Goal: Transaction & Acquisition: Download file/media

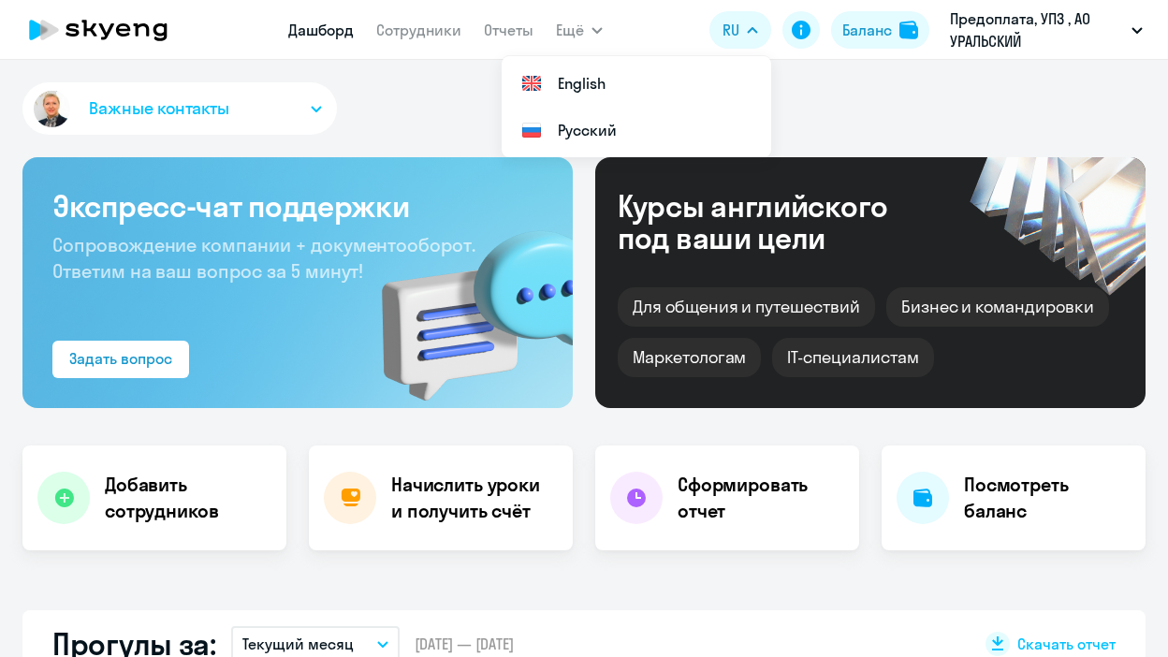
select select "30"
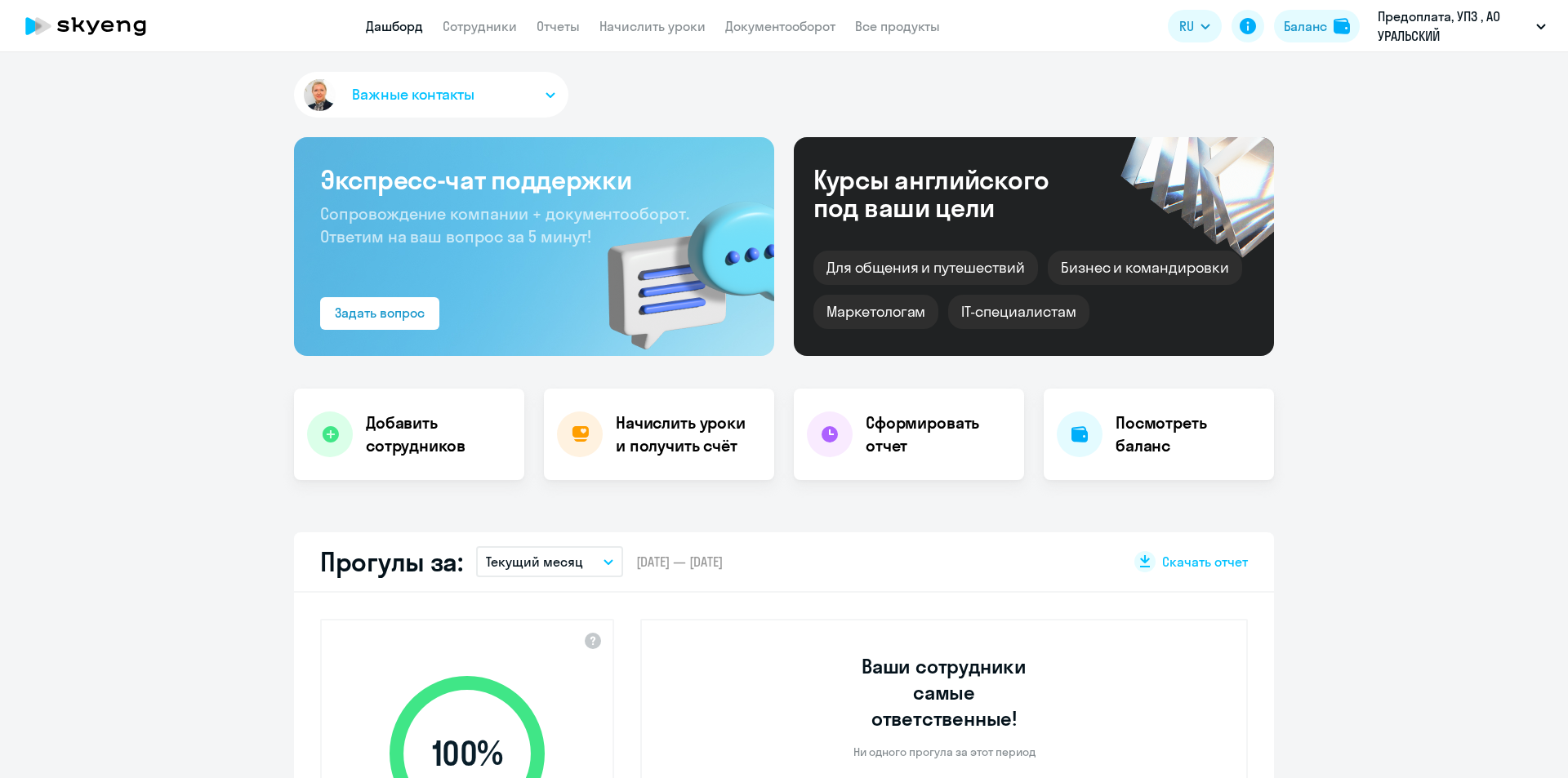
click at [1018, 556] on app-truancy-attendance-dashboard "Прогулы за: Текущий месяц – [DATE] — [DATE] Скачать отчет 100 % Уровень посещае…" at bounding box center [784, 751] width 1568 height 438
click at [1018, 527] on div "Важные контакты Экспресс-чат поддержки Сопровождение компании + документооборот…" at bounding box center [784, 415] width 1568 height 726
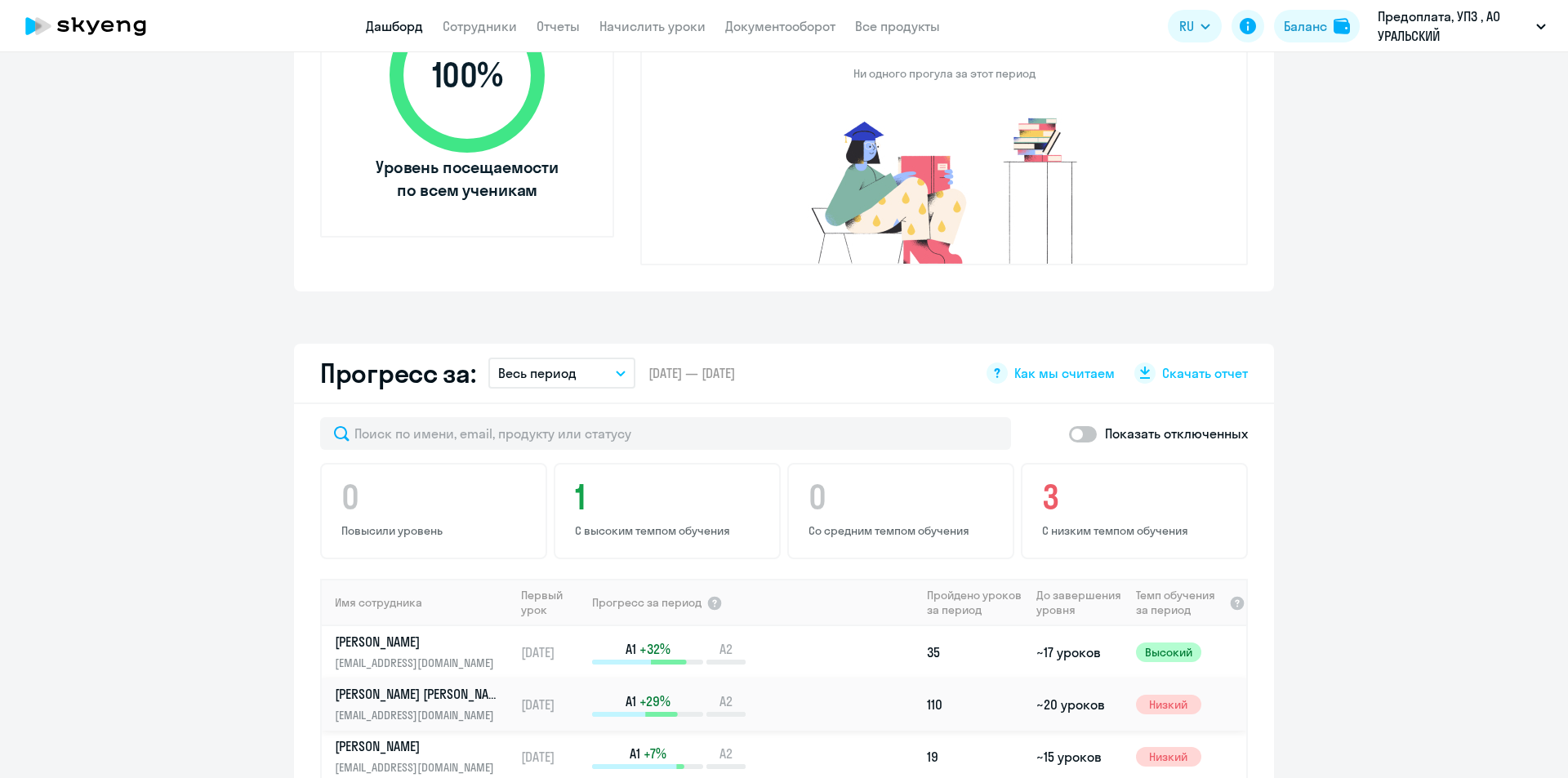
scroll to position [571, 0]
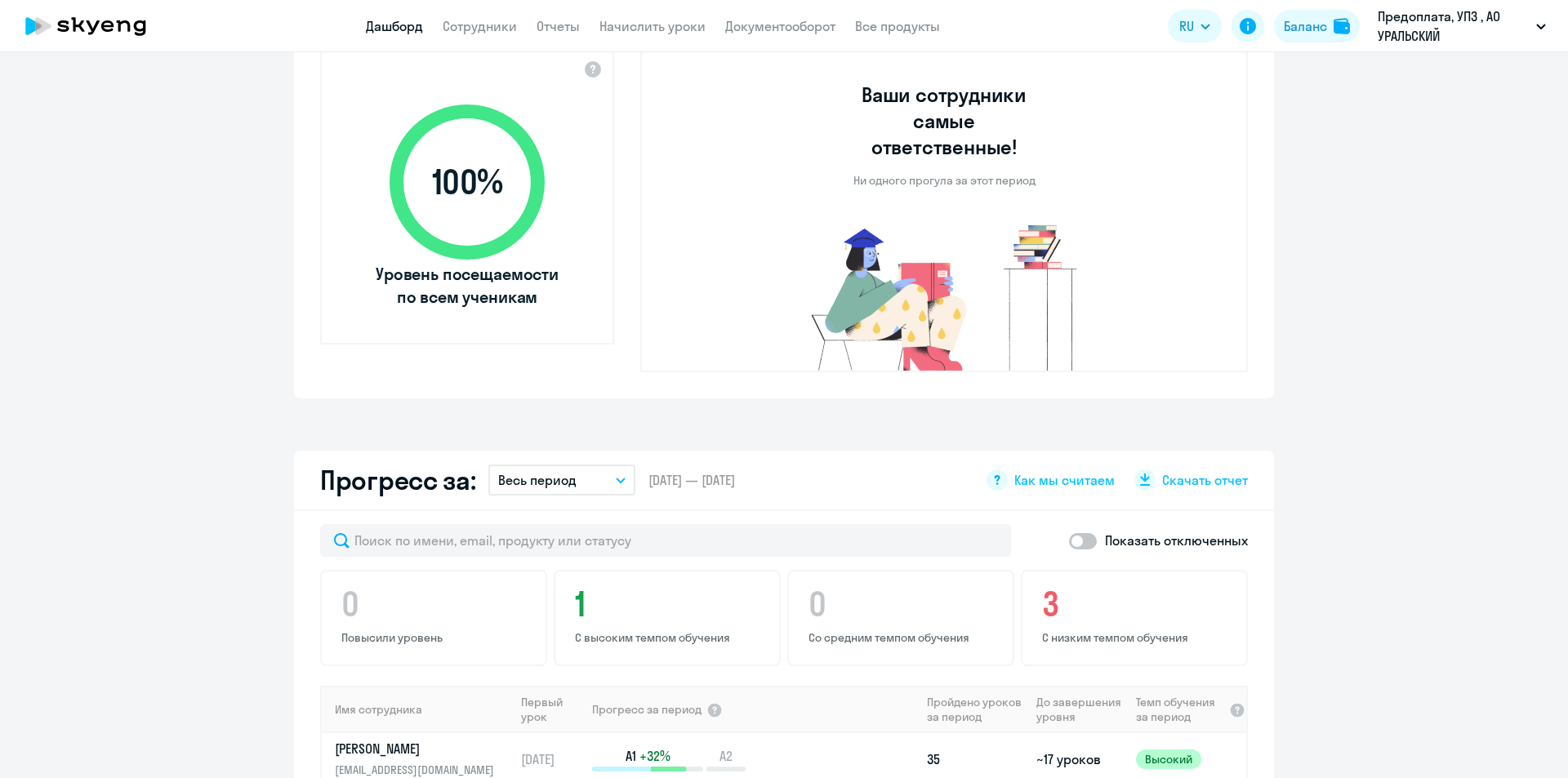
click at [607, 465] on button "Весь период" at bounding box center [562, 481] width 147 height 31
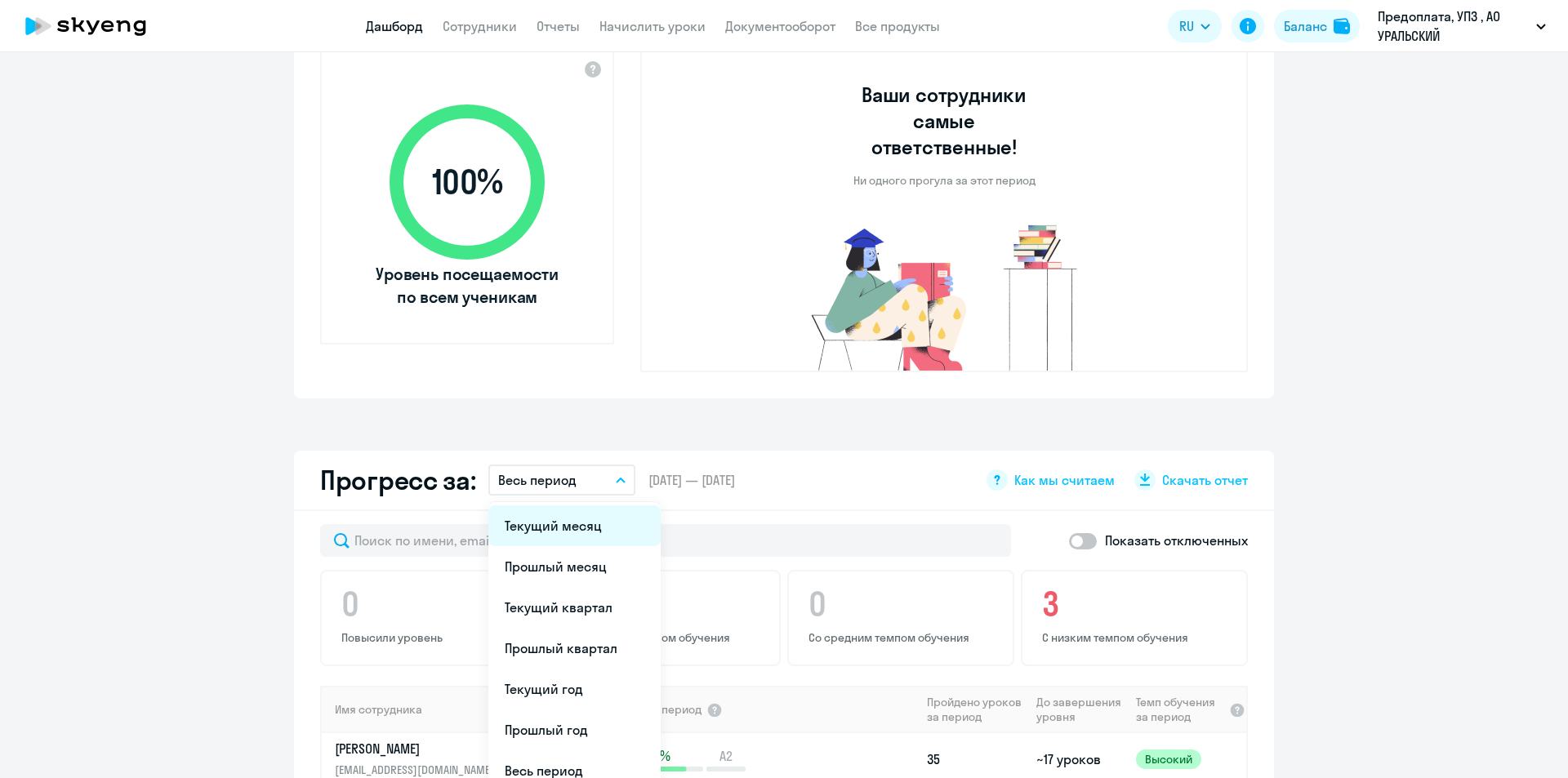
click at [595, 505] on li "Текущий месяц" at bounding box center [575, 525] width 173 height 41
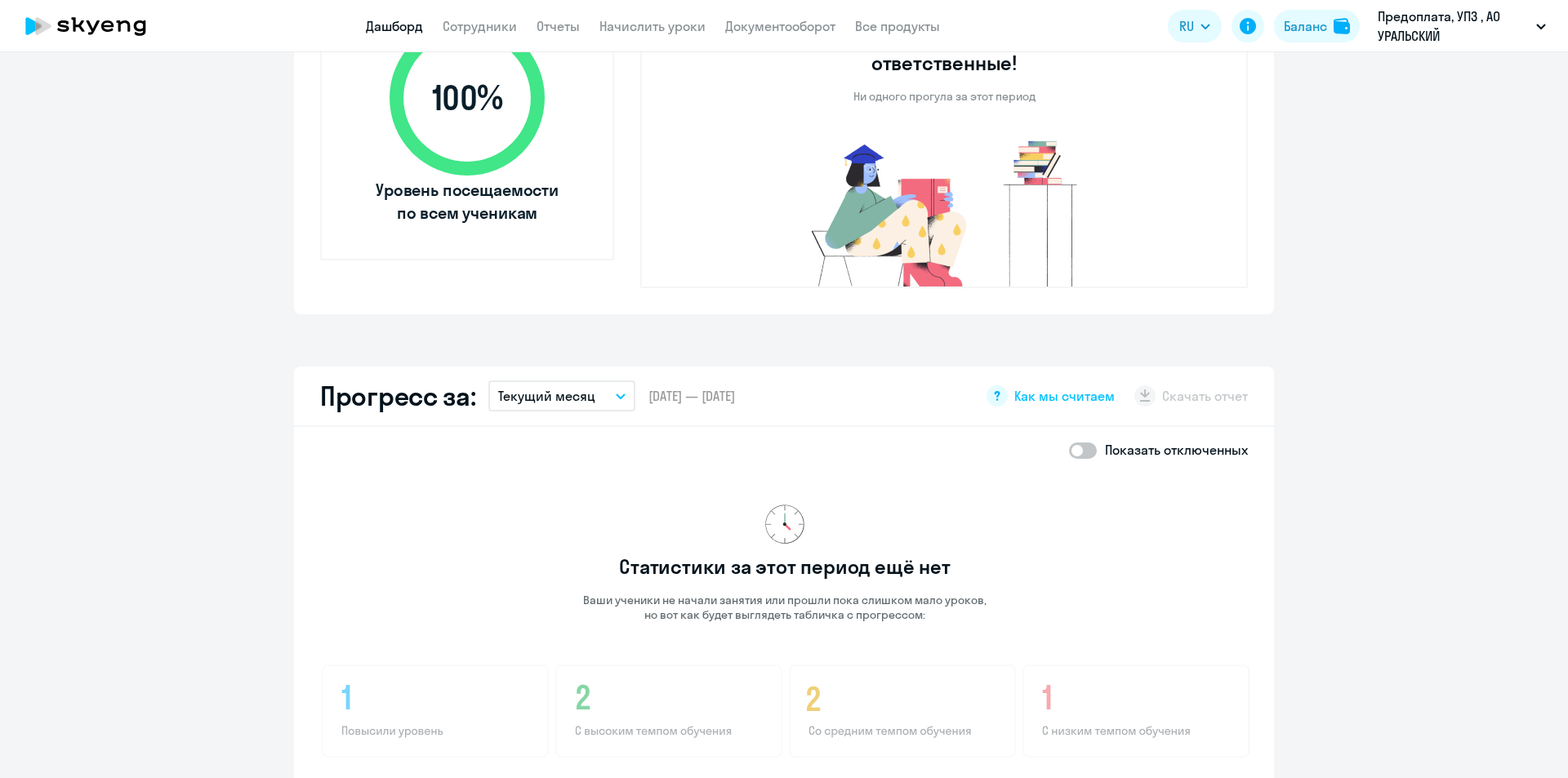
scroll to position [653, 0]
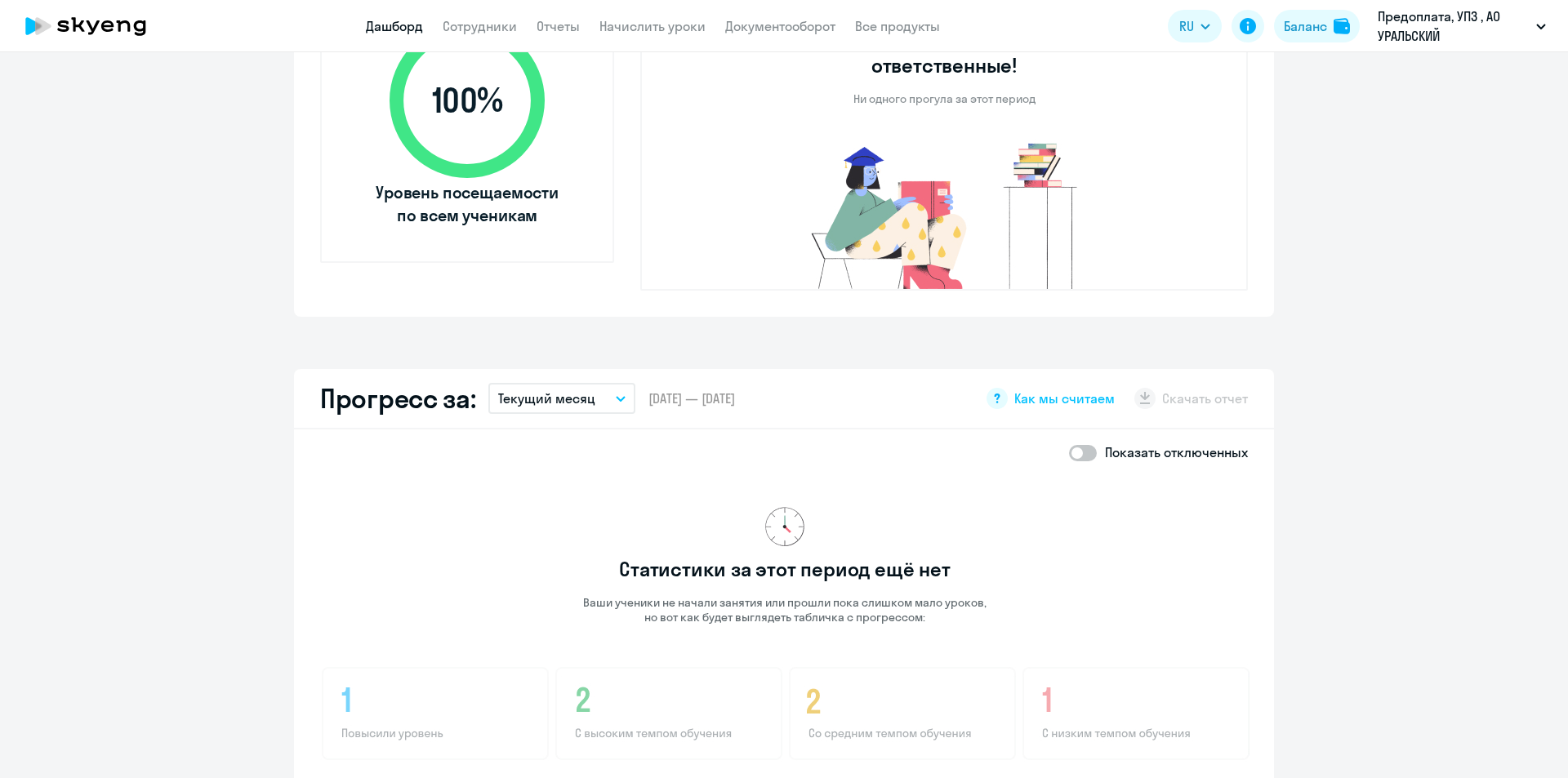
click at [610, 383] on button "Текущий месяц" at bounding box center [562, 399] width 147 height 31
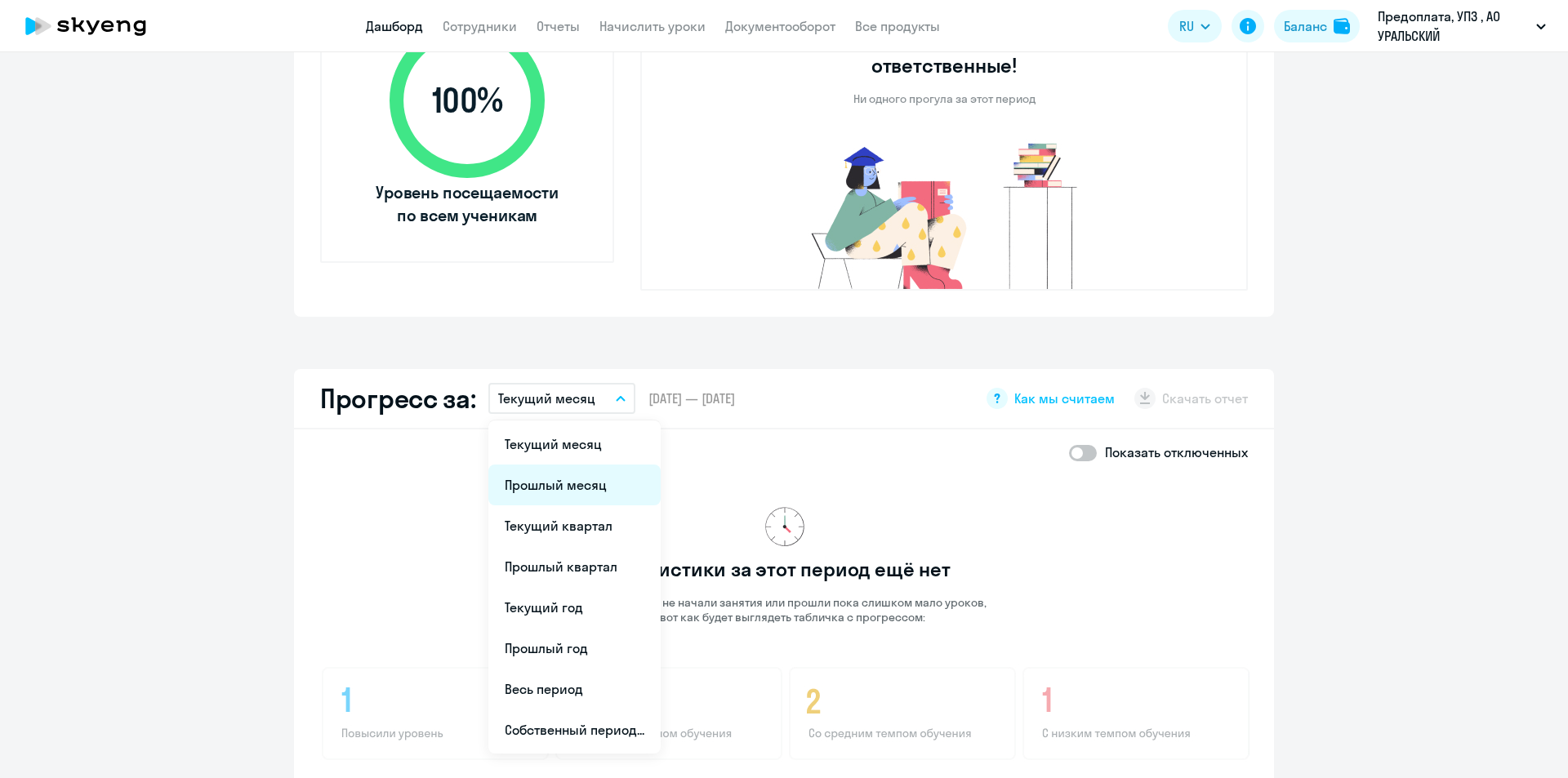
click at [577, 465] on li "Прошлый месяц" at bounding box center [575, 485] width 173 height 41
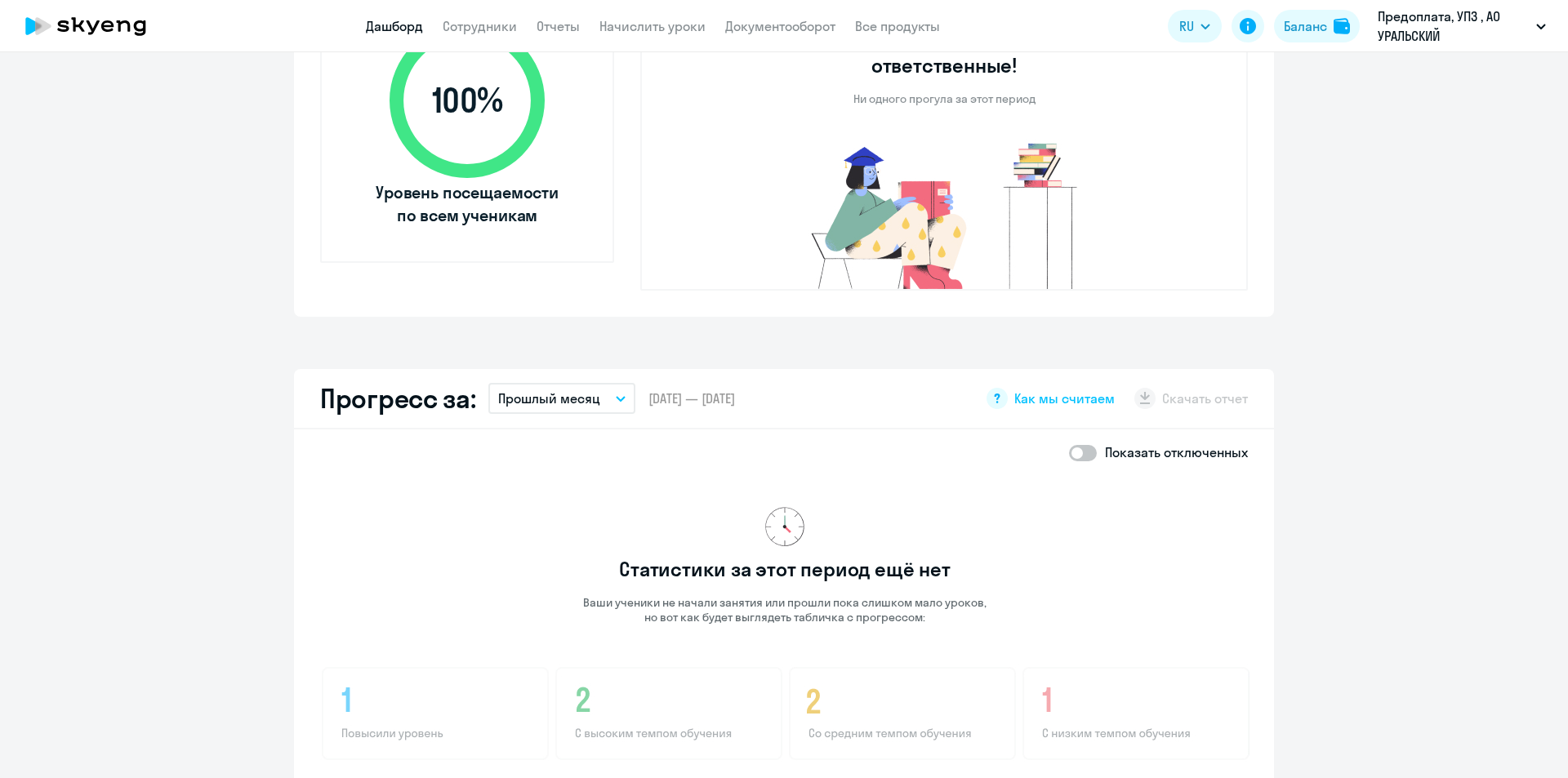
click at [593, 383] on button "Прошлый месяц" at bounding box center [562, 399] width 147 height 31
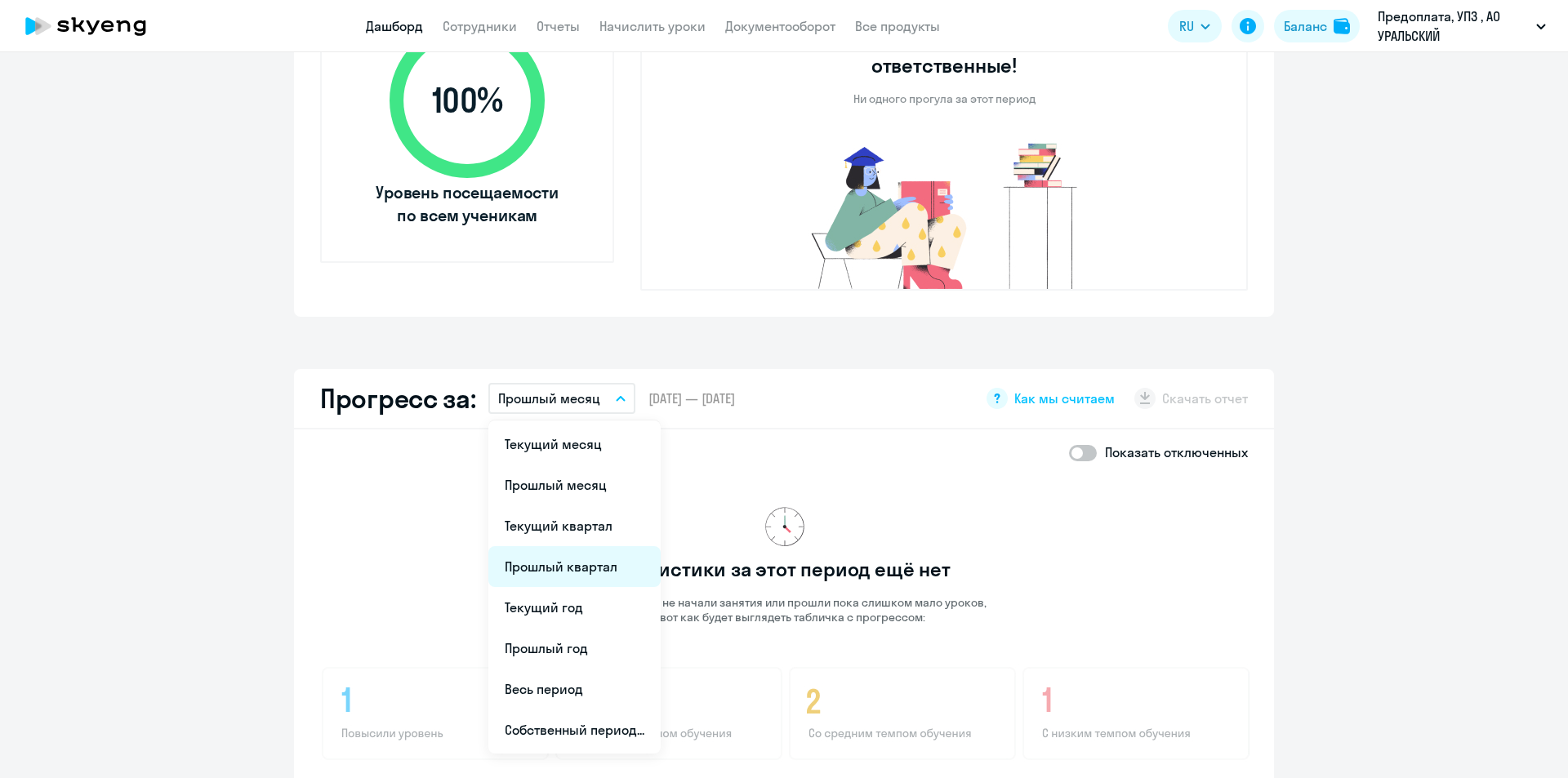
click at [554, 546] on li "Прошлый квартал" at bounding box center [575, 566] width 173 height 41
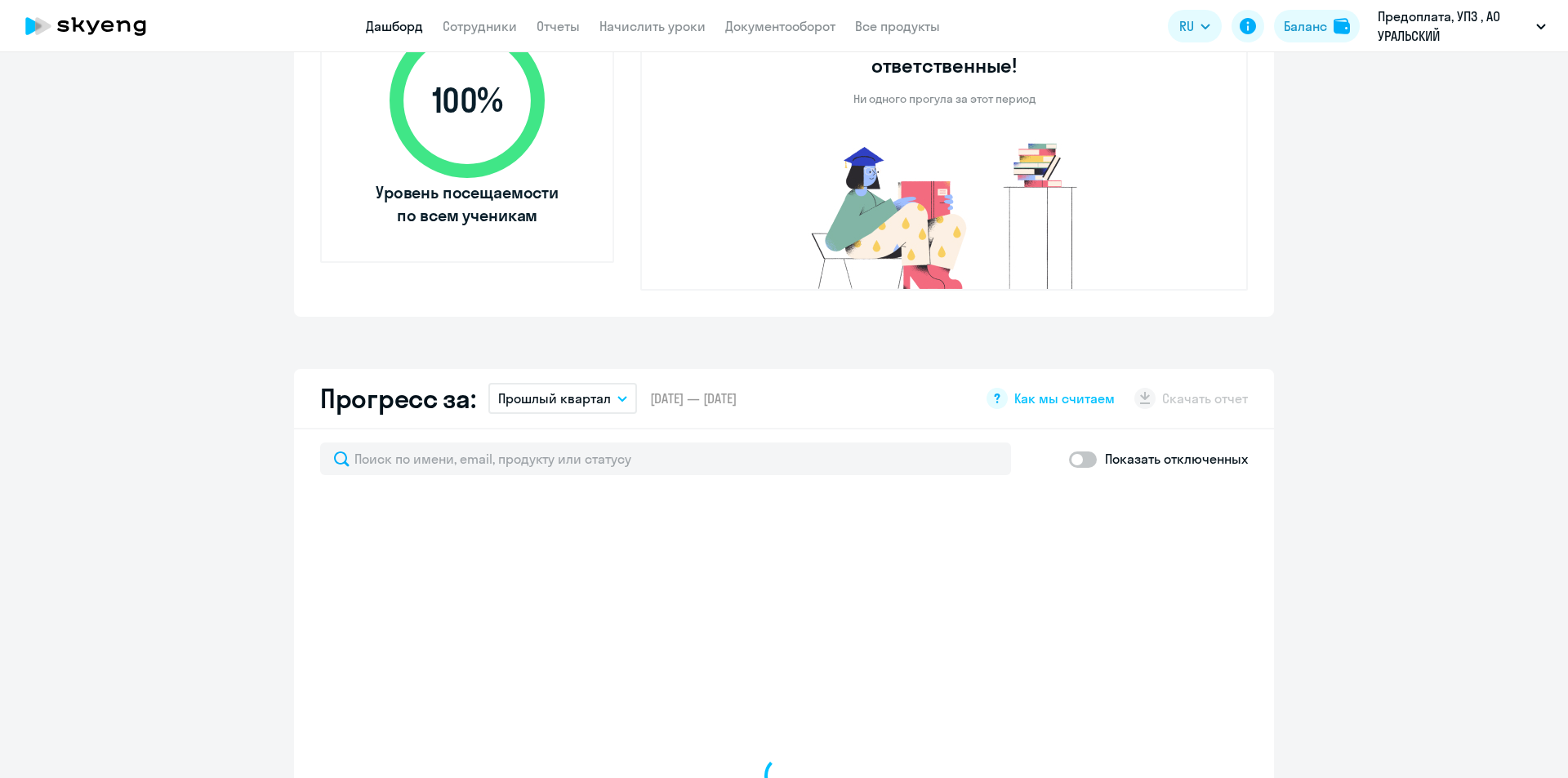
select select "30"
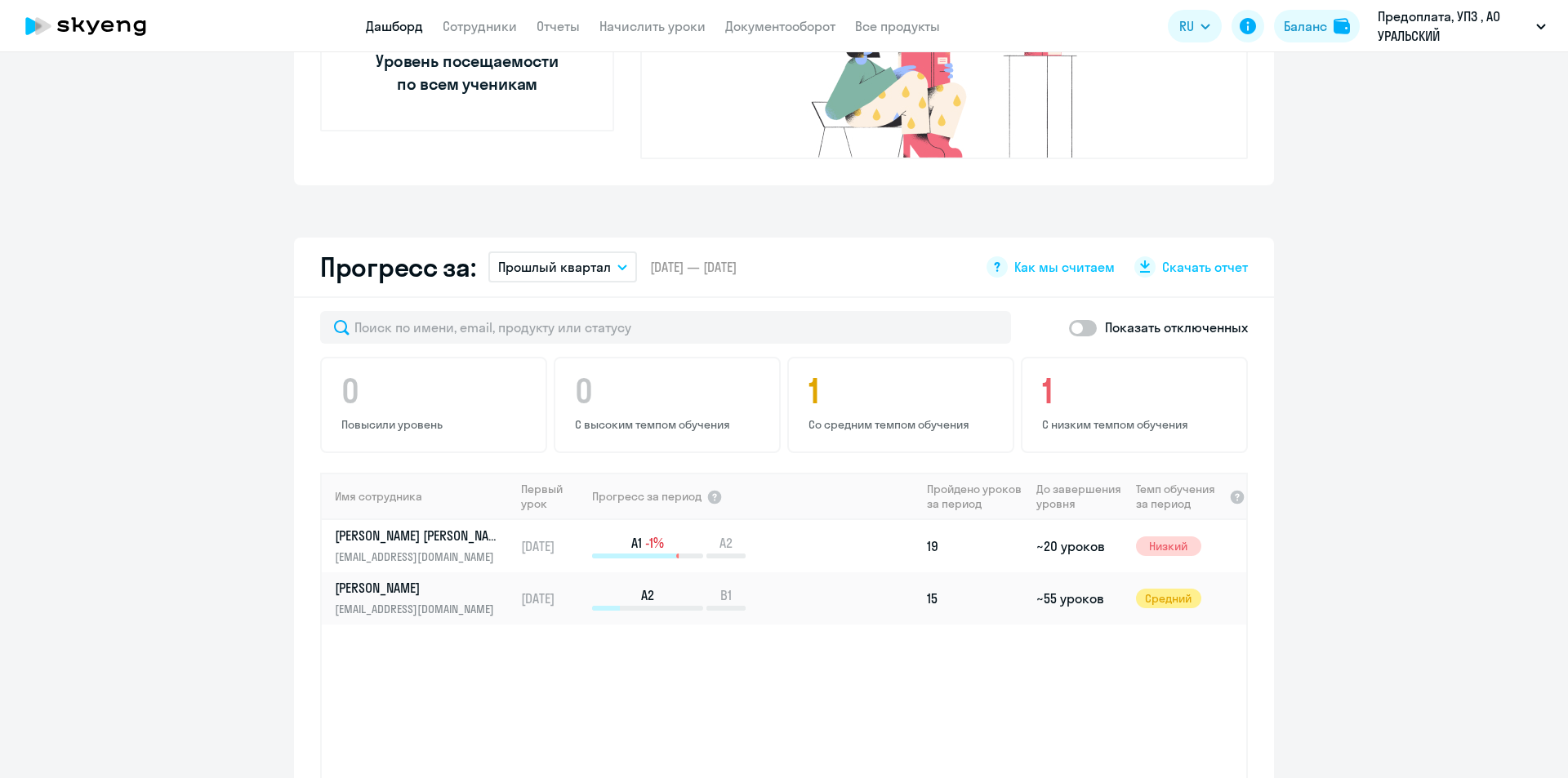
scroll to position [816, 0]
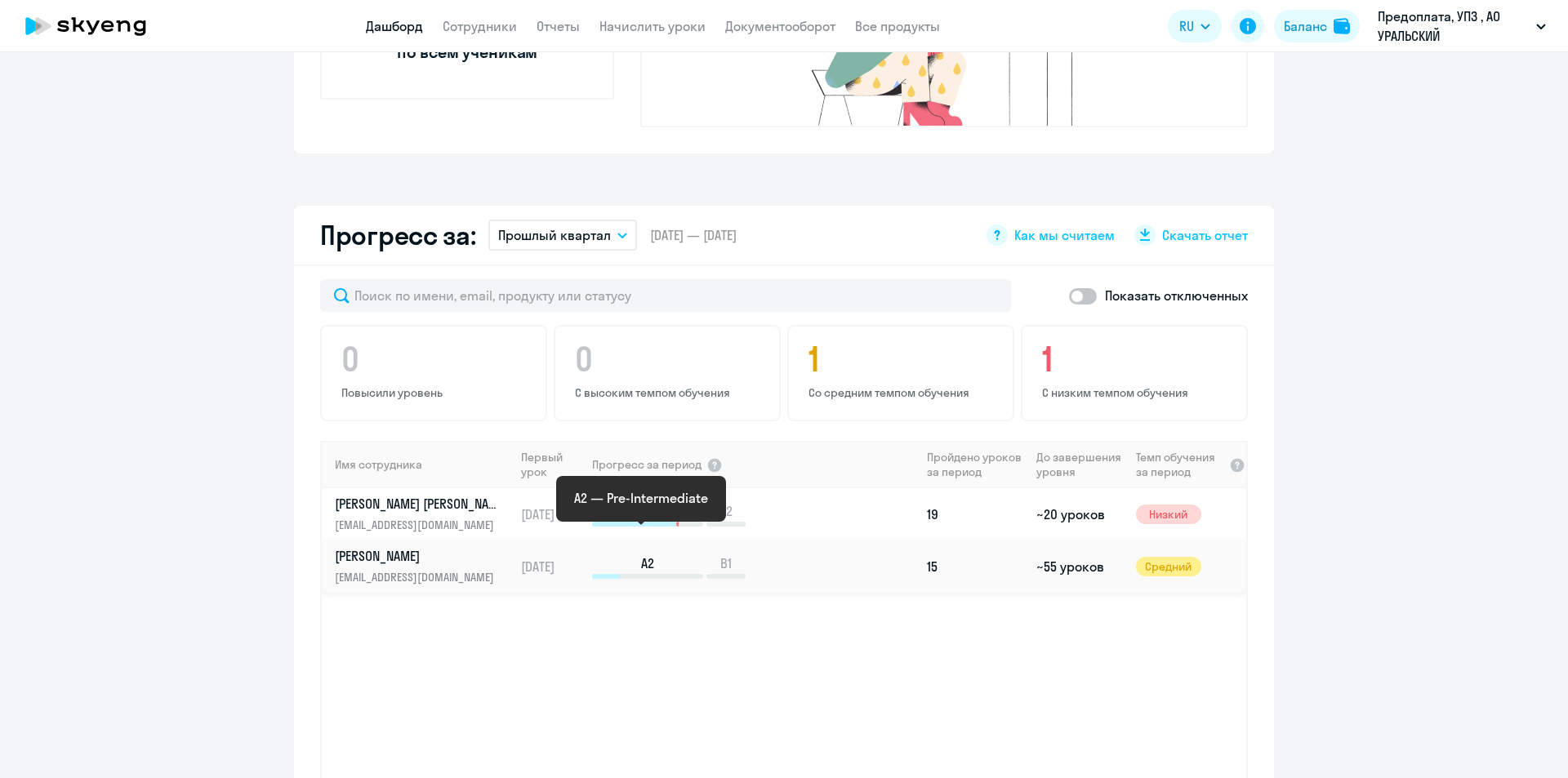
click at [624, 555] on p "A2" at bounding box center [647, 563] width 111 height 18
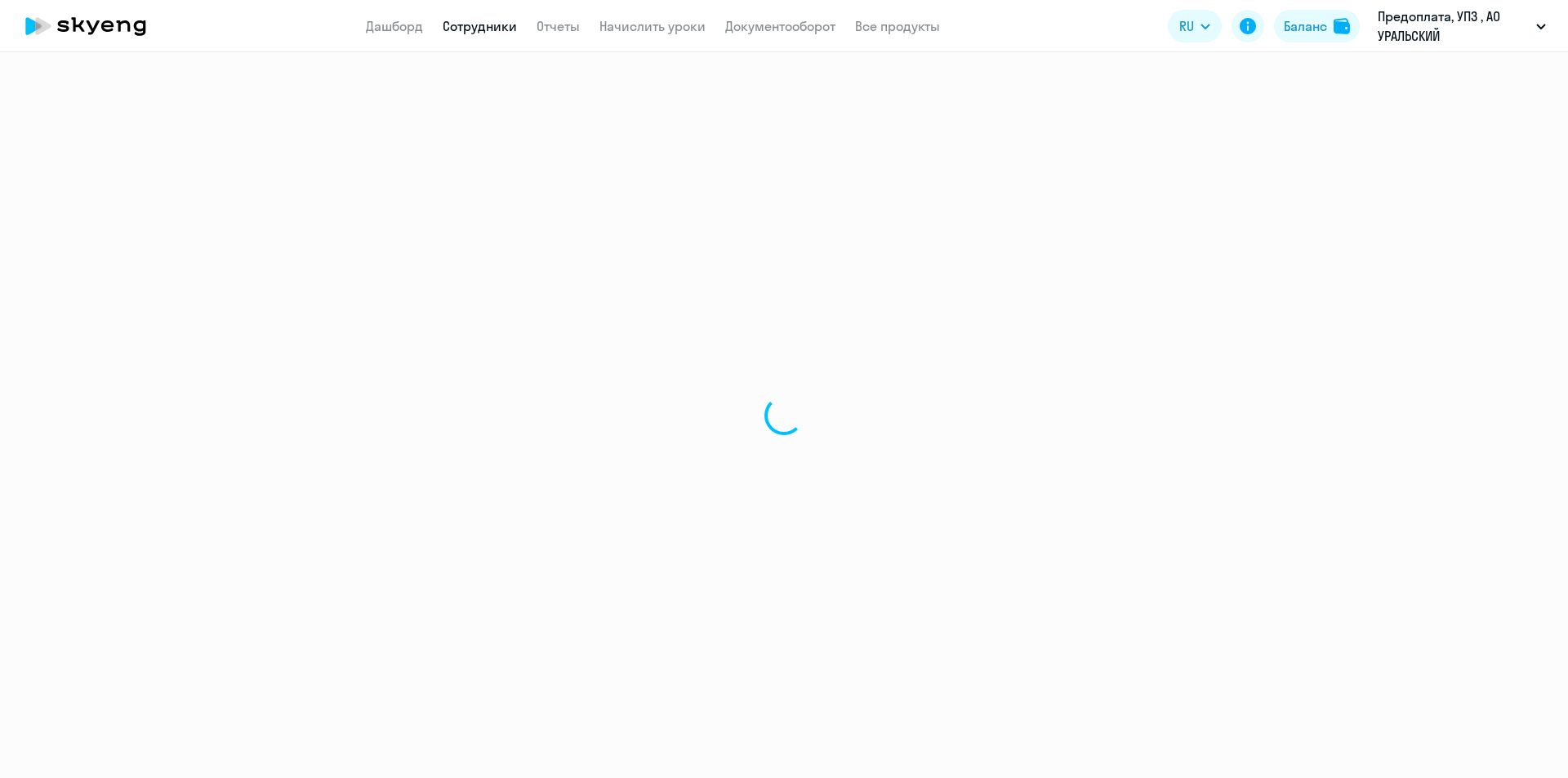
select select "english"
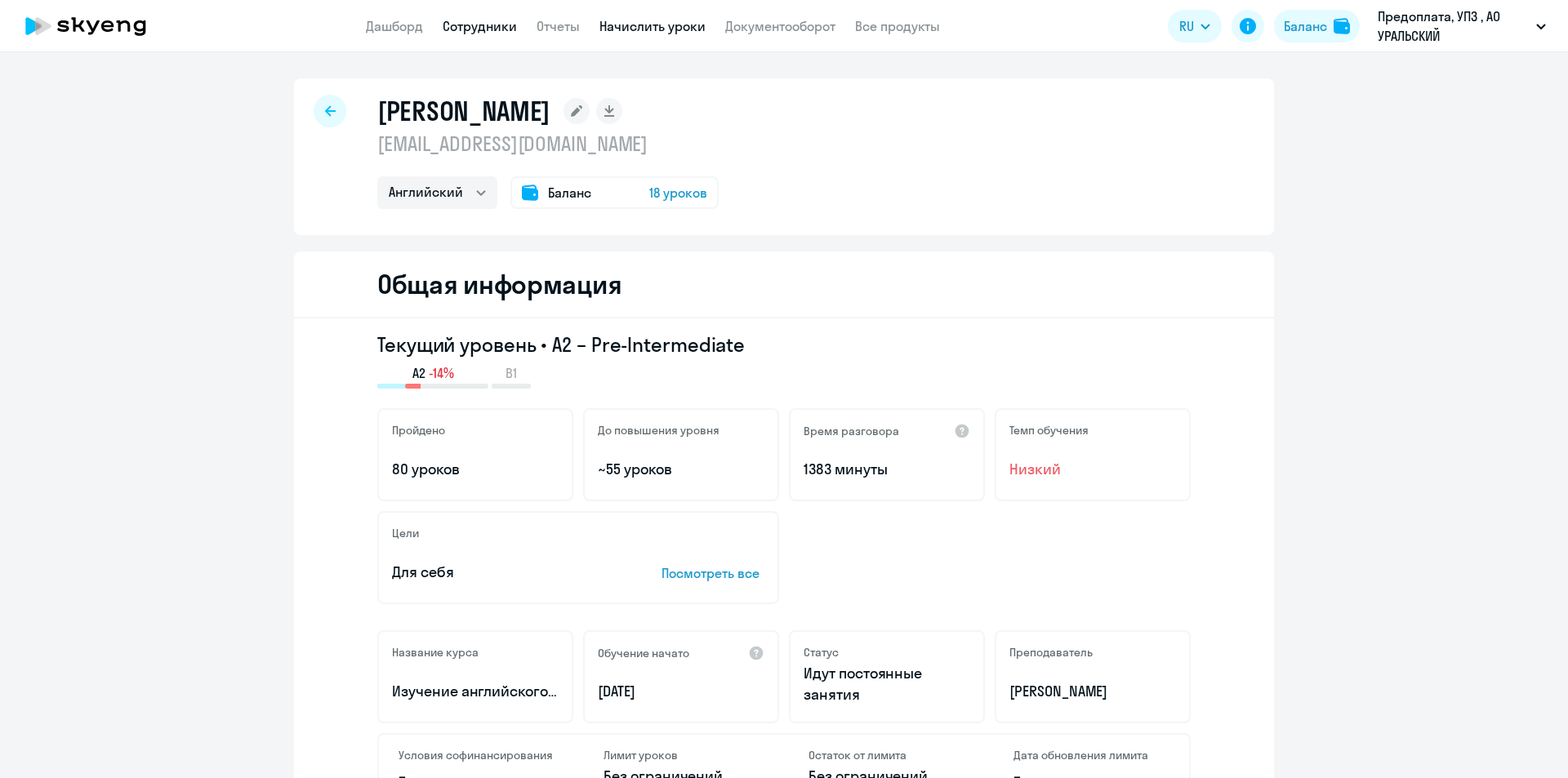
click at [638, 26] on link "Начислить уроки" at bounding box center [653, 26] width 106 height 17
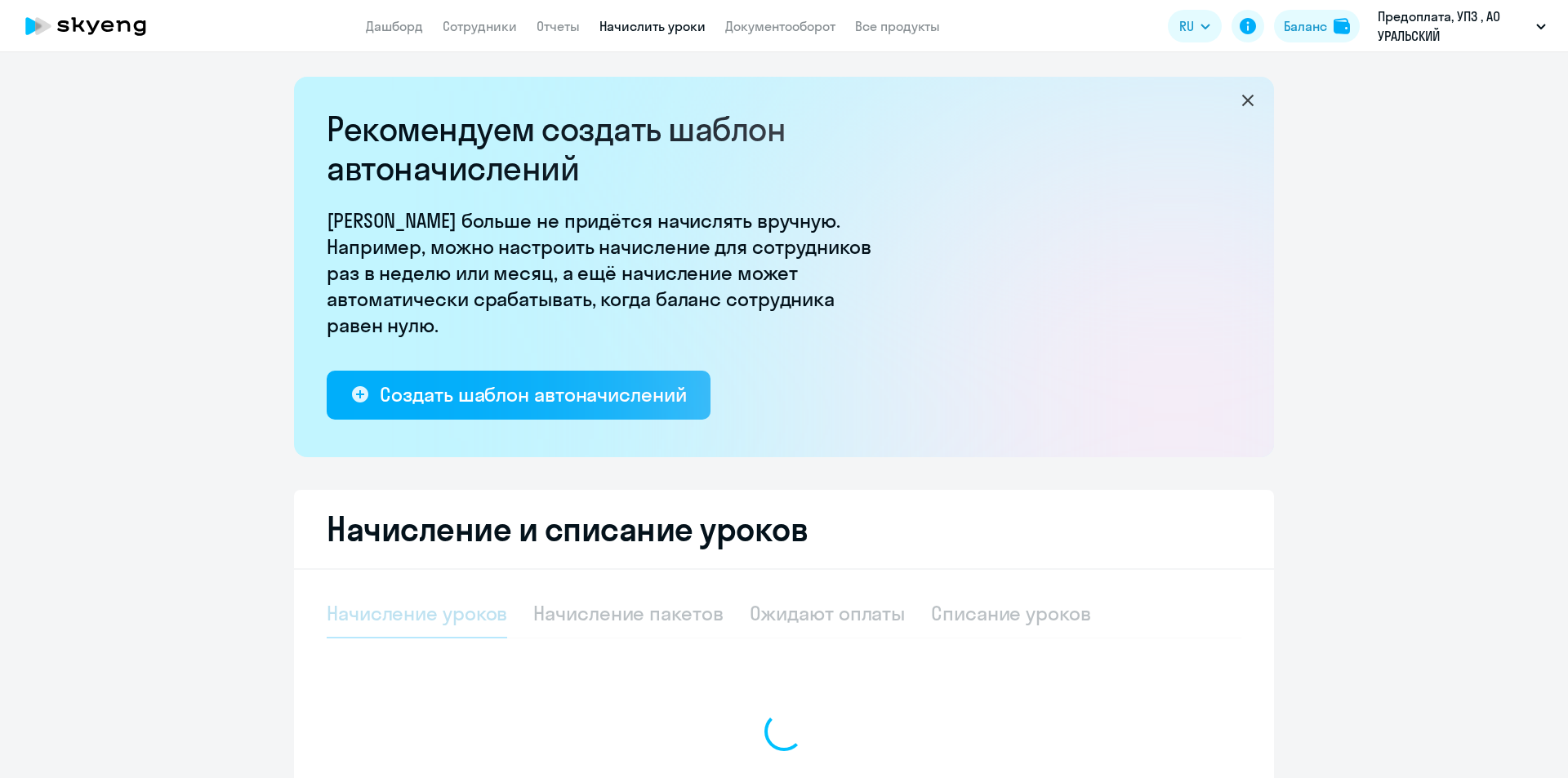
select select "10"
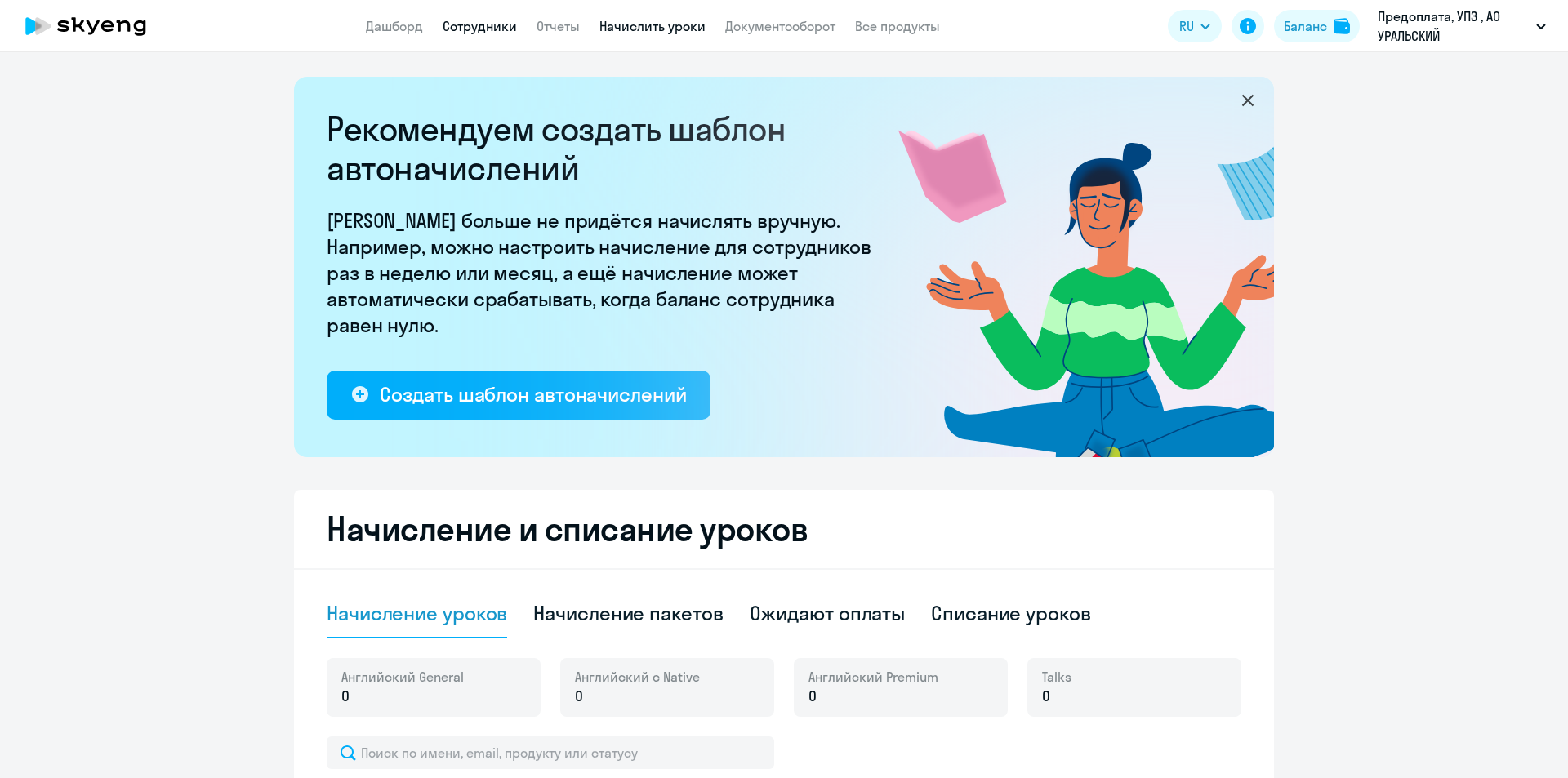
click at [497, 29] on link "Сотрудники" at bounding box center [479, 26] width 74 height 17
select select "30"
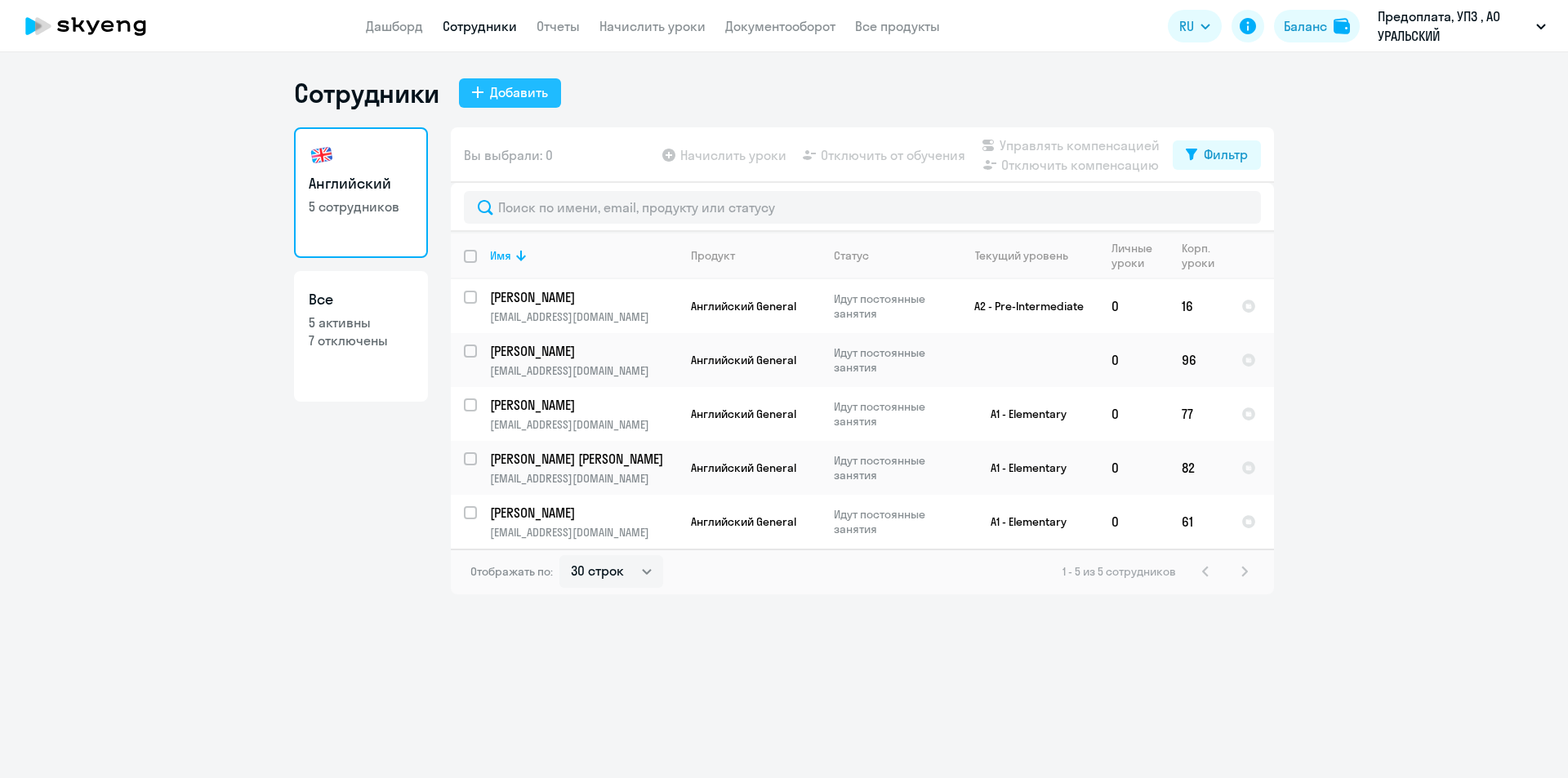
click at [481, 88] on icon at bounding box center [477, 92] width 11 height 11
select select "english_adult_not_native_speaker"
select select "5"
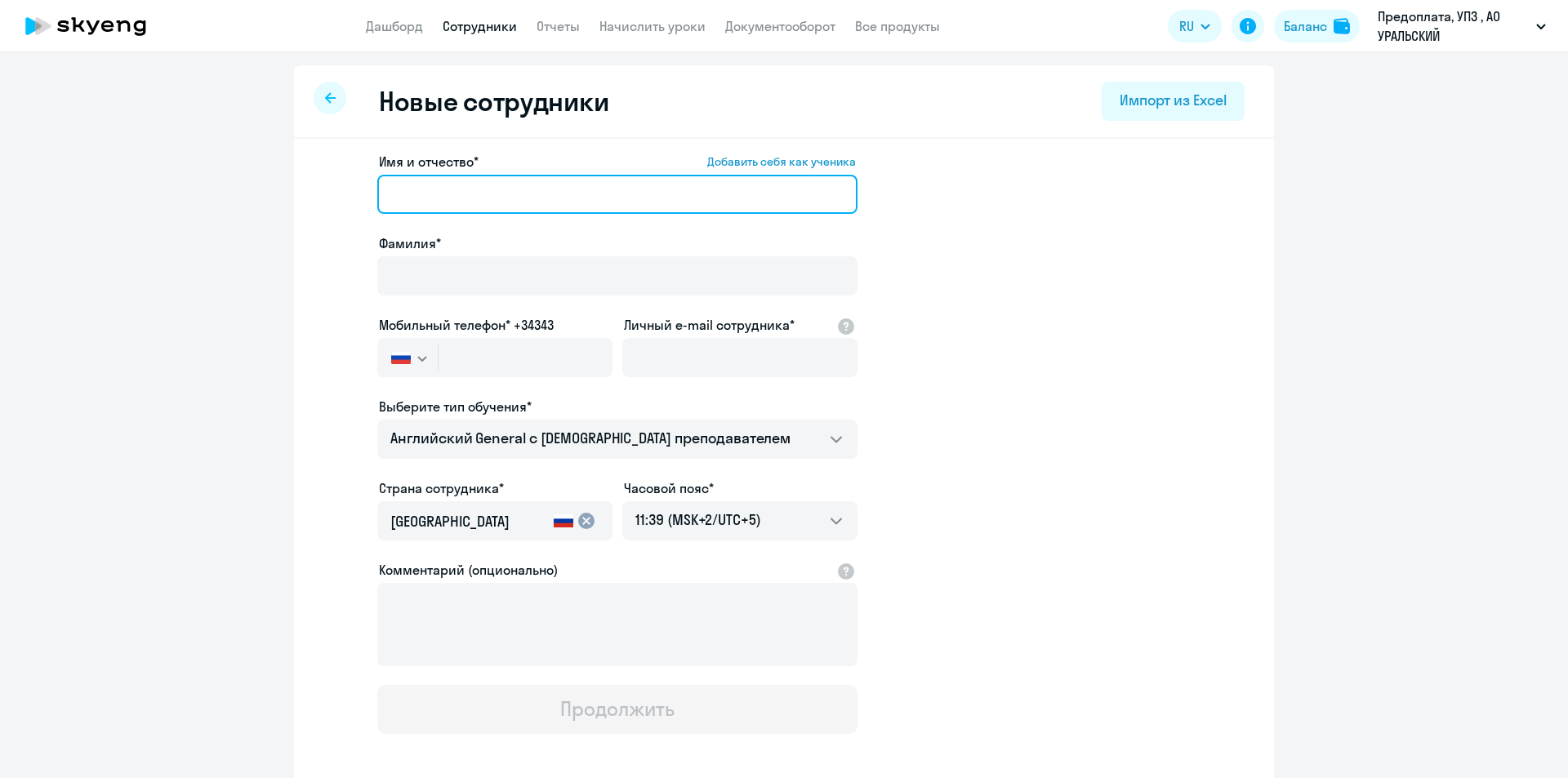
click at [573, 203] on input "Имя и отчество* Добавить себя как ученика" at bounding box center [617, 194] width 480 height 39
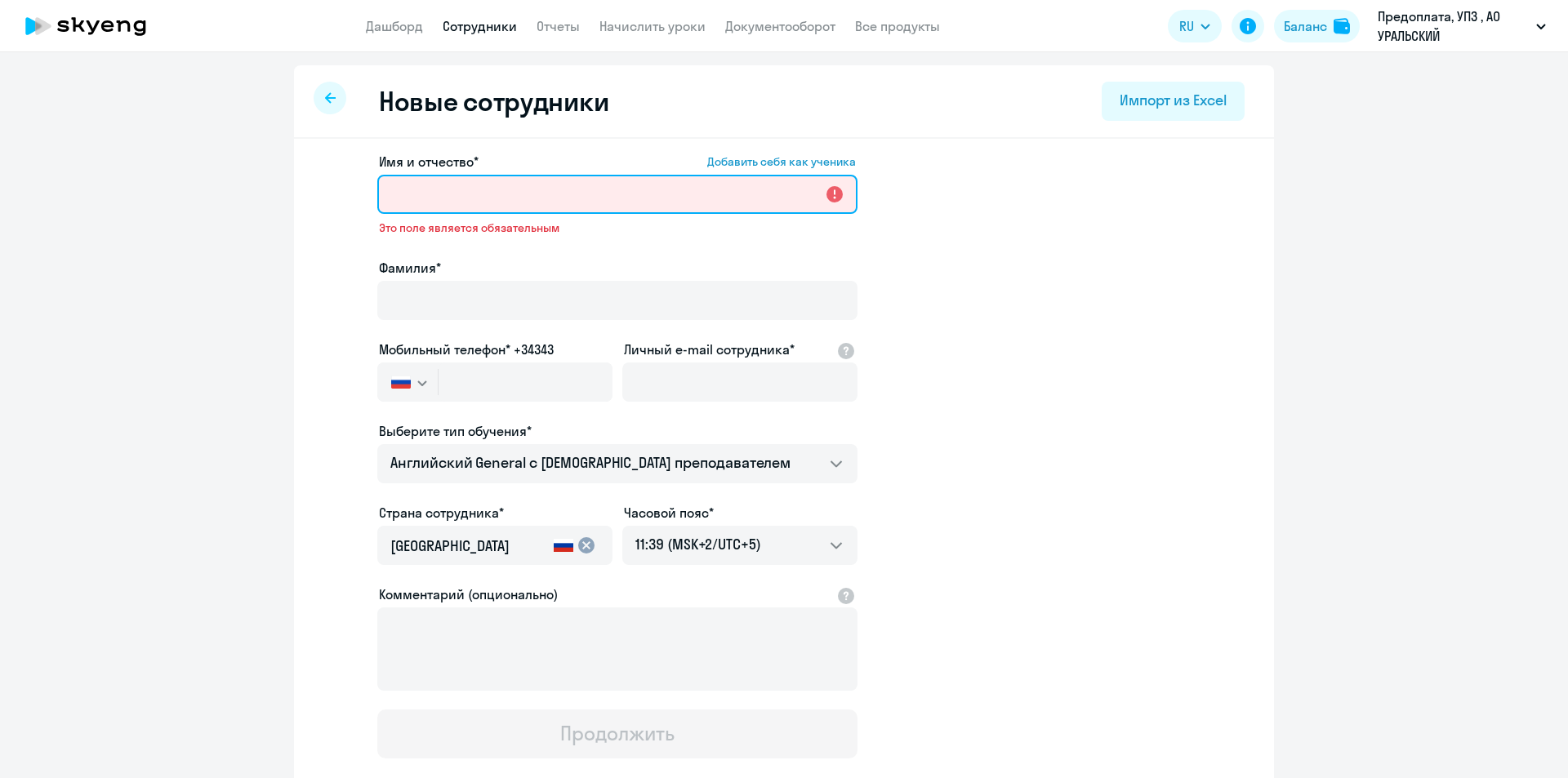
click at [402, 195] on input "Имя и отчество* Добавить себя как ученика" at bounding box center [617, 194] width 480 height 39
paste input "[PERSON_NAME]"
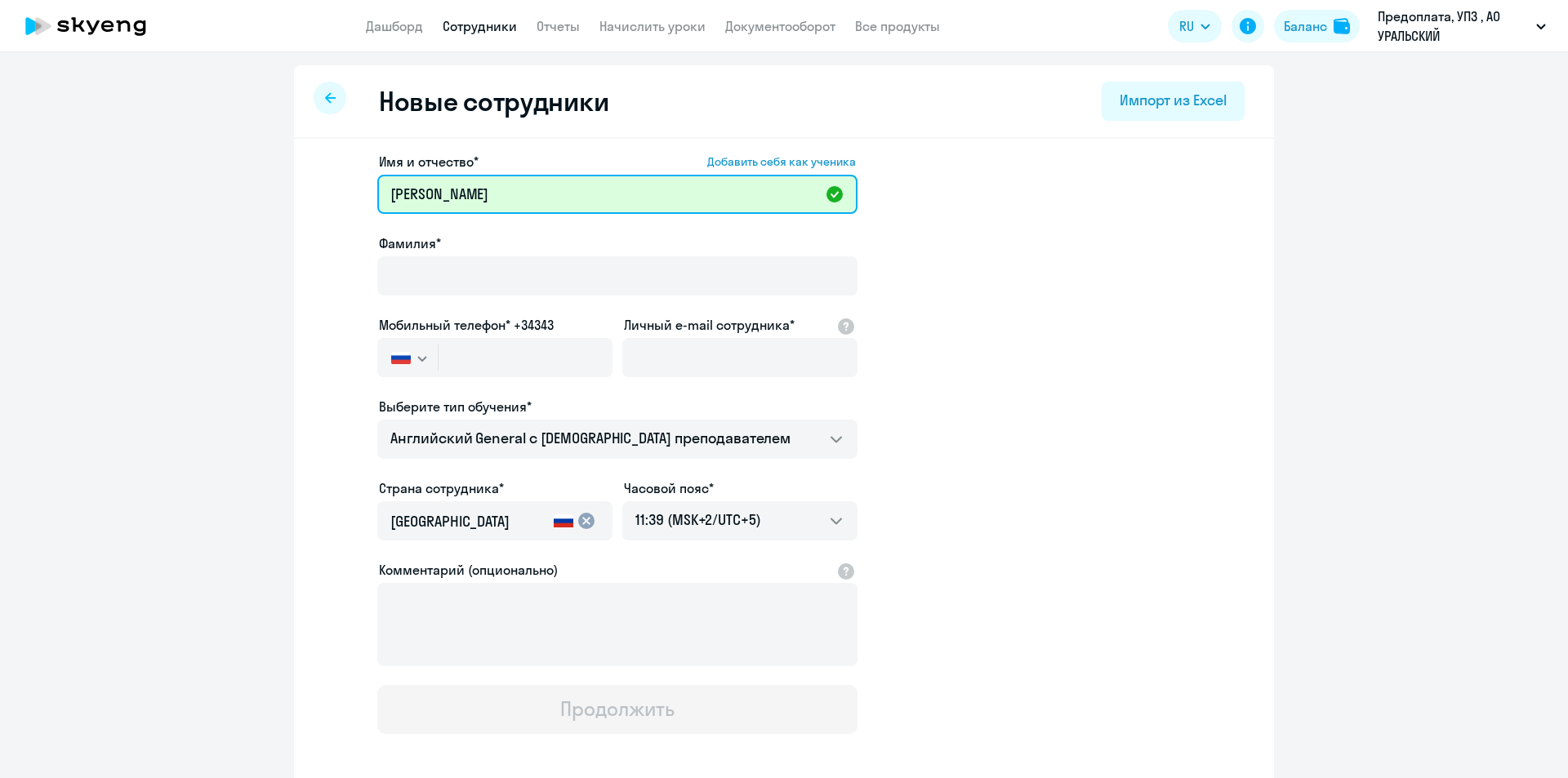
drag, startPoint x: 456, startPoint y: 193, endPoint x: 383, endPoint y: 190, distance: 73.1
click at [383, 190] on input "[PERSON_NAME]" at bounding box center [617, 194] width 480 height 39
type input "[PERSON_NAME]"
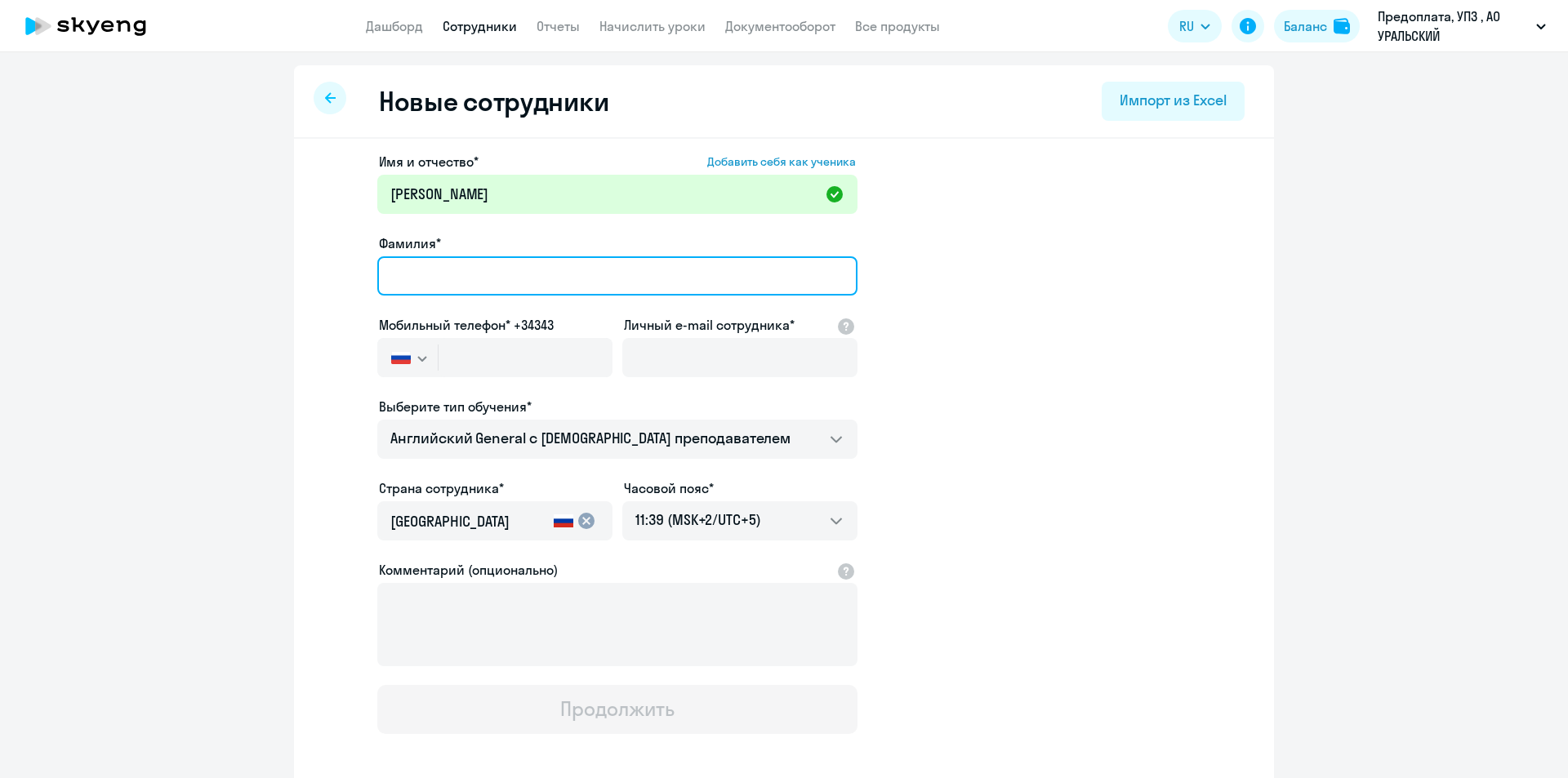
click at [407, 265] on input "Фамилия*" at bounding box center [617, 276] width 480 height 39
paste input "[PERSON_NAME]"
type input "[PERSON_NAME]"
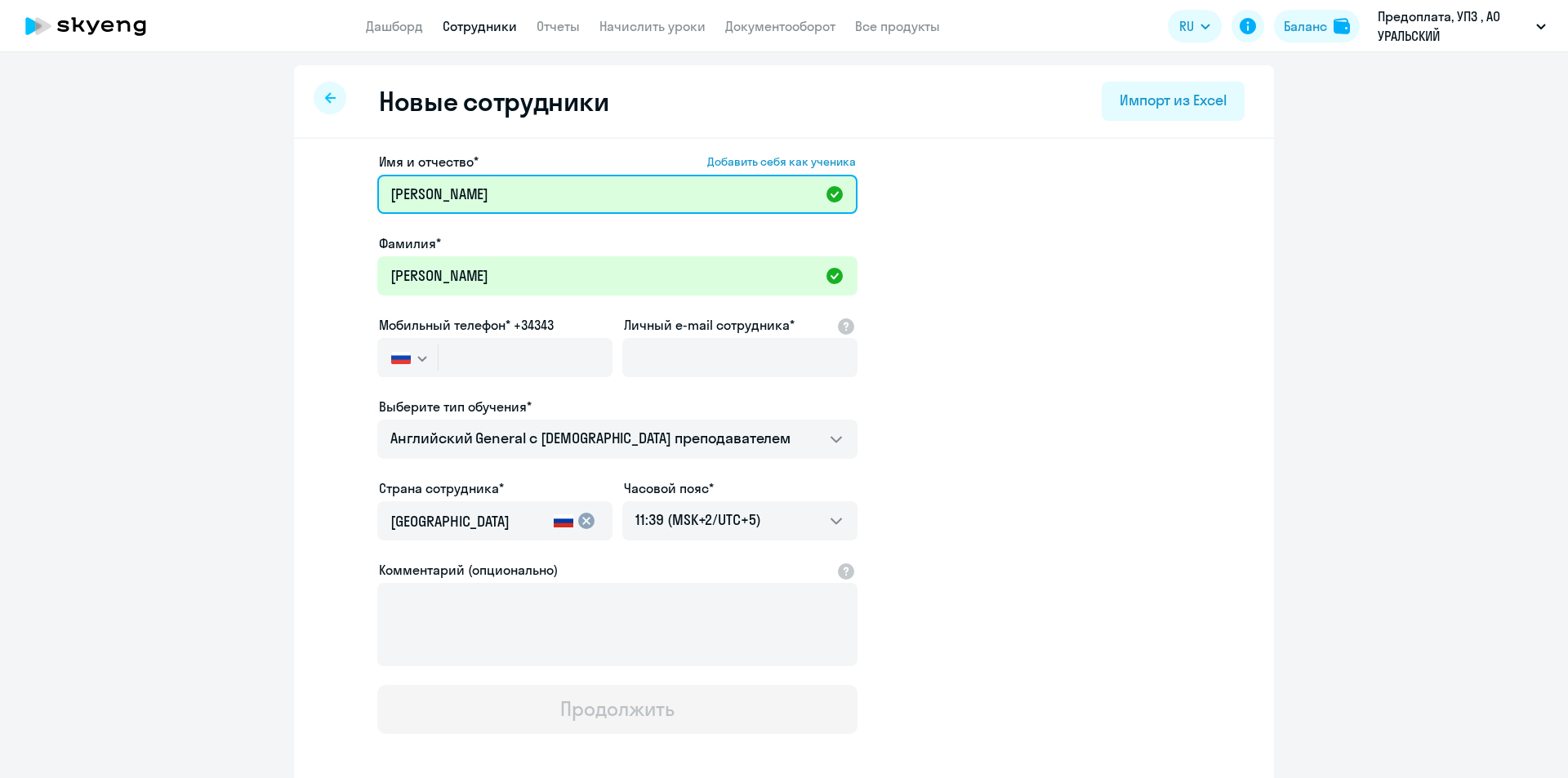
drag, startPoint x: 460, startPoint y: 190, endPoint x: 377, endPoint y: 190, distance: 83.0
click at [377, 190] on input "[PERSON_NAME]" at bounding box center [617, 194] width 480 height 39
type input "[PERSON_NAME]"
click at [428, 353] on button "button" at bounding box center [407, 358] width 60 height 39
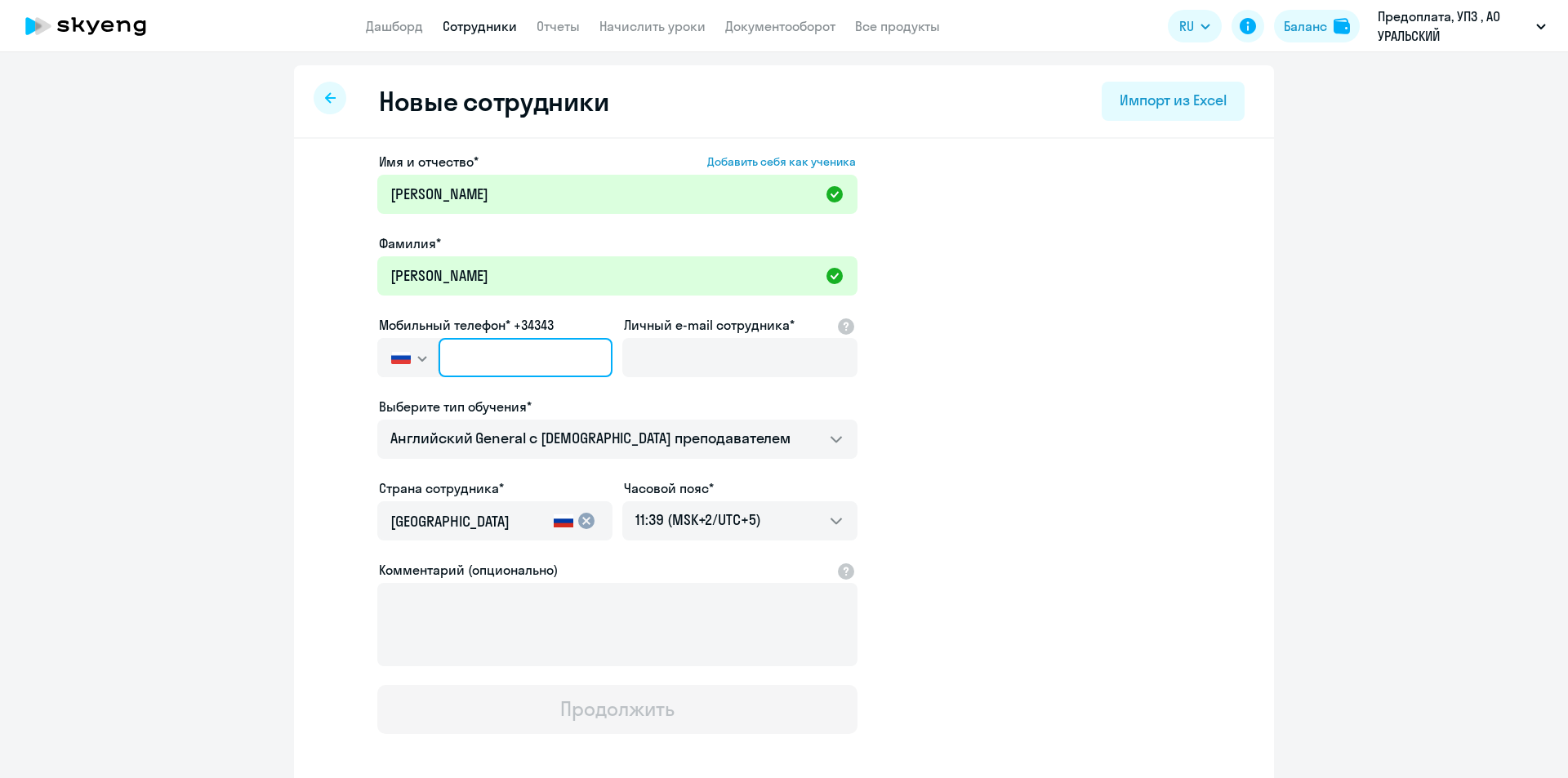
click at [451, 356] on input "text" at bounding box center [525, 358] width 174 height 39
paste input "[PHONE_NUMBER]"
type input "[PHONE_NUMBER]"
click at [1018, 428] on app-new-student-form "Имя и отчество* Добавить себя как ученика [PERSON_NAME]* [PERSON_NAME] Мобильны…" at bounding box center [784, 442] width 928 height 582
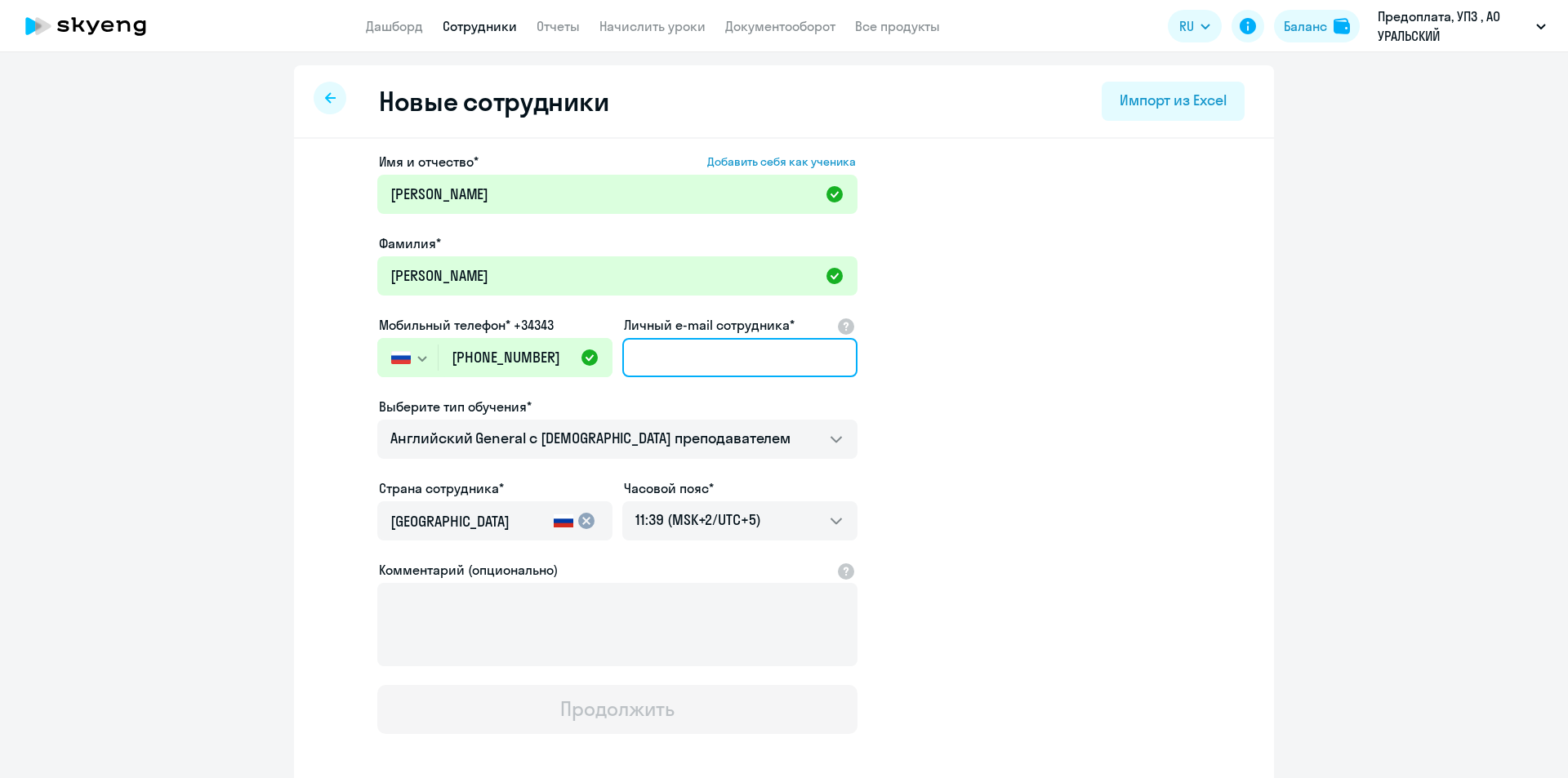
click at [622, 348] on input "Личный e-mail сотрудника*" at bounding box center [740, 358] width 236 height 39
paste input "[EMAIL_ADDRESS][DOMAIN_NAME]"
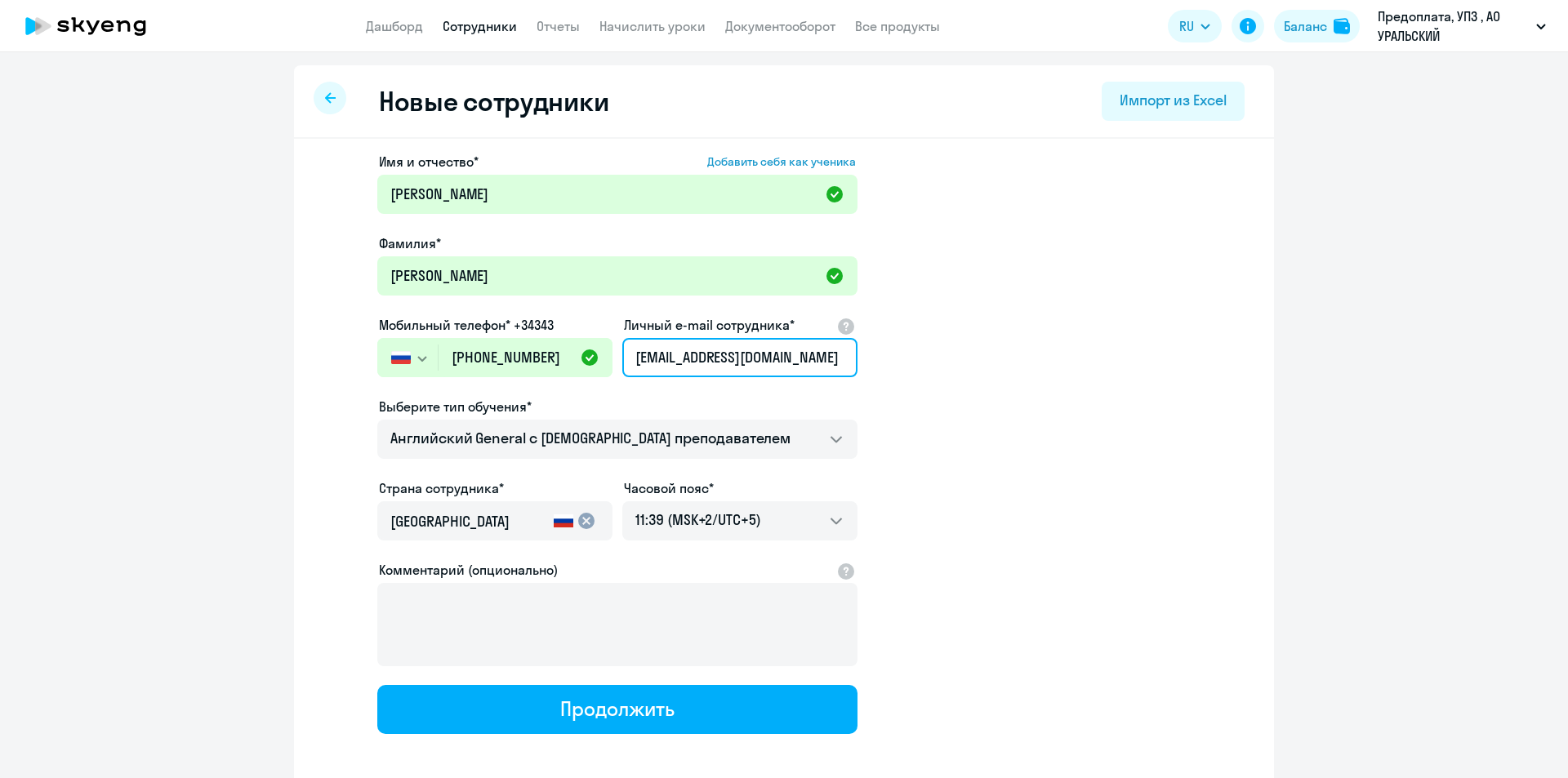
type input "[EMAIL_ADDRESS][DOMAIN_NAME]"
click at [1018, 446] on ng-component "Новые сотрудники Импорт из Excel Имя и отчество* Добавить себя как ученика [PER…" at bounding box center [784, 461] width 1568 height 791
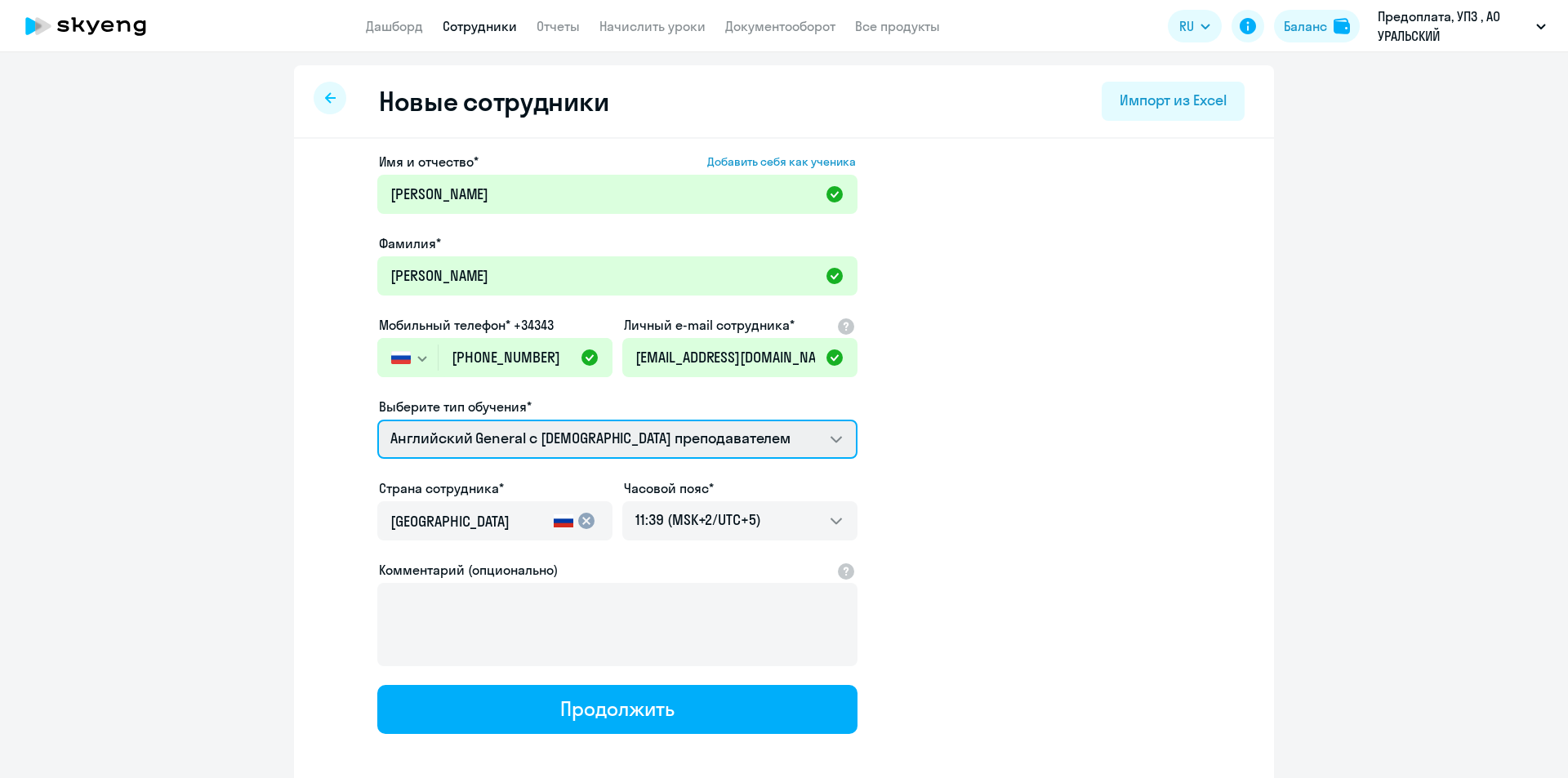
click at [823, 434] on select "Английский General с [DEMOGRAPHIC_DATA] преподавателем" at bounding box center [617, 439] width 480 height 39
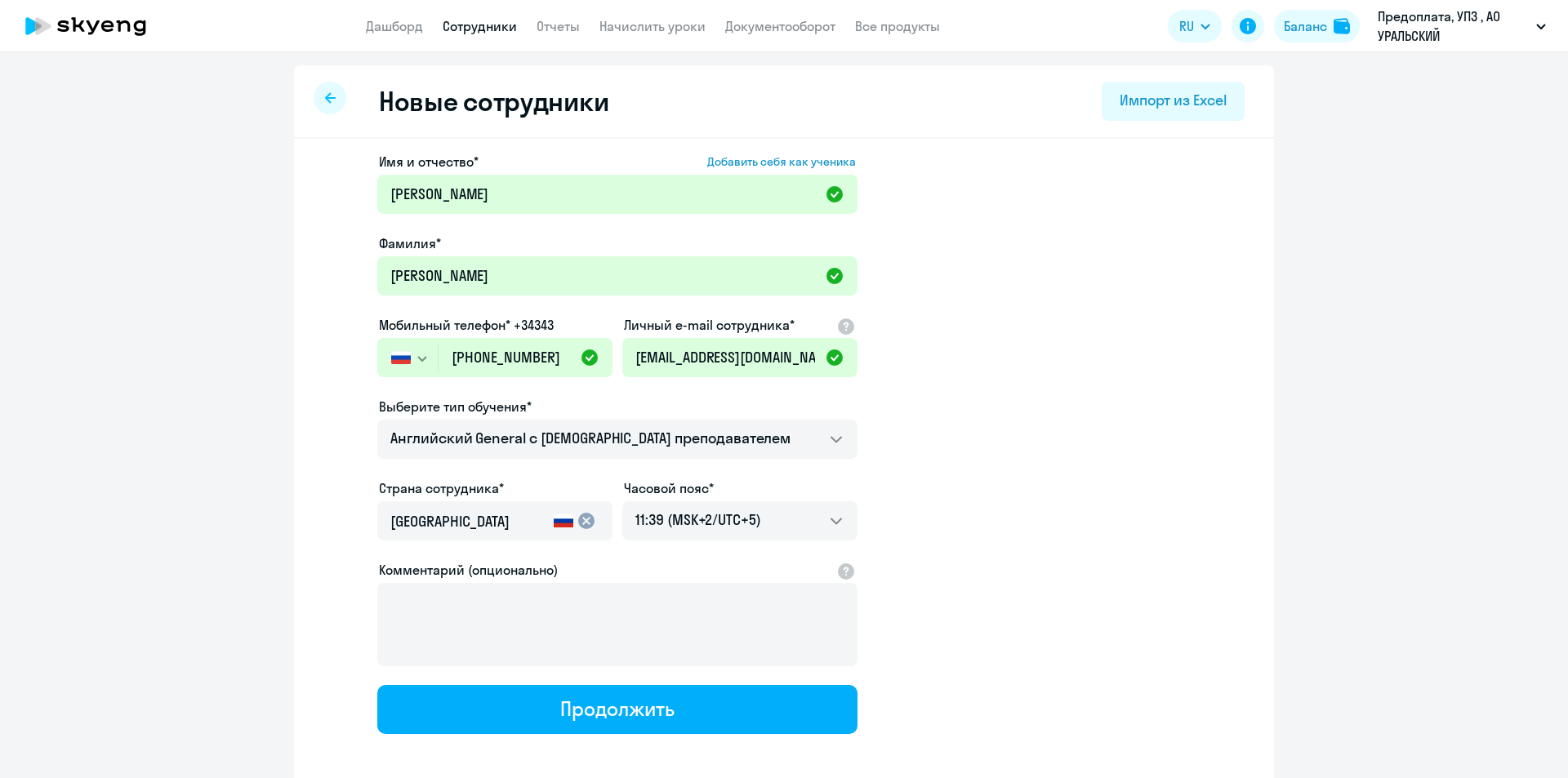
click at [1018, 466] on app-new-student-form "Имя и отчество* Добавить себя как ученика [PERSON_NAME]* [PERSON_NAME] Мобильны…" at bounding box center [784, 442] width 928 height 582
click at [841, 572] on div at bounding box center [846, 570] width 19 height 19
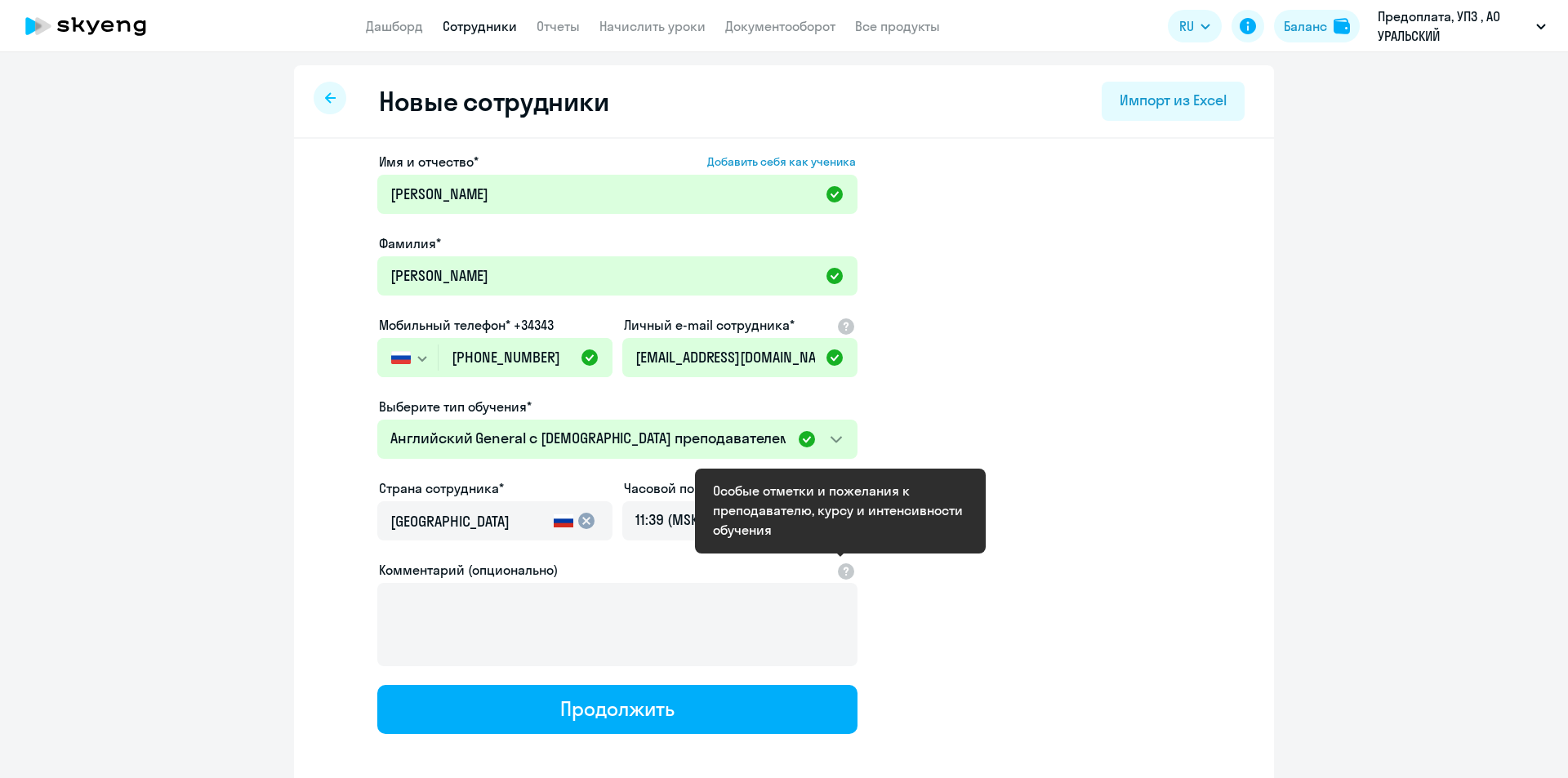
click at [916, 572] on app-new-student-form "Имя и отчество* Добавить себя как ученика [PERSON_NAME]* [PERSON_NAME] Мобильны…" at bounding box center [784, 442] width 928 height 582
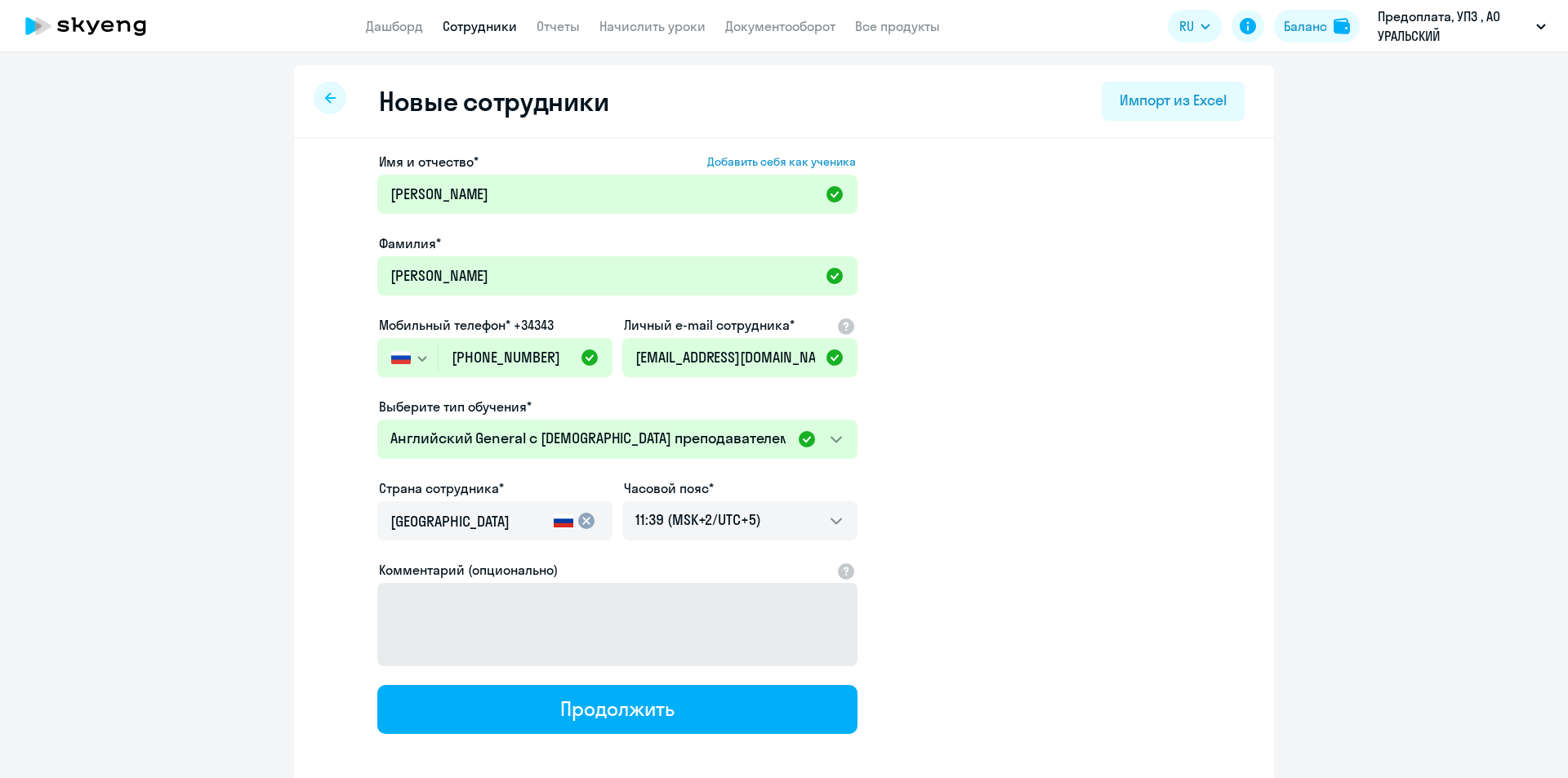
click at [592, 572] on div "Продолжить" at bounding box center [617, 709] width 113 height 26
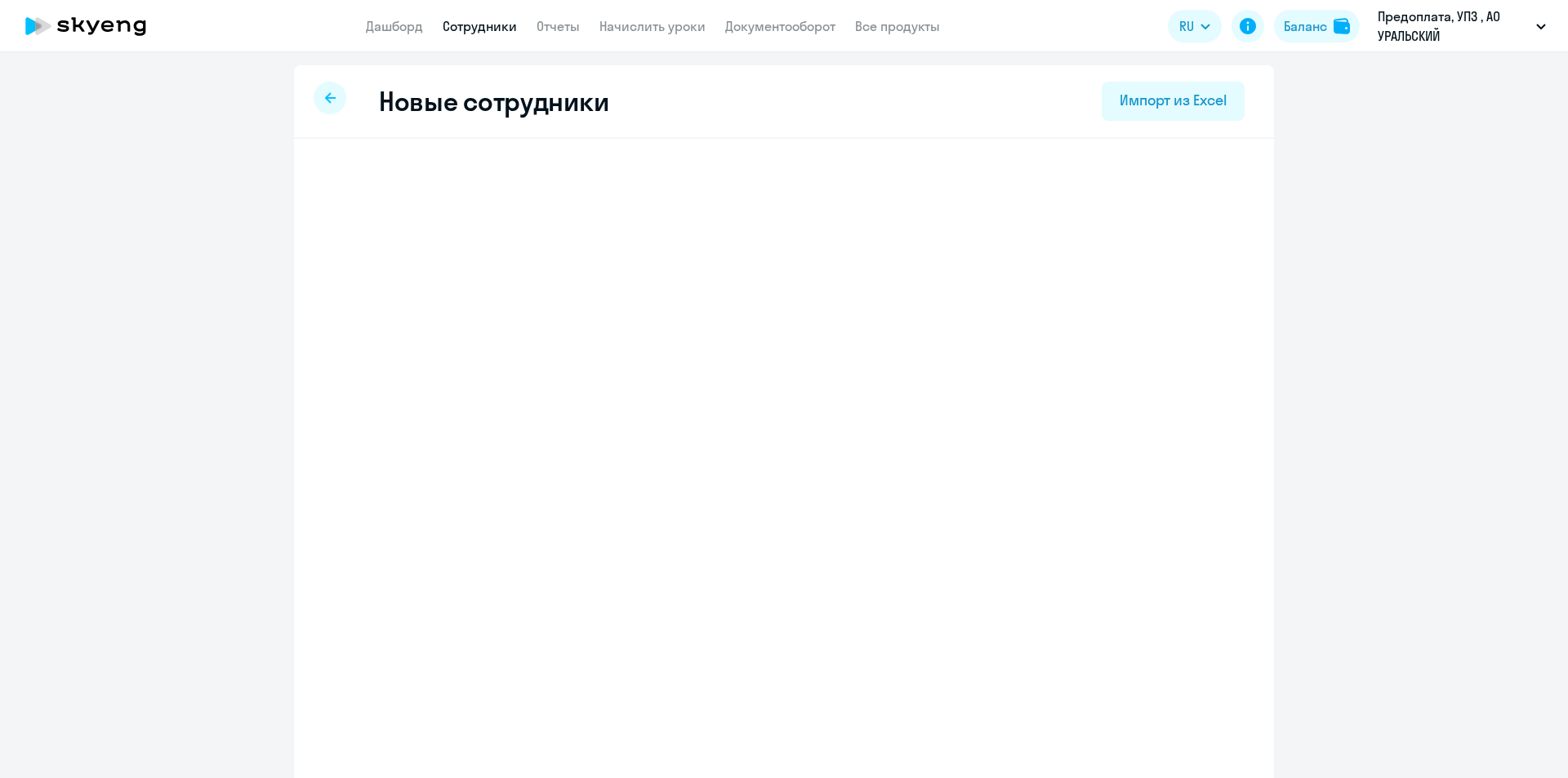
select select "english_adult_not_native_speaker"
select select "5"
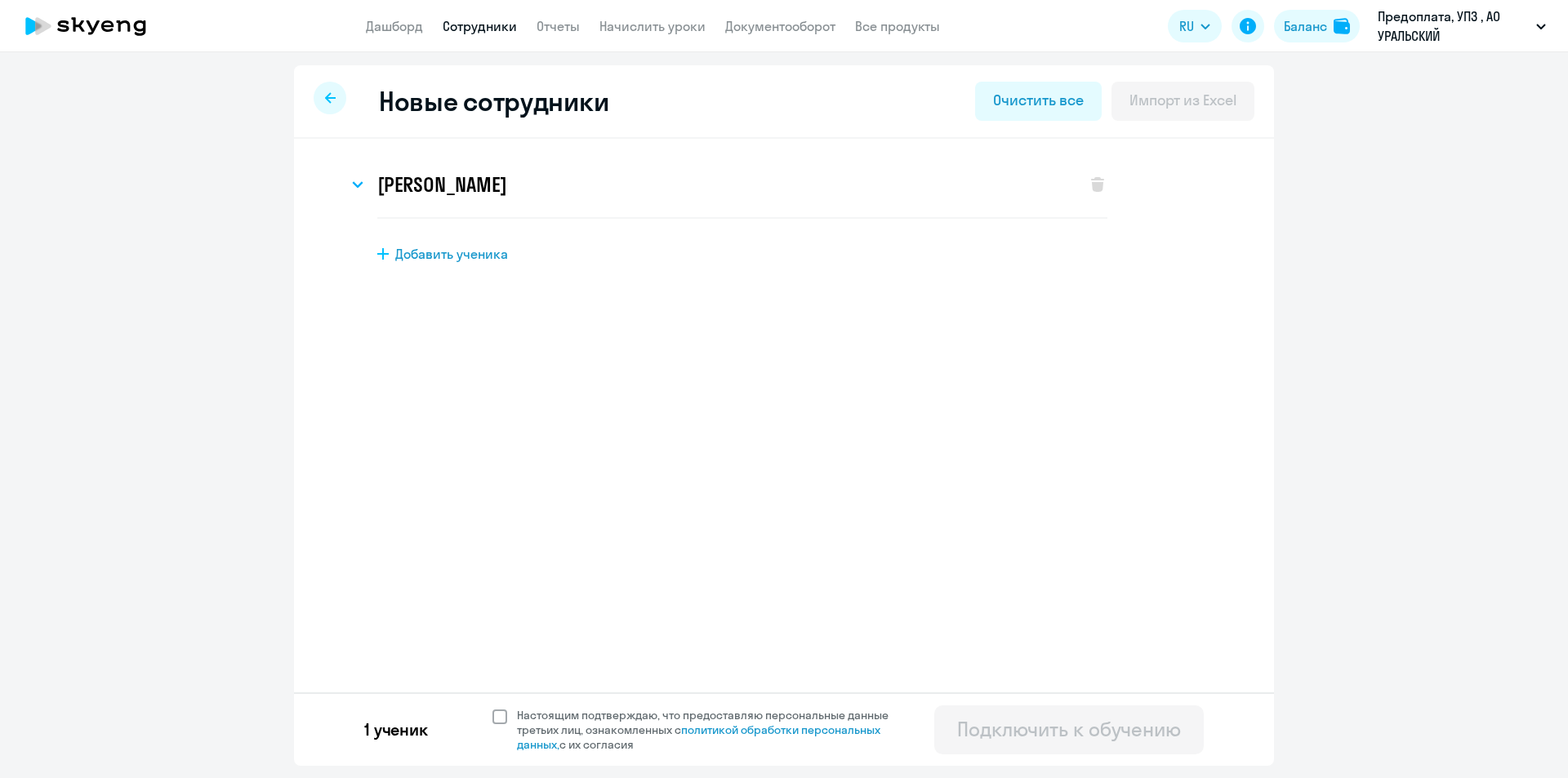
click at [503, 572] on span at bounding box center [499, 716] width 15 height 15
click at [492, 572] on input "Настоящим подтверждаю, что предоставляю персональные данные третьих лиц, ознако…" at bounding box center [492, 707] width 1 height 1
checkbox input "true"
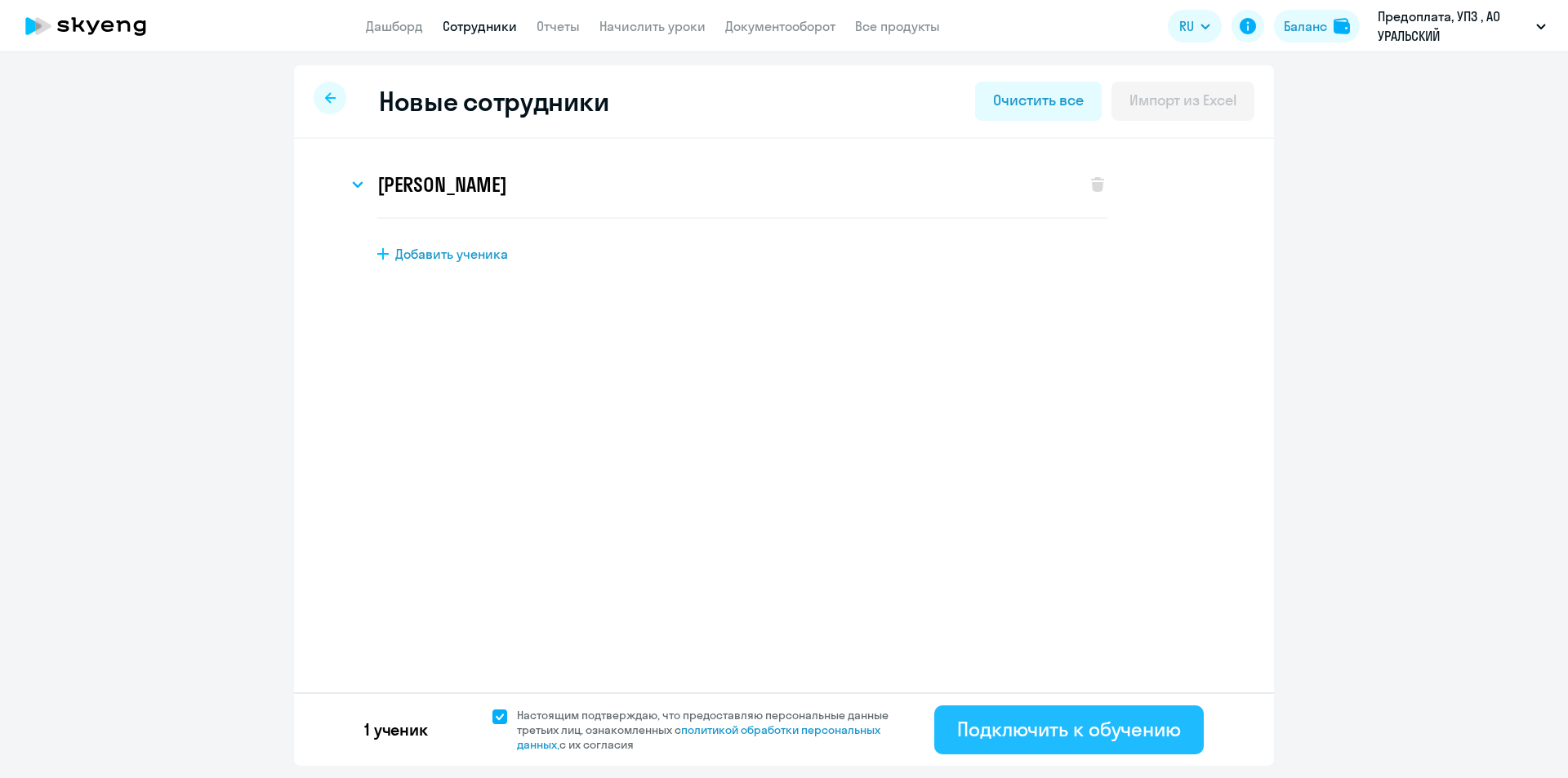
click at [1018, 572] on div "Подключить к обучению" at bounding box center [1069, 729] width 223 height 26
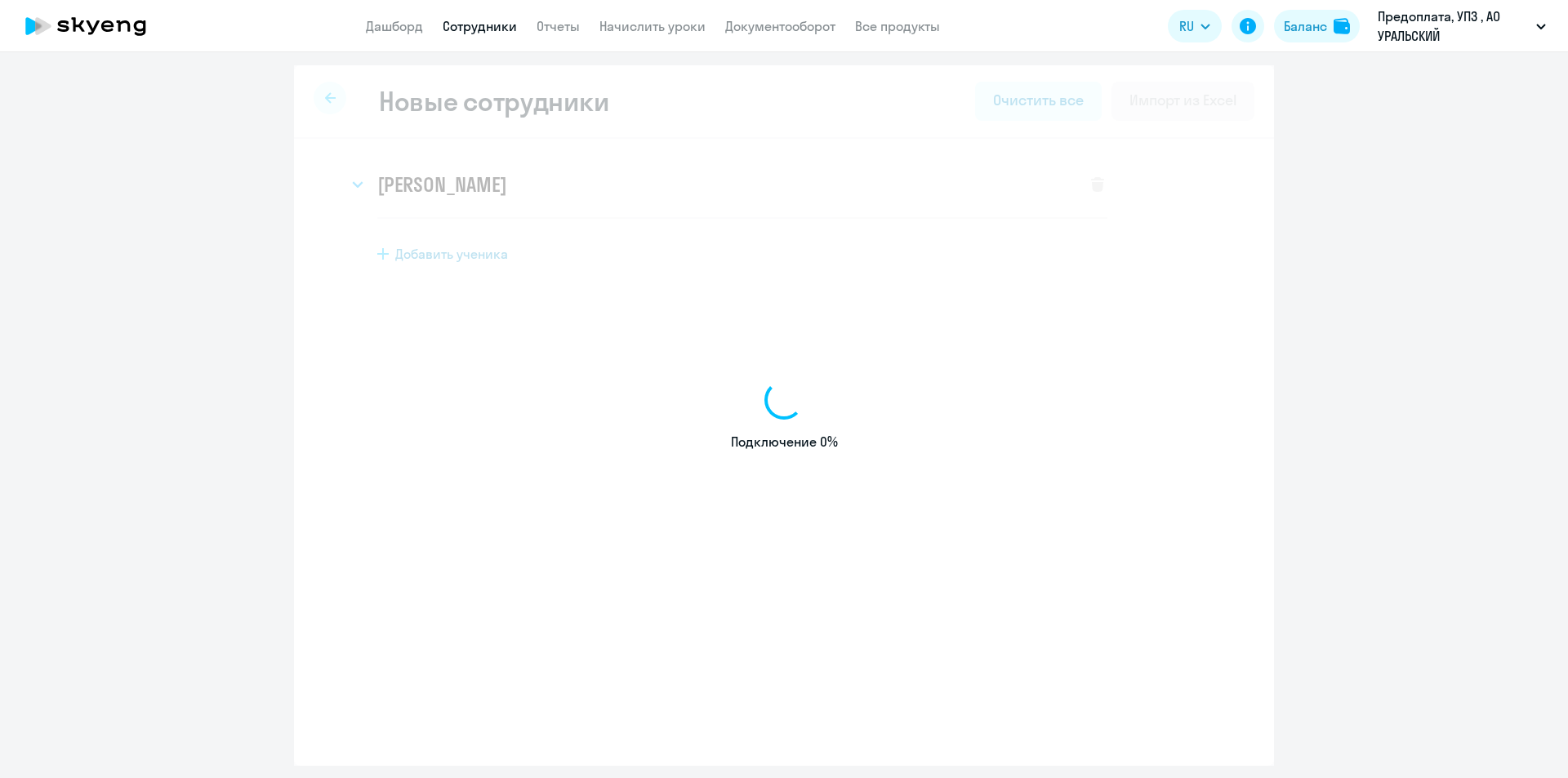
select select "english_adult_not_native_speaker"
select select "5"
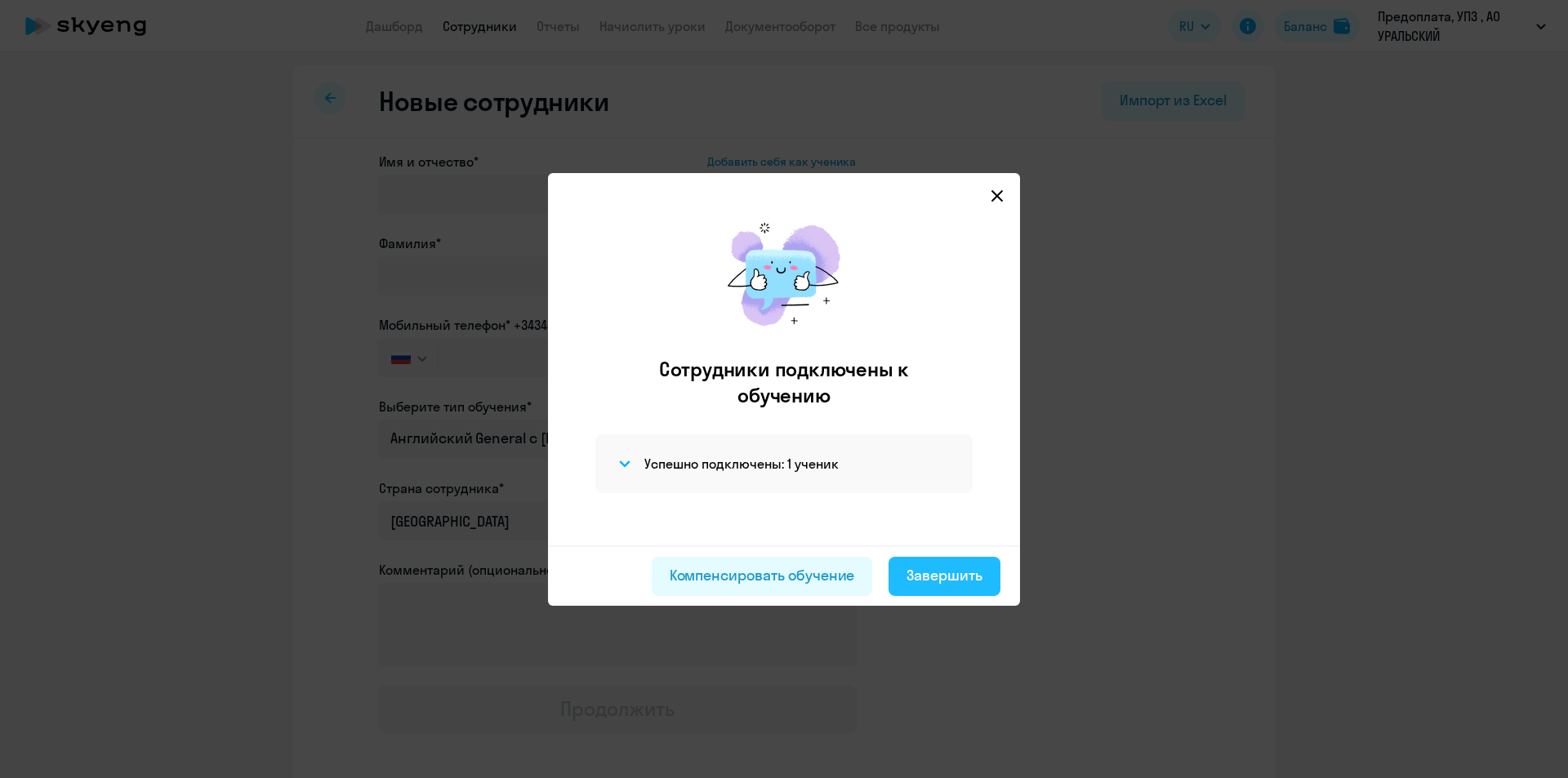
click at [937, 572] on div "Завершить" at bounding box center [944, 576] width 76 height 21
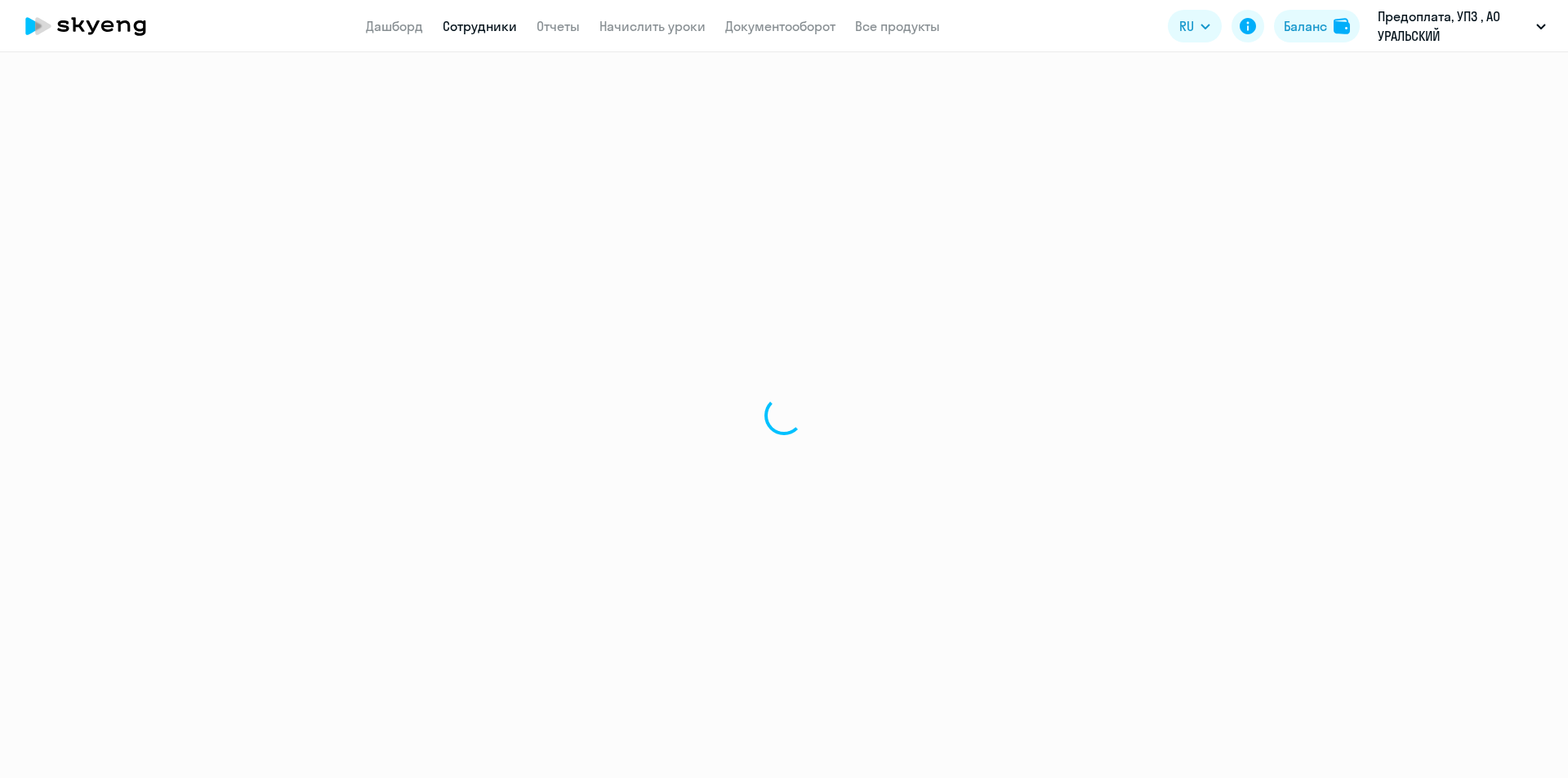
select select "30"
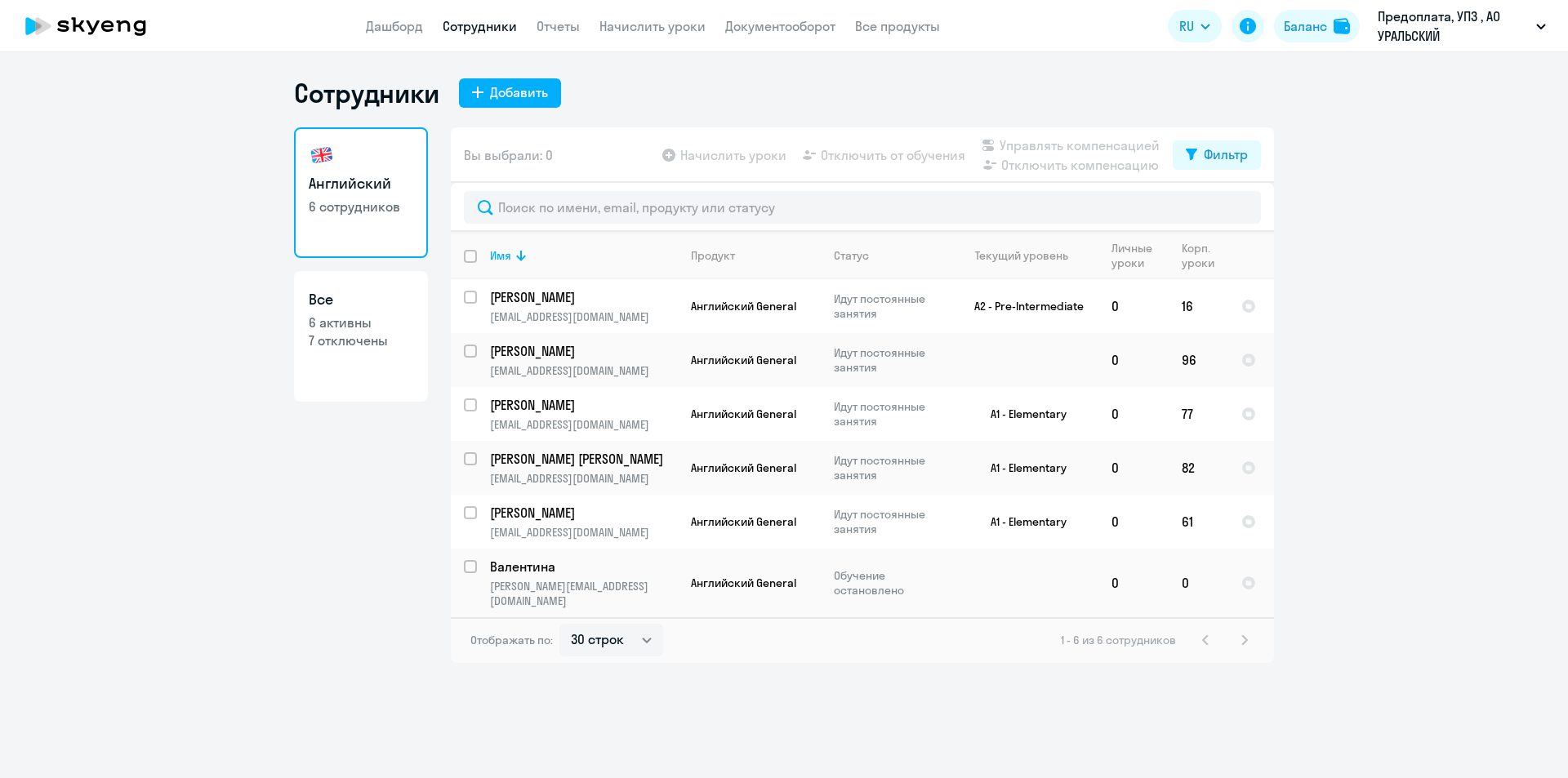
click at [407, 521] on div "Английский 6 сотрудников Все 6 активны 7 отключены" at bounding box center [361, 395] width 134 height 536
click at [996, 572] on div "Сотрудники Добавить Английский 6 сотрудников Все 6 активны 7 отключены Вы выбра…" at bounding box center [784, 415] width 1568 height 726
click at [528, 572] on td "Валентина [EMAIL_ADDRESS][DOMAIN_NAME]" at bounding box center [578, 583] width 201 height 69
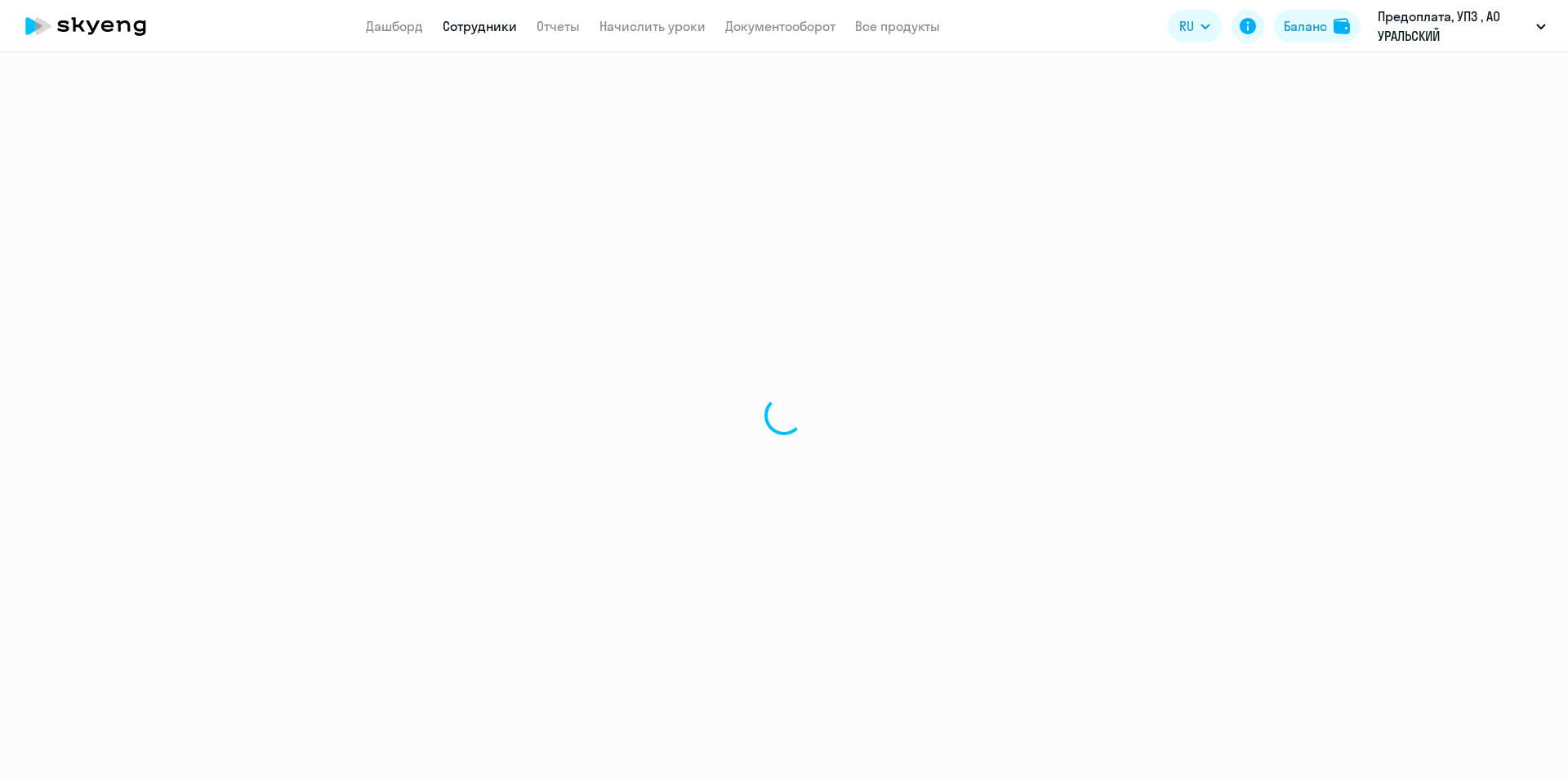
select select "english"
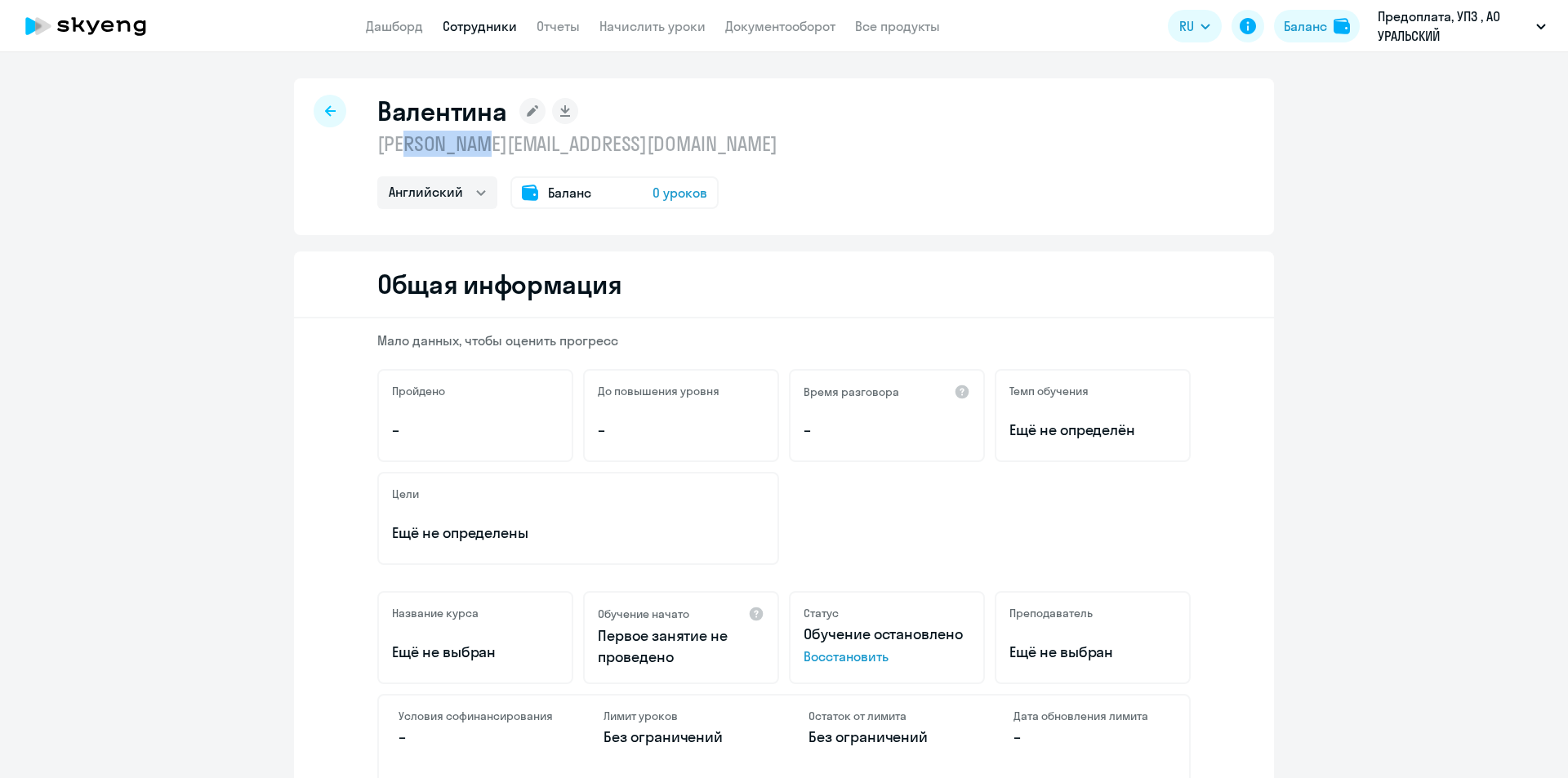
drag, startPoint x: 483, startPoint y: 147, endPoint x: 404, endPoint y: 156, distance: 79.5
click at [404, 156] on p "[PERSON_NAME][EMAIL_ADDRESS][DOMAIN_NAME]" at bounding box center [577, 144] width 401 height 26
click at [517, 145] on p "[PERSON_NAME][EMAIL_ADDRESS][DOMAIN_NAME]" at bounding box center [577, 144] width 401 height 26
click at [630, 142] on p "[PERSON_NAME][EMAIL_ADDRESS][DOMAIN_NAME]" at bounding box center [577, 144] width 401 height 26
click at [531, 106] on rect at bounding box center [532, 111] width 26 height 26
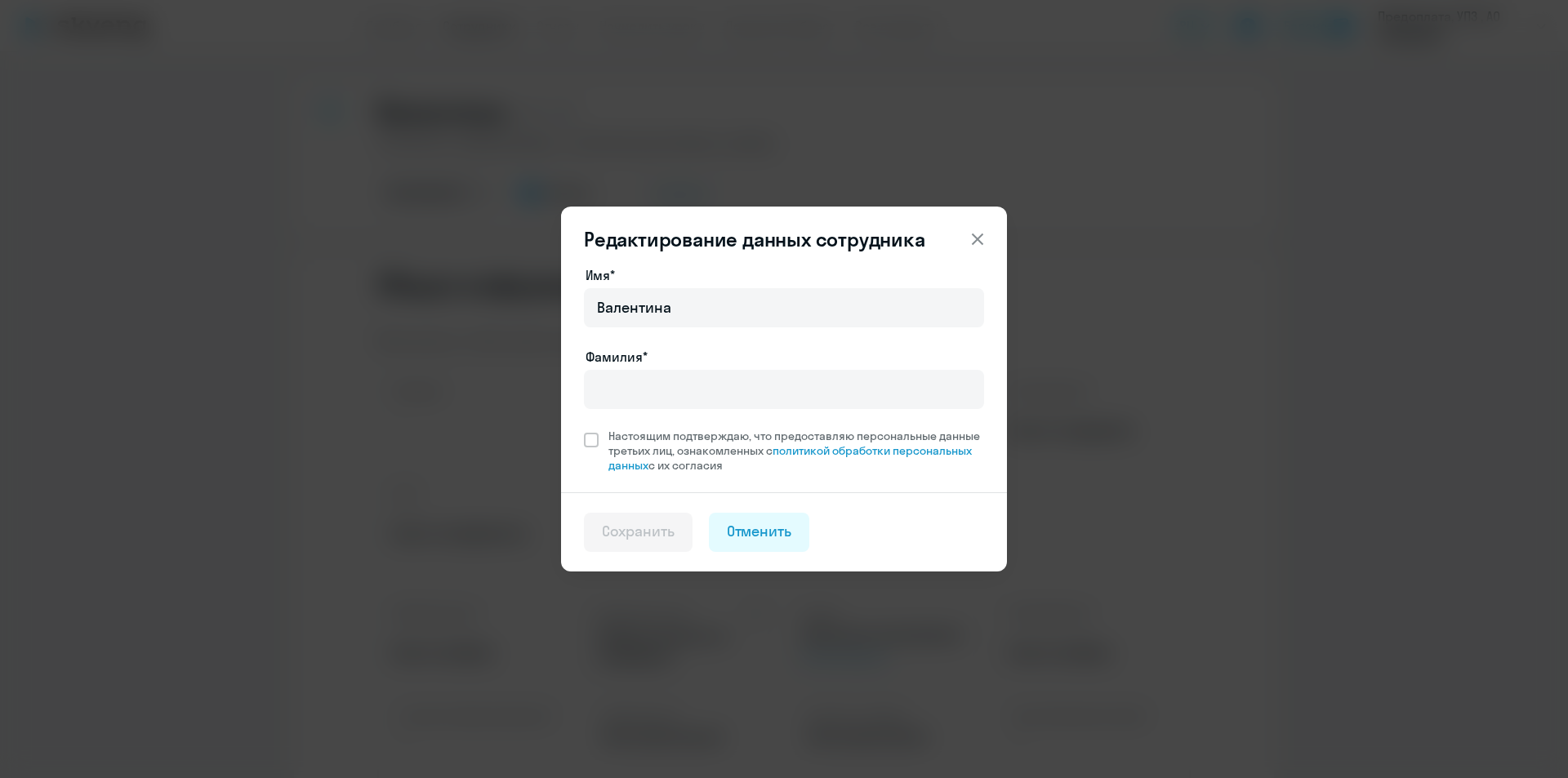
click at [974, 236] on icon at bounding box center [977, 239] width 11 height 11
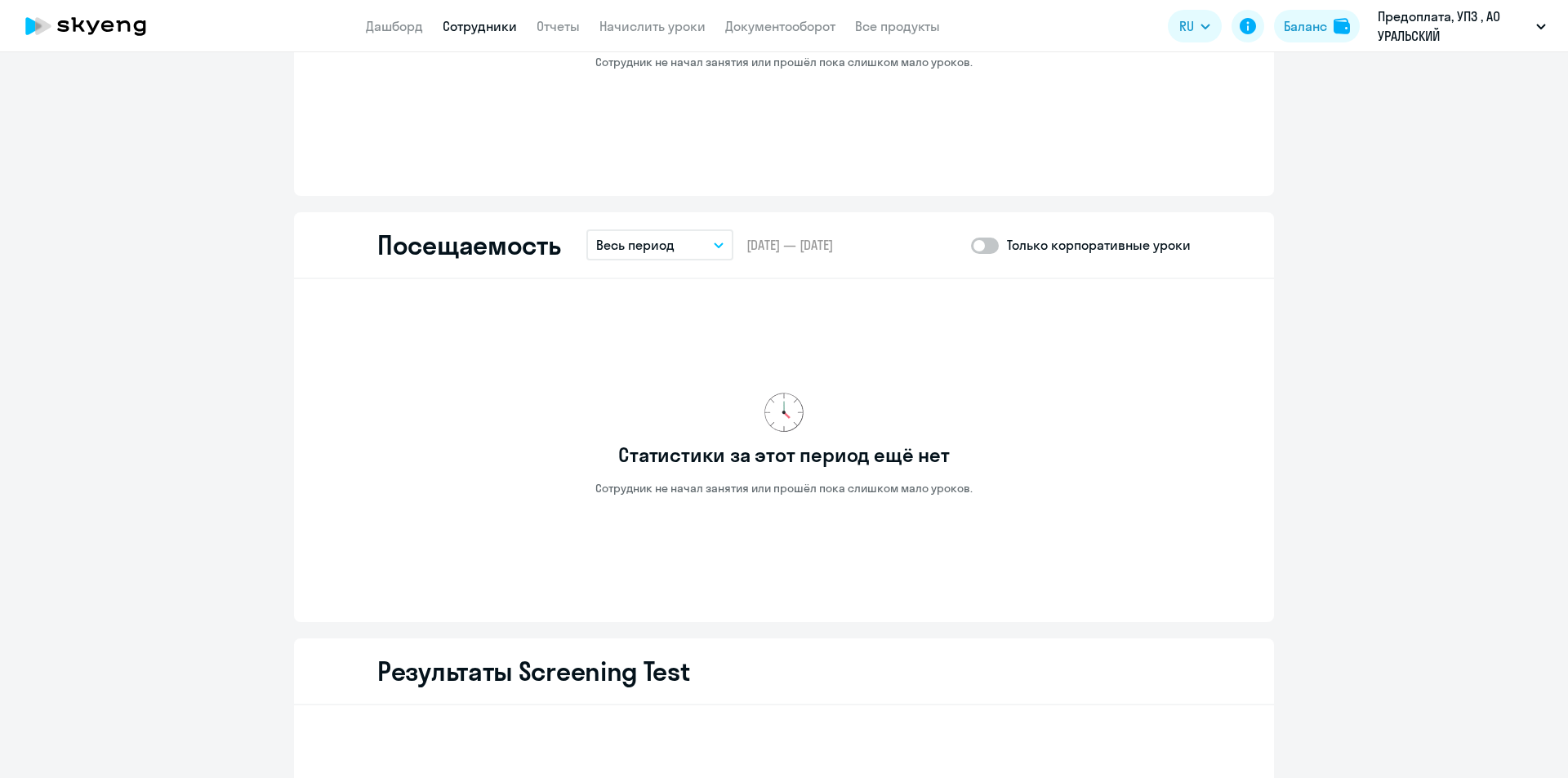
scroll to position [1859, 0]
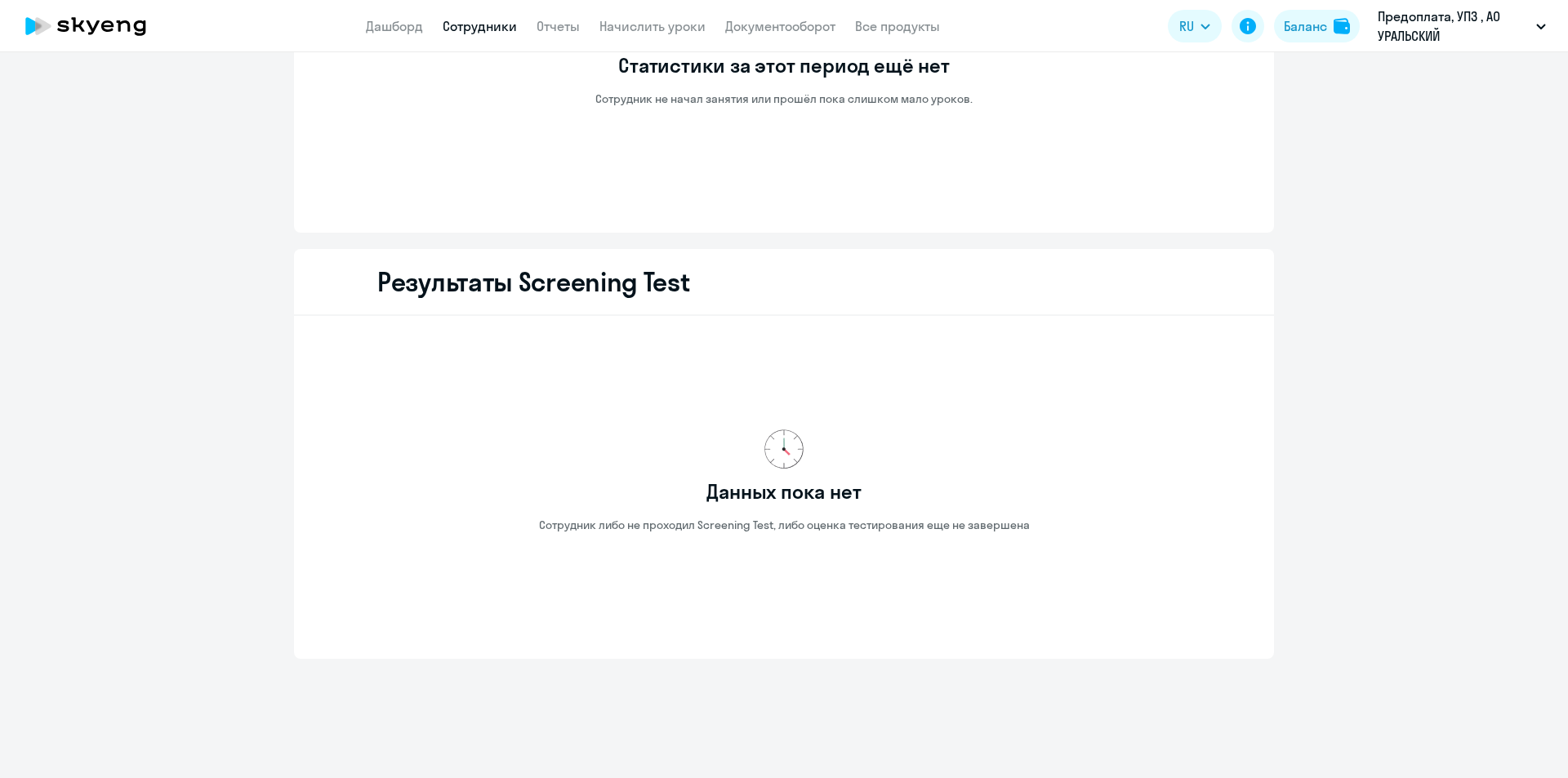
select select "30"
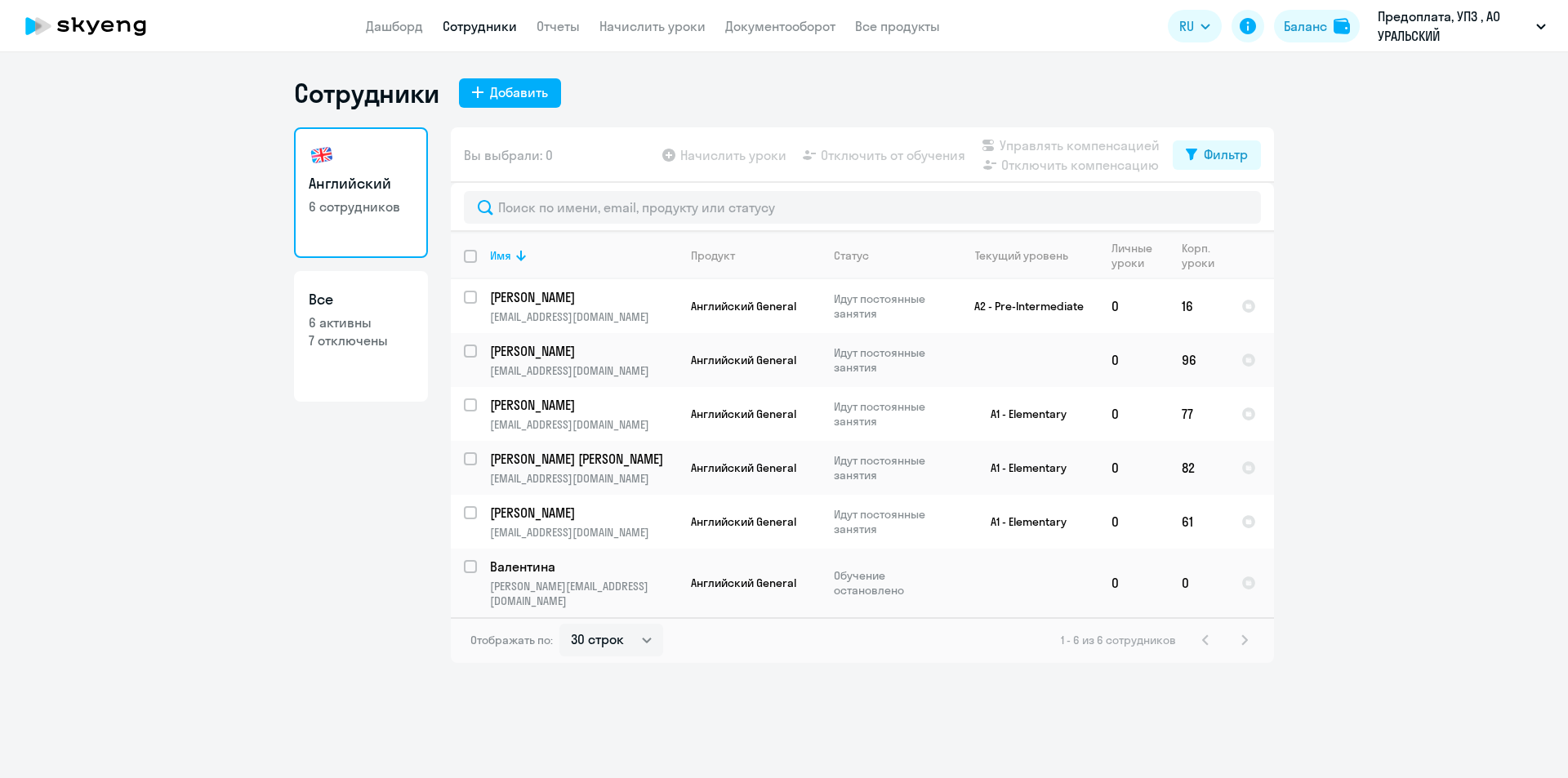
click at [348, 324] on p "6 активны" at bounding box center [361, 322] width 105 height 18
select select "30"
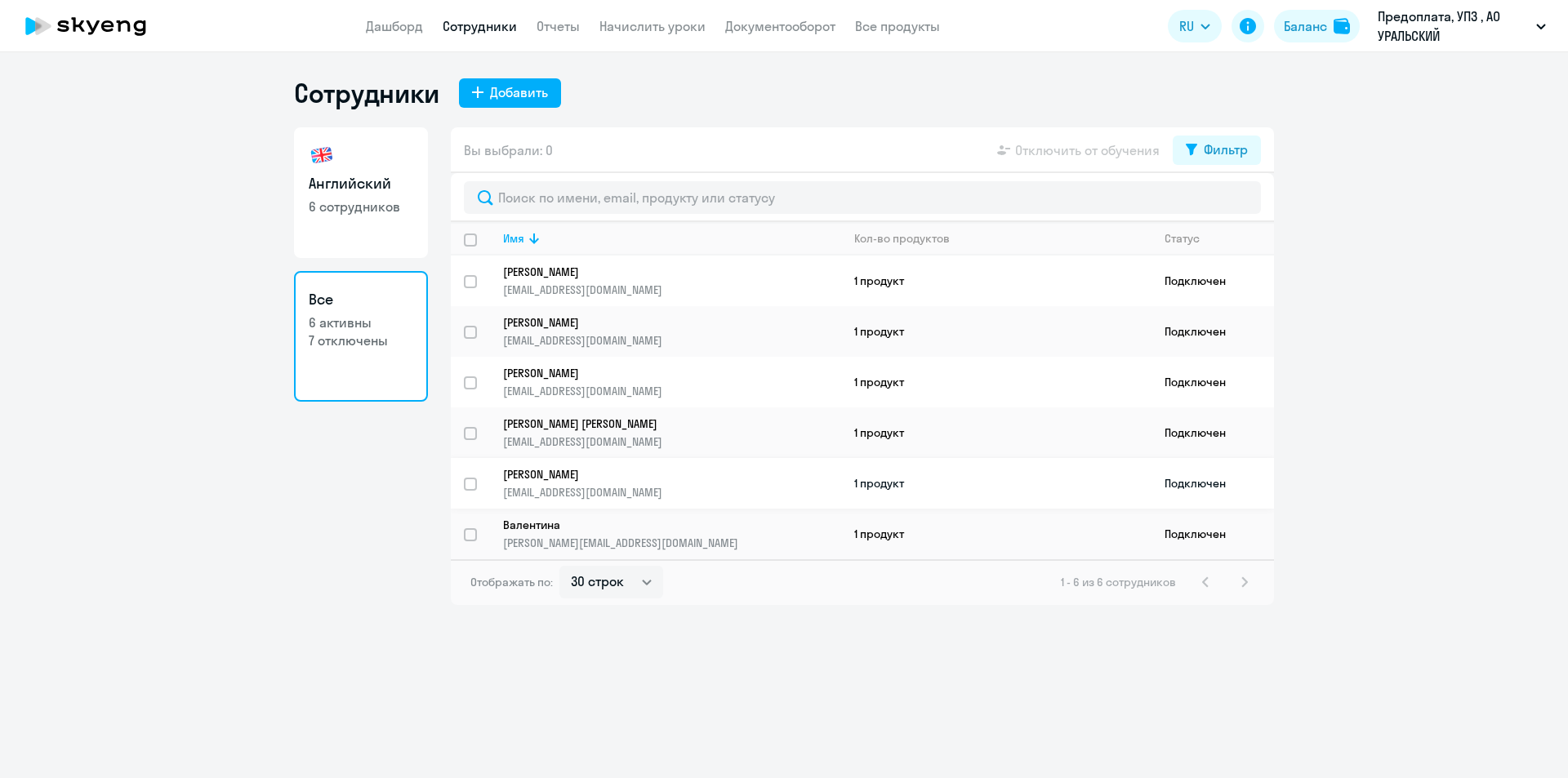
click at [599, 485] on p "[EMAIL_ADDRESS][DOMAIN_NAME]" at bounding box center [672, 492] width 338 height 15
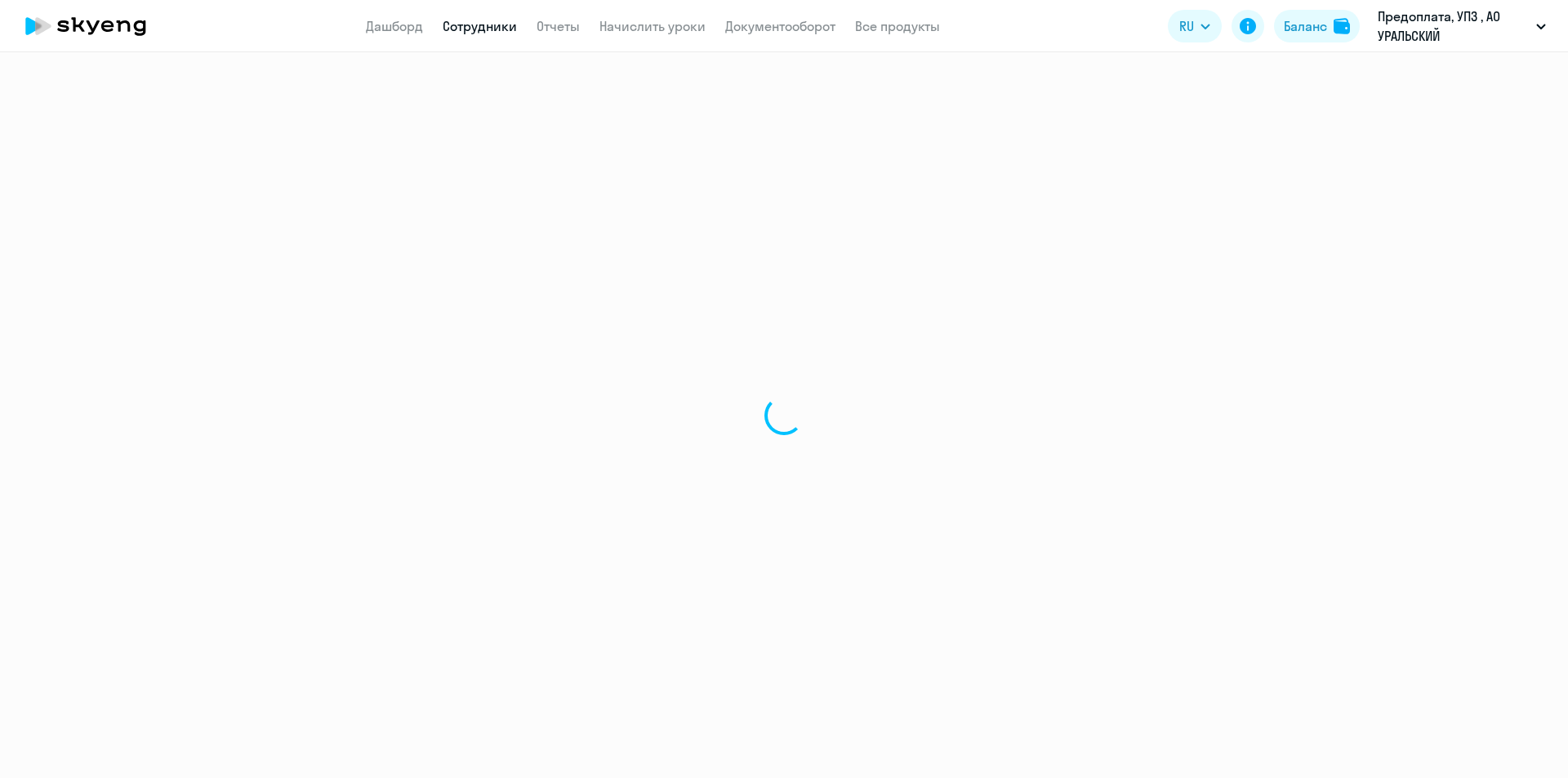
select select "english"
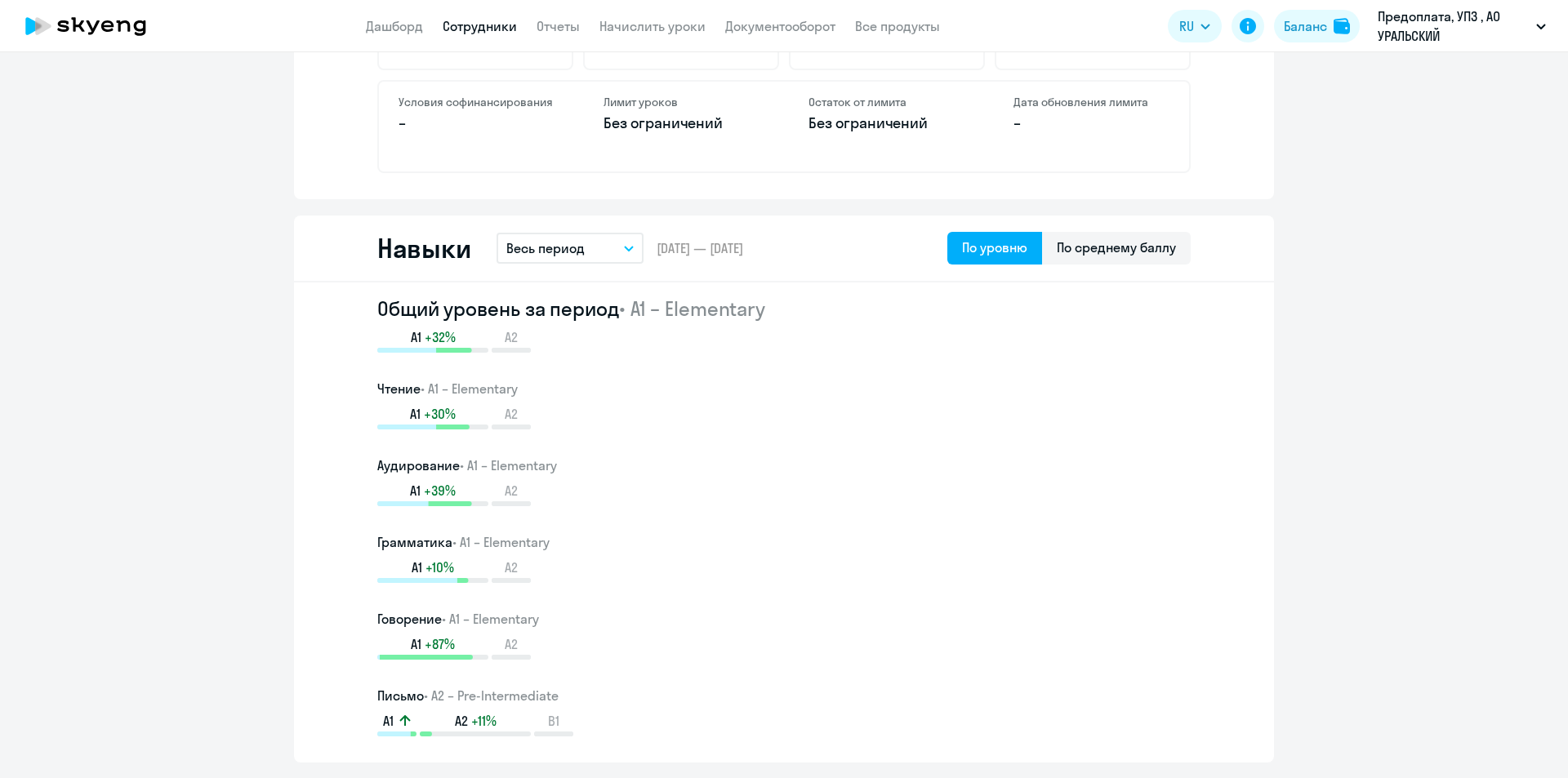
scroll to position [245, 0]
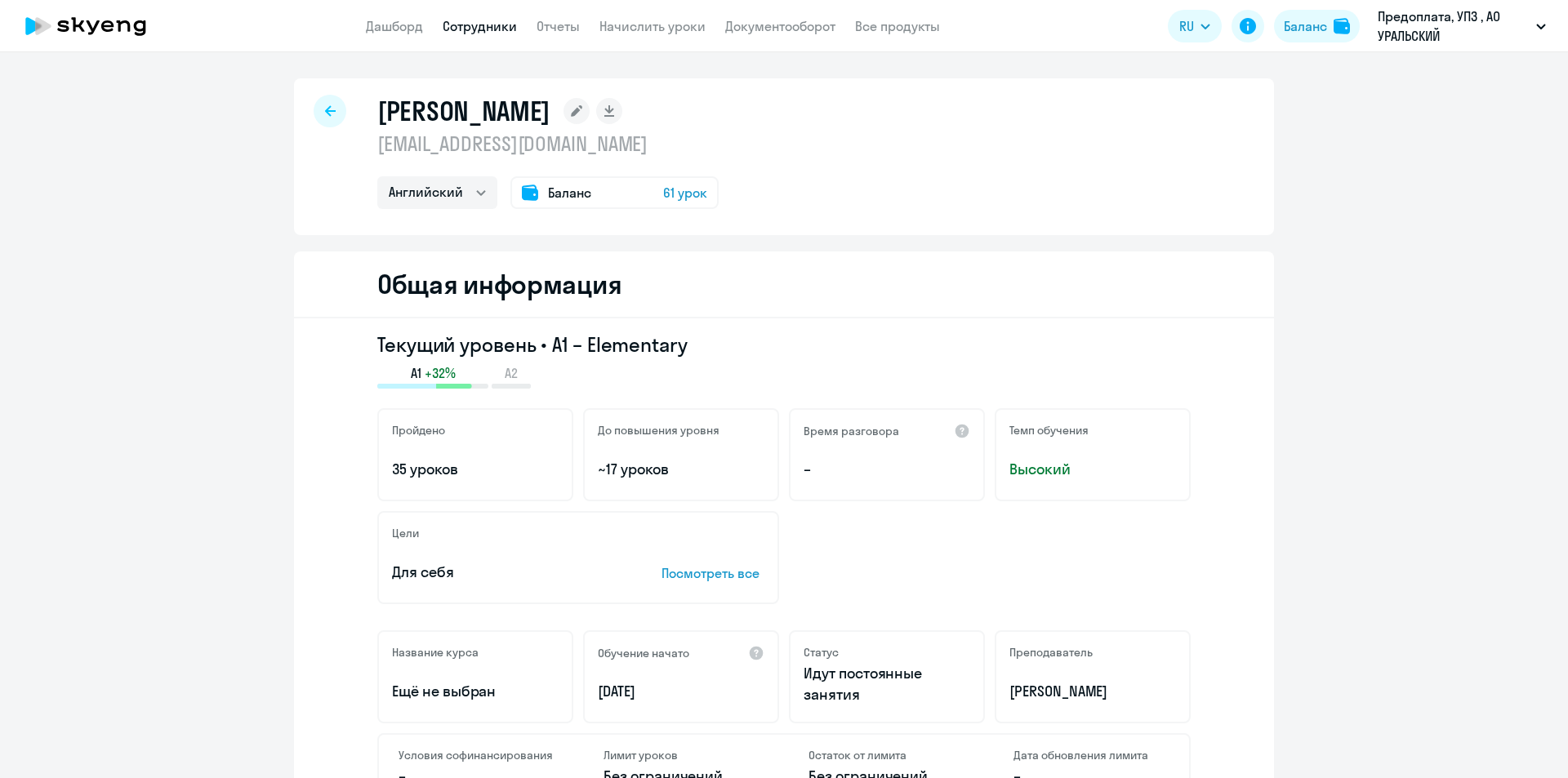
select select "30"
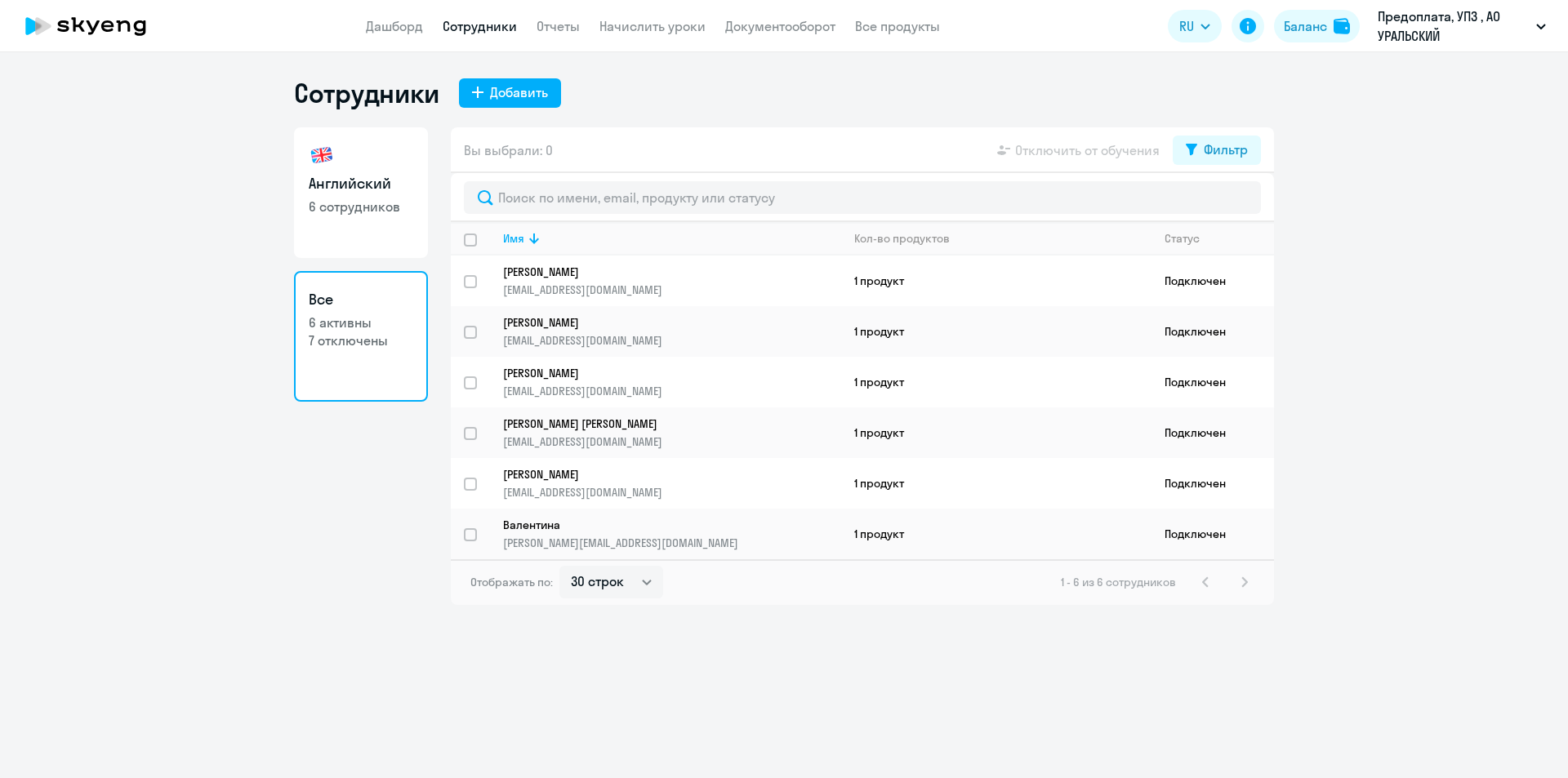
click at [356, 343] on p "7 отключены" at bounding box center [361, 340] width 105 height 18
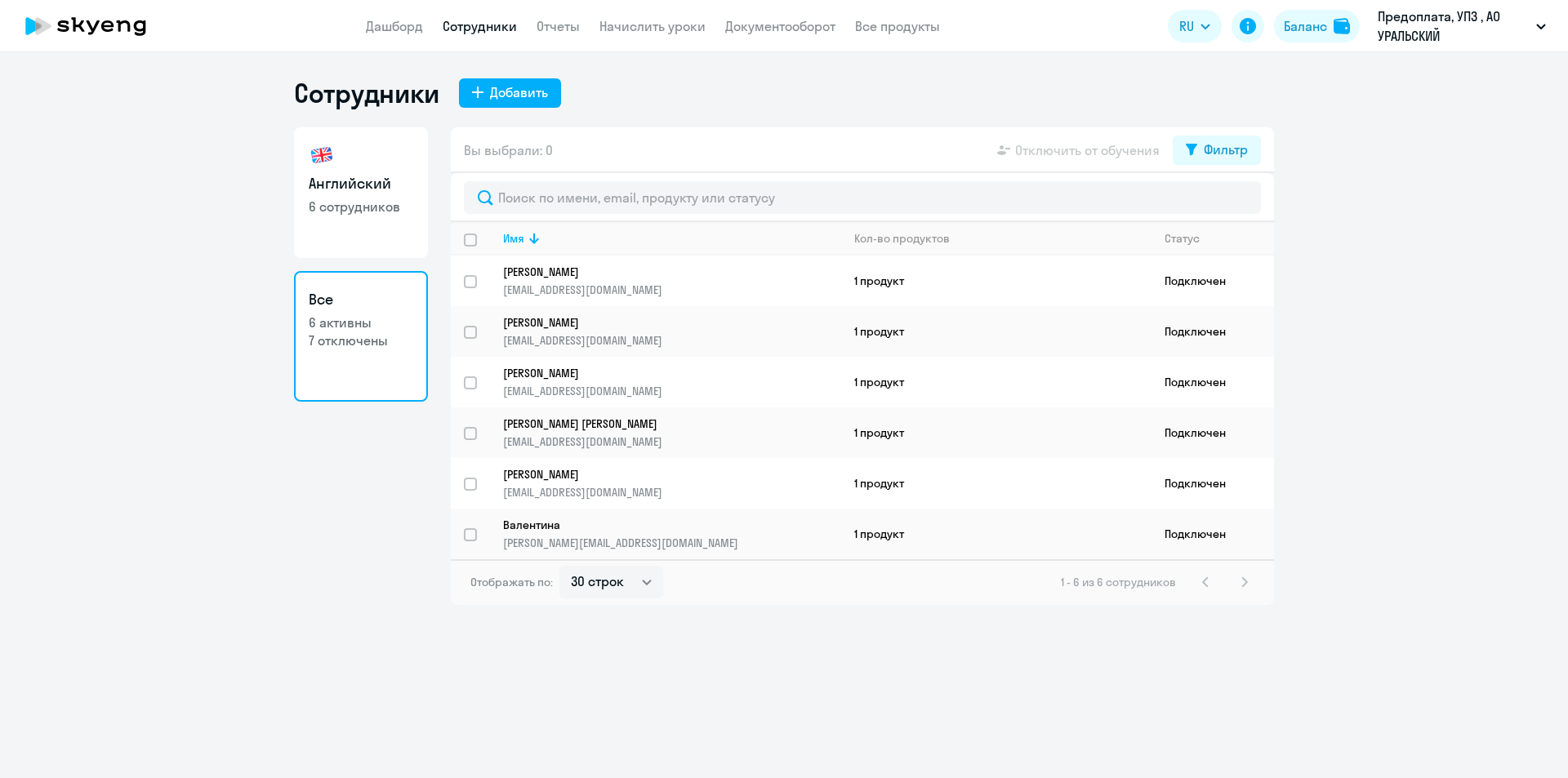
click at [356, 343] on p "7 отключены" at bounding box center [361, 340] width 105 height 18
click at [1018, 572] on div "1 - 6 из 6 сотрудников" at bounding box center [1158, 582] width 194 height 19
click at [469, 536] on input "select row 9841625" at bounding box center [480, 544] width 32 height 32
click at [469, 536] on input "deselect row 9841625" at bounding box center [480, 544] width 32 height 32
checkbox input "false"
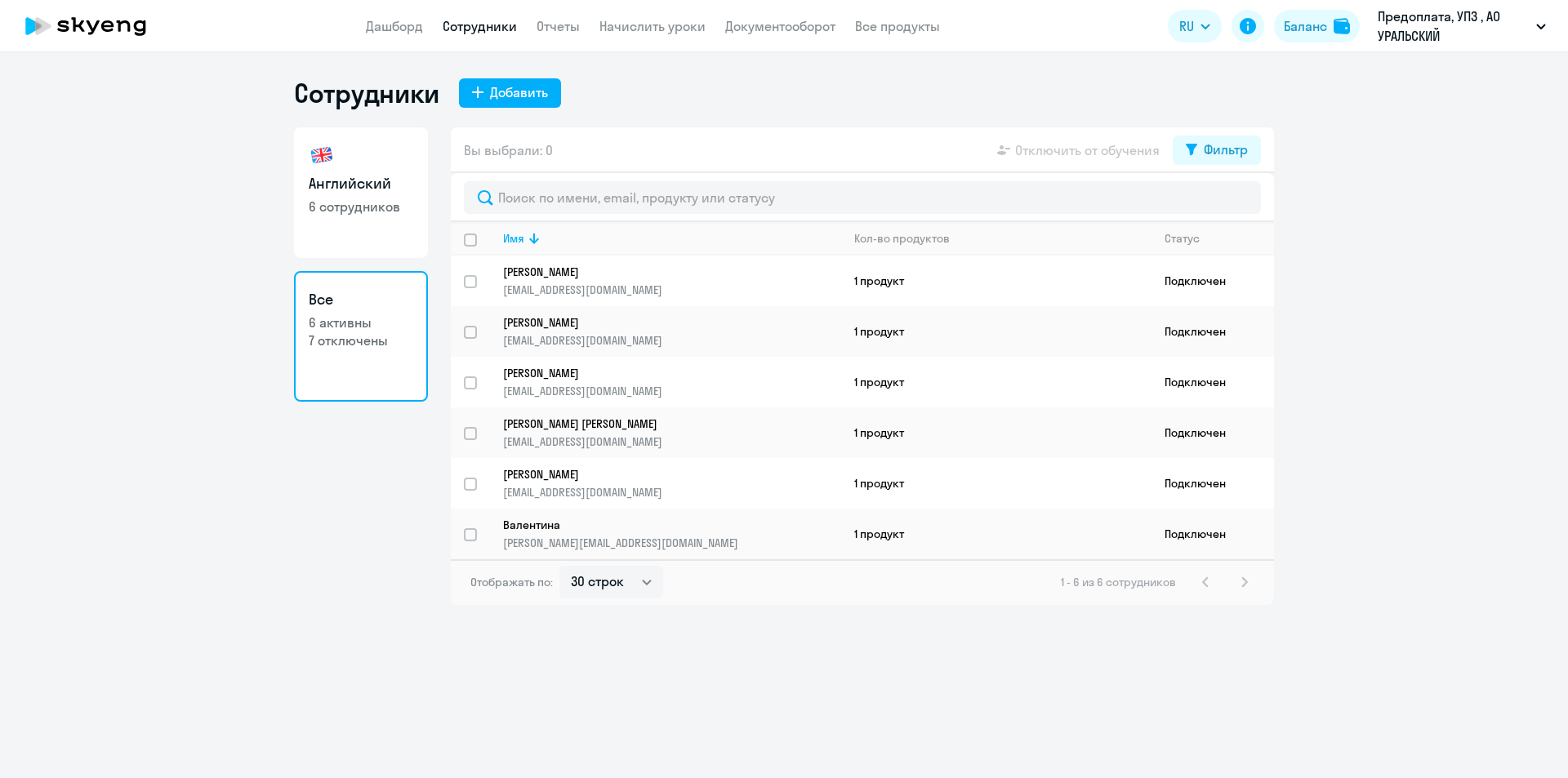
click at [332, 572] on div "Сотрудники Добавить Английский 6 сотрудников Все 6 активны 7 отключены Вы выбра…" at bounding box center [784, 415] width 1568 height 726
click at [489, 32] on link "Сотрудники" at bounding box center [479, 26] width 74 height 17
select select "30"
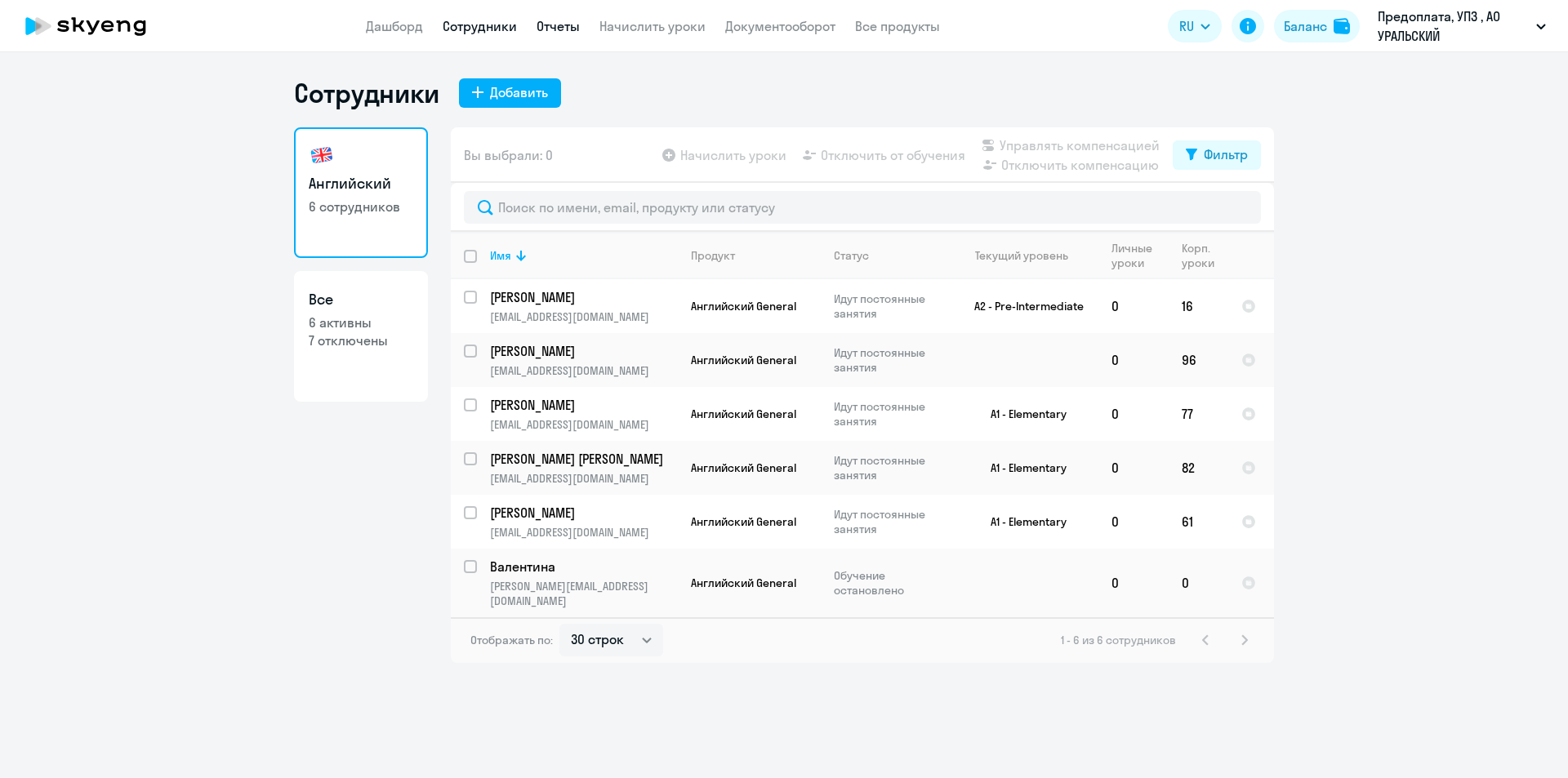
click at [578, 20] on link "Отчеты" at bounding box center [558, 26] width 44 height 17
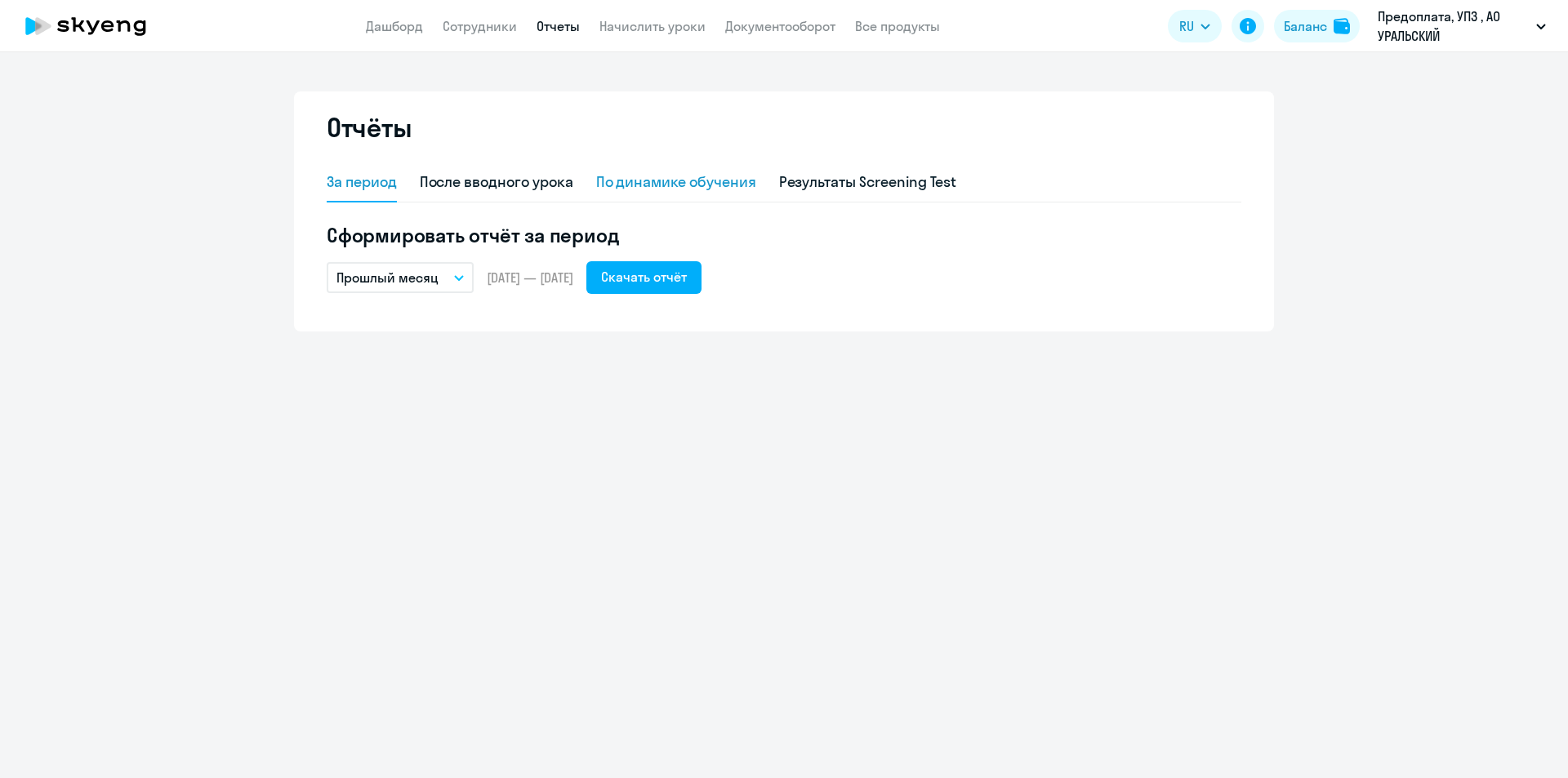
click at [665, 178] on div "По динамике обучения" at bounding box center [675, 182] width 160 height 21
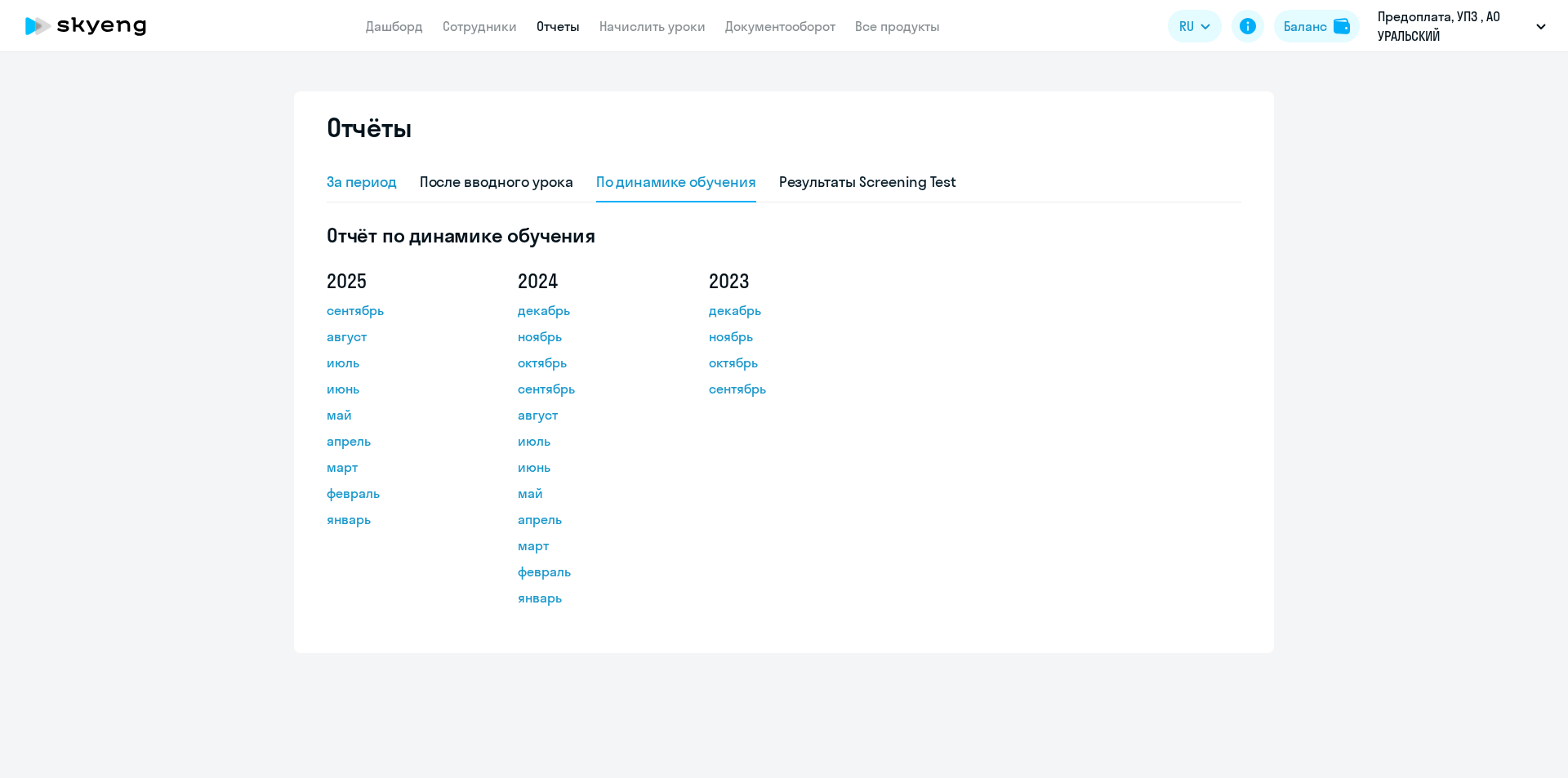
click at [370, 187] on div "За период" at bounding box center [361, 182] width 71 height 21
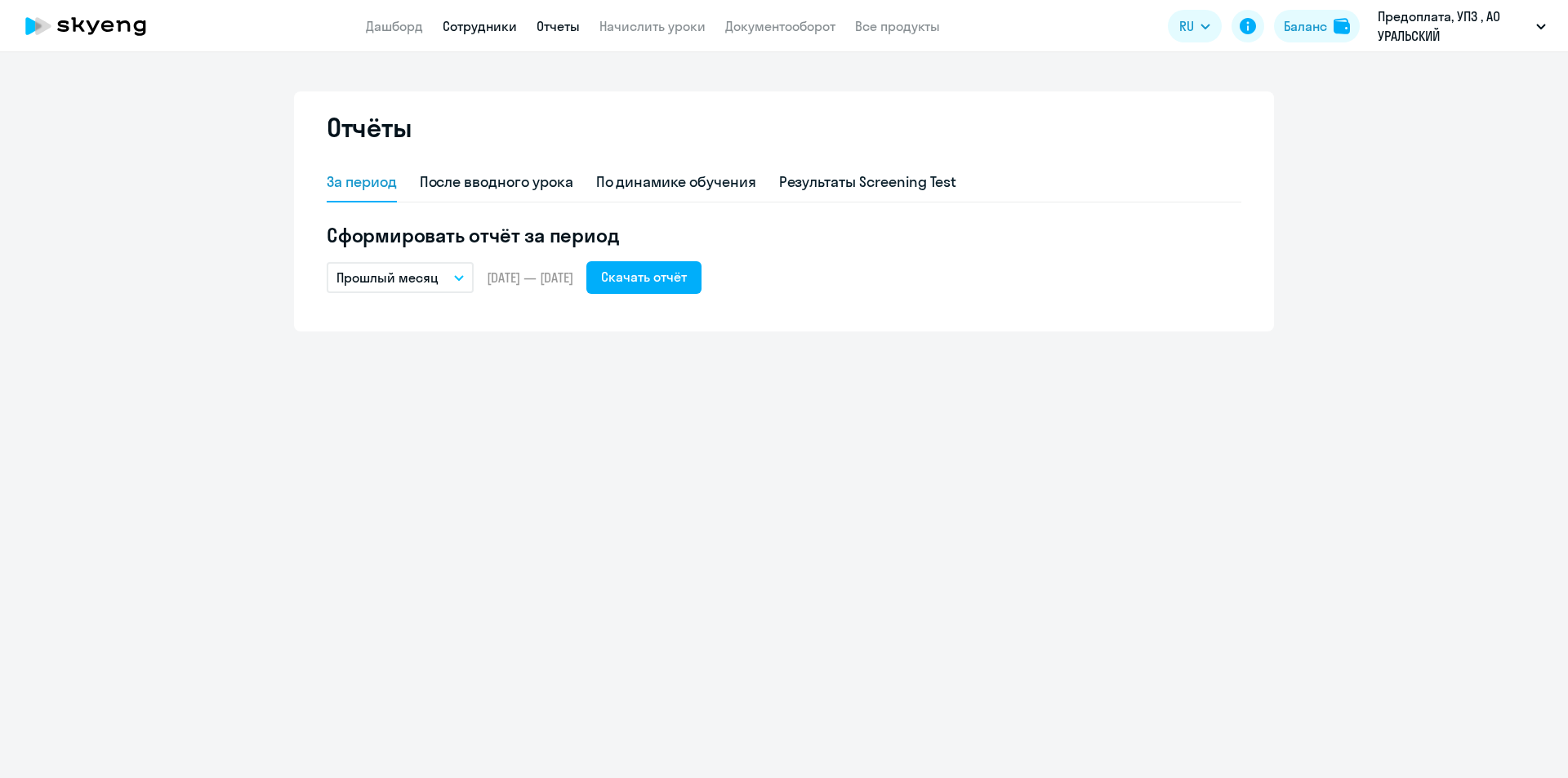
click at [490, 30] on link "Сотрудники" at bounding box center [479, 26] width 74 height 17
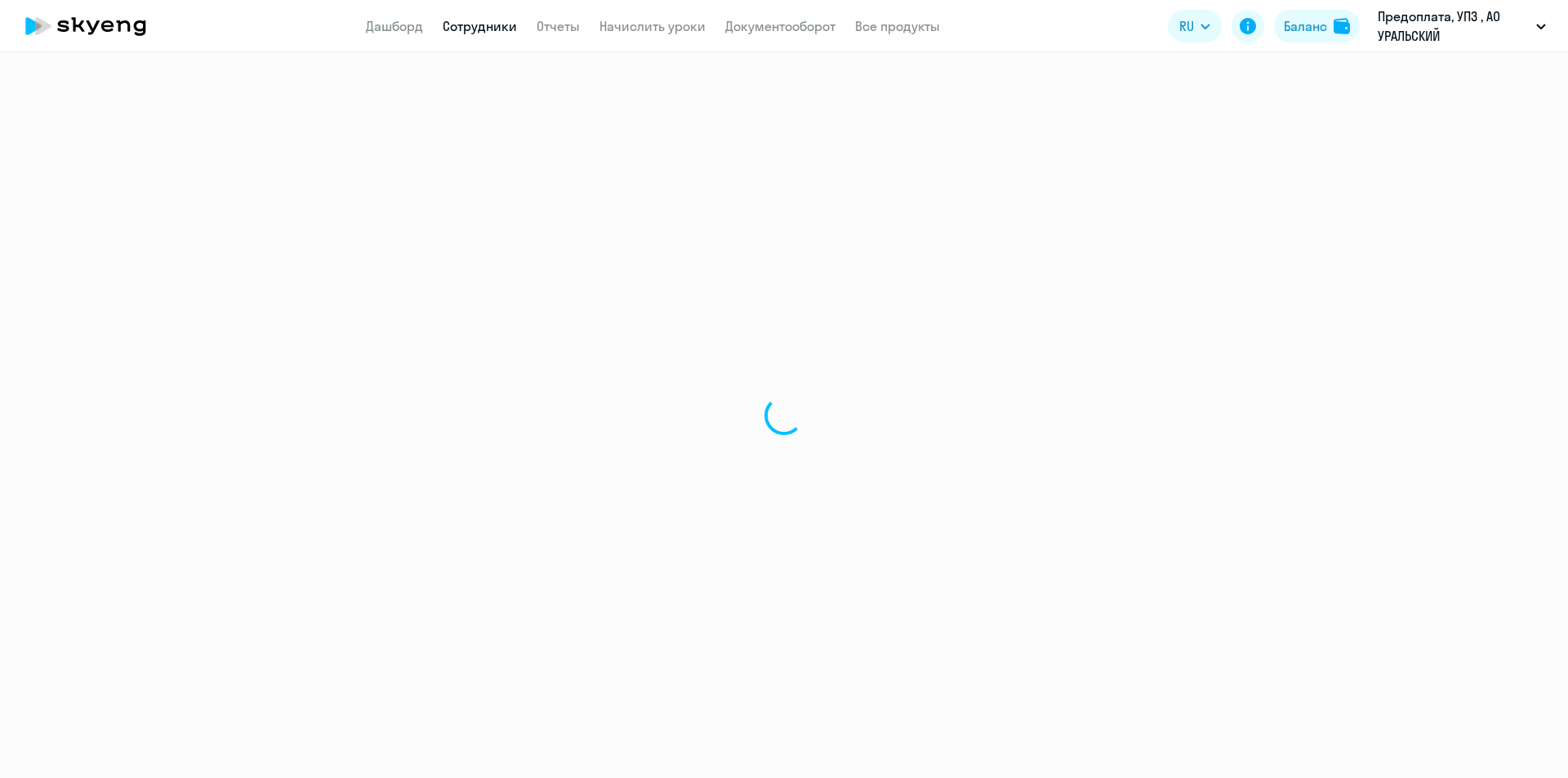
select select "30"
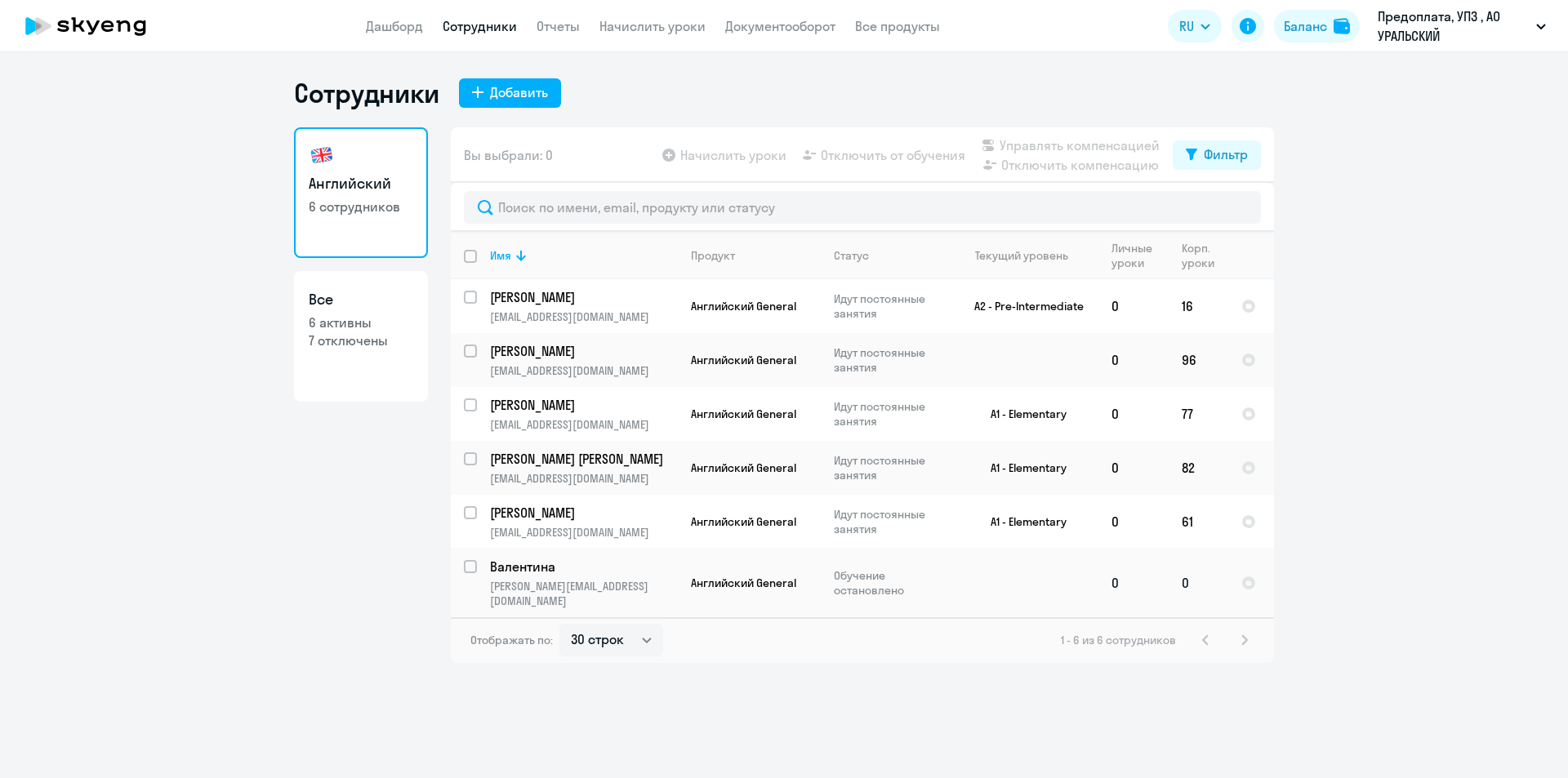
click at [888, 569] on p "Обучение остановлено" at bounding box center [890, 584] width 112 height 30
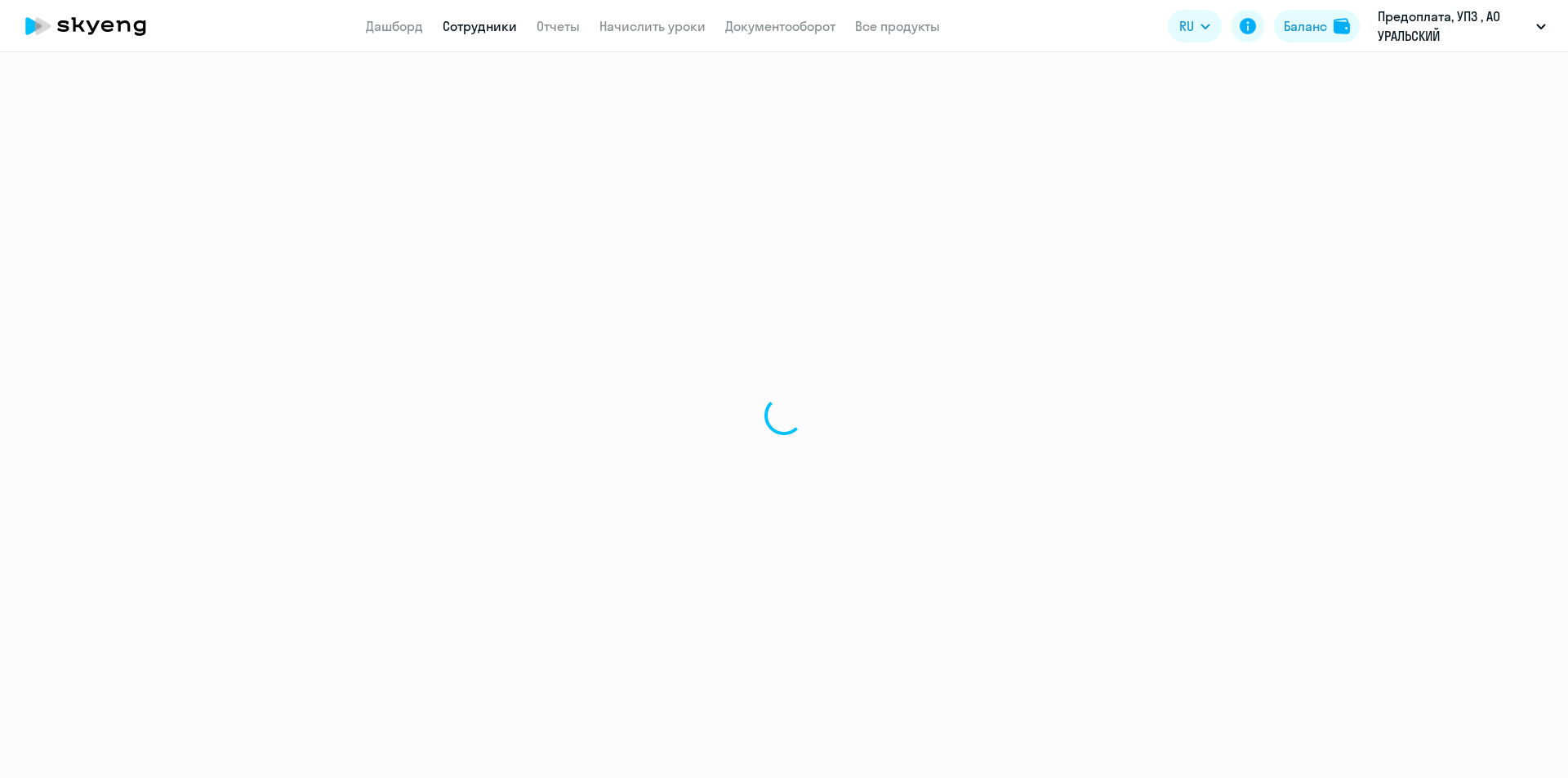
select select "english"
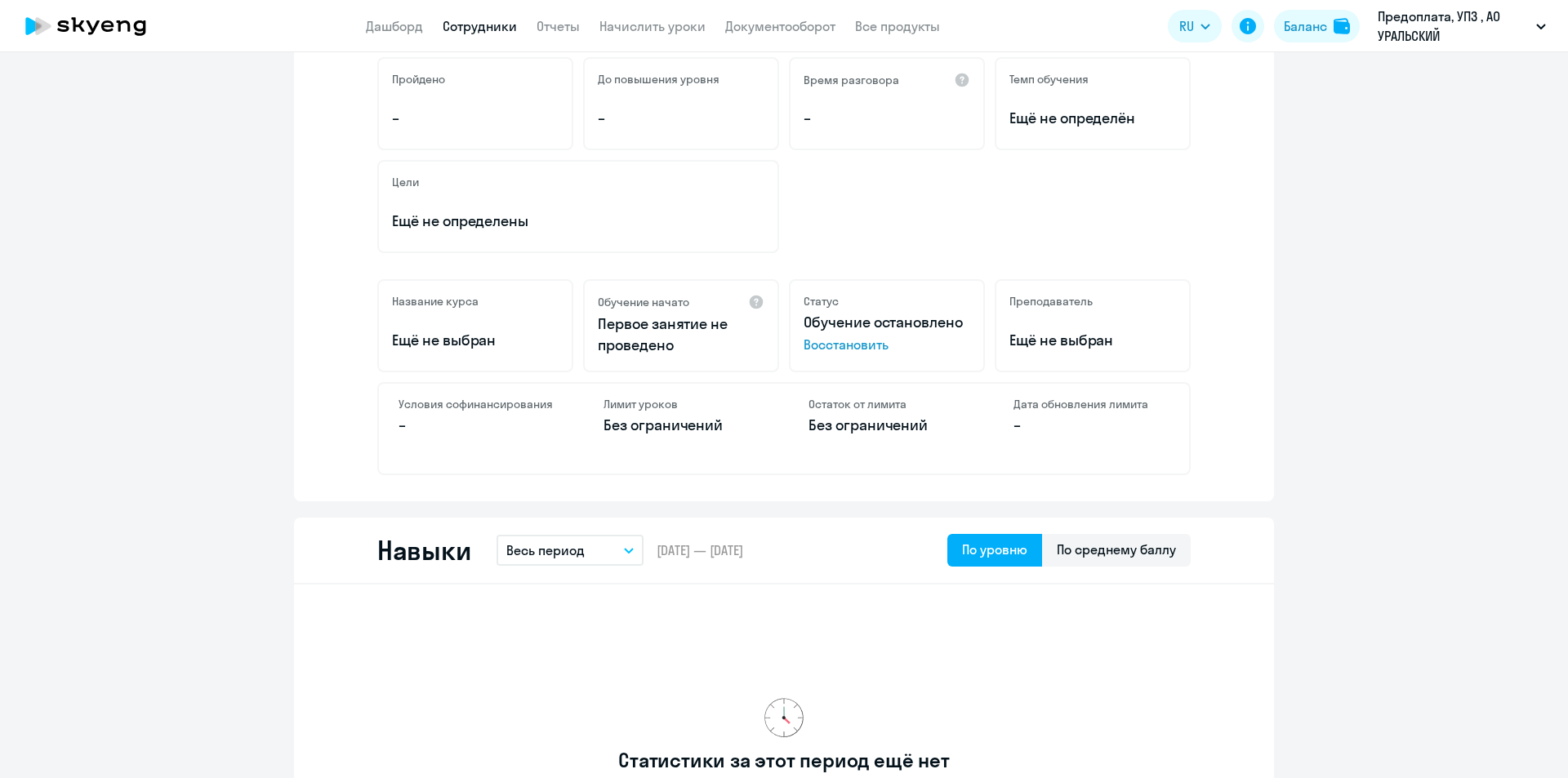
scroll to position [326, 0]
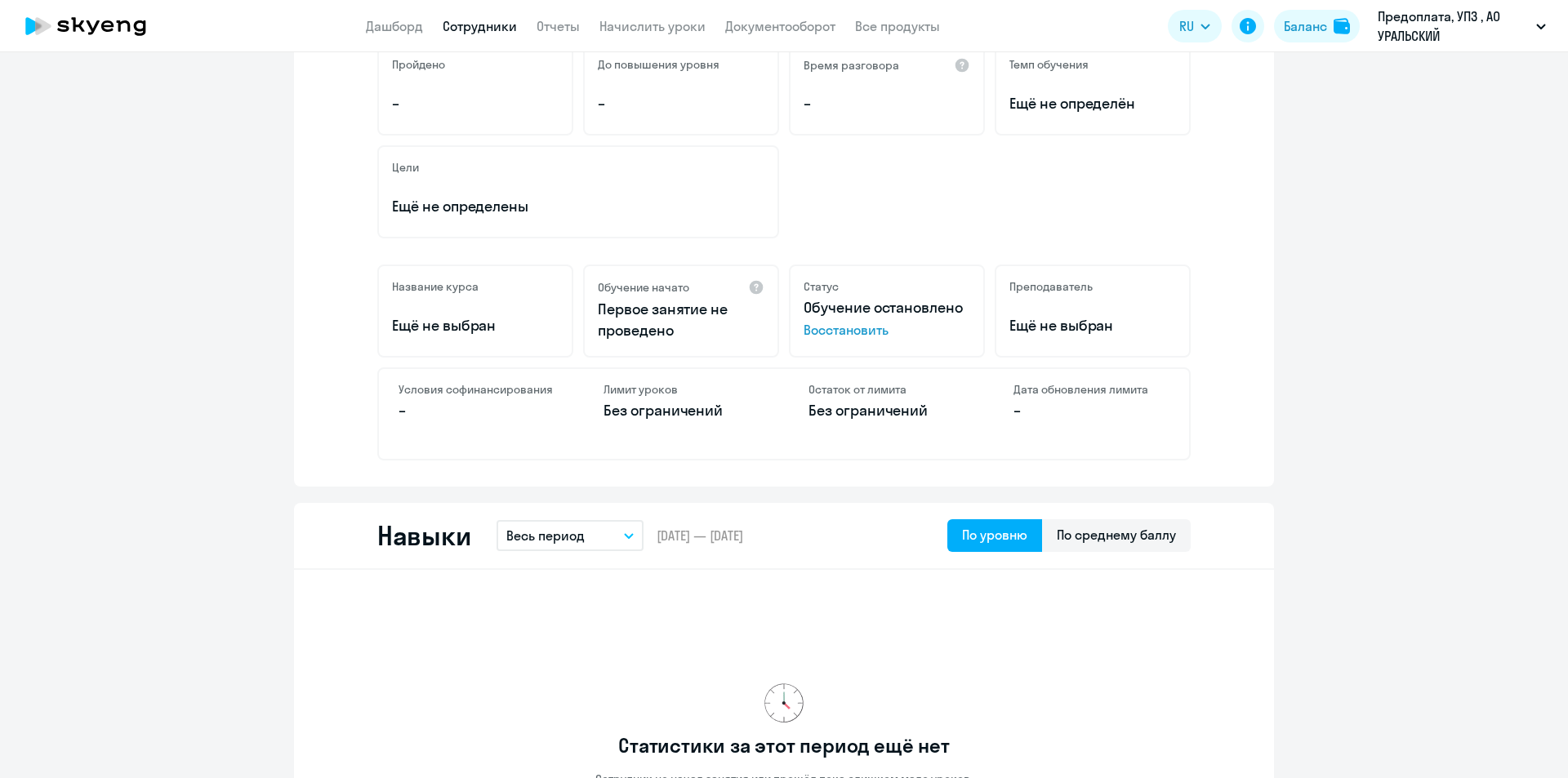
click at [609, 538] on button "Весь период" at bounding box center [570, 536] width 147 height 31
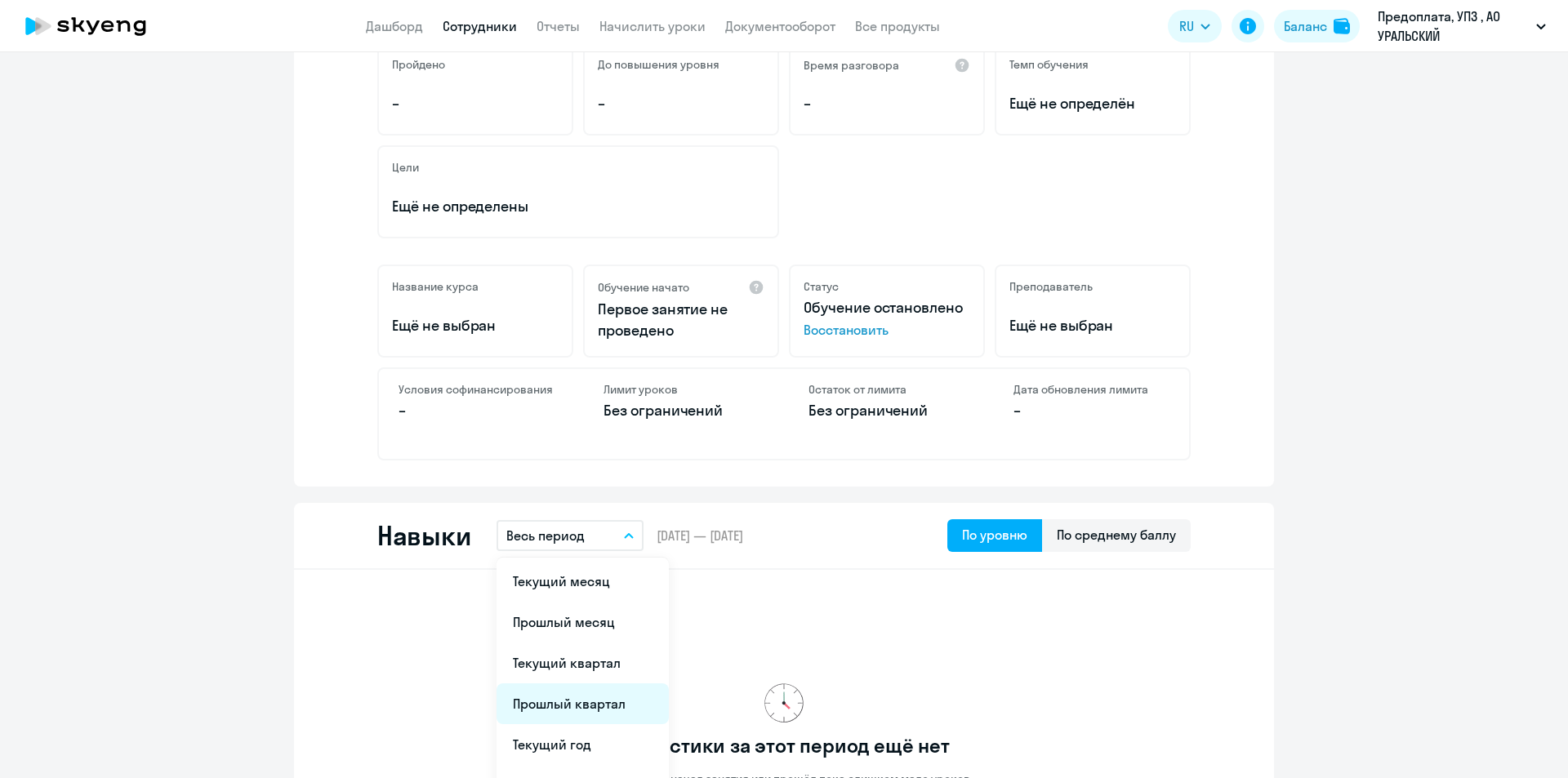
click at [554, 572] on li "Прошлый квартал" at bounding box center [583, 704] width 173 height 41
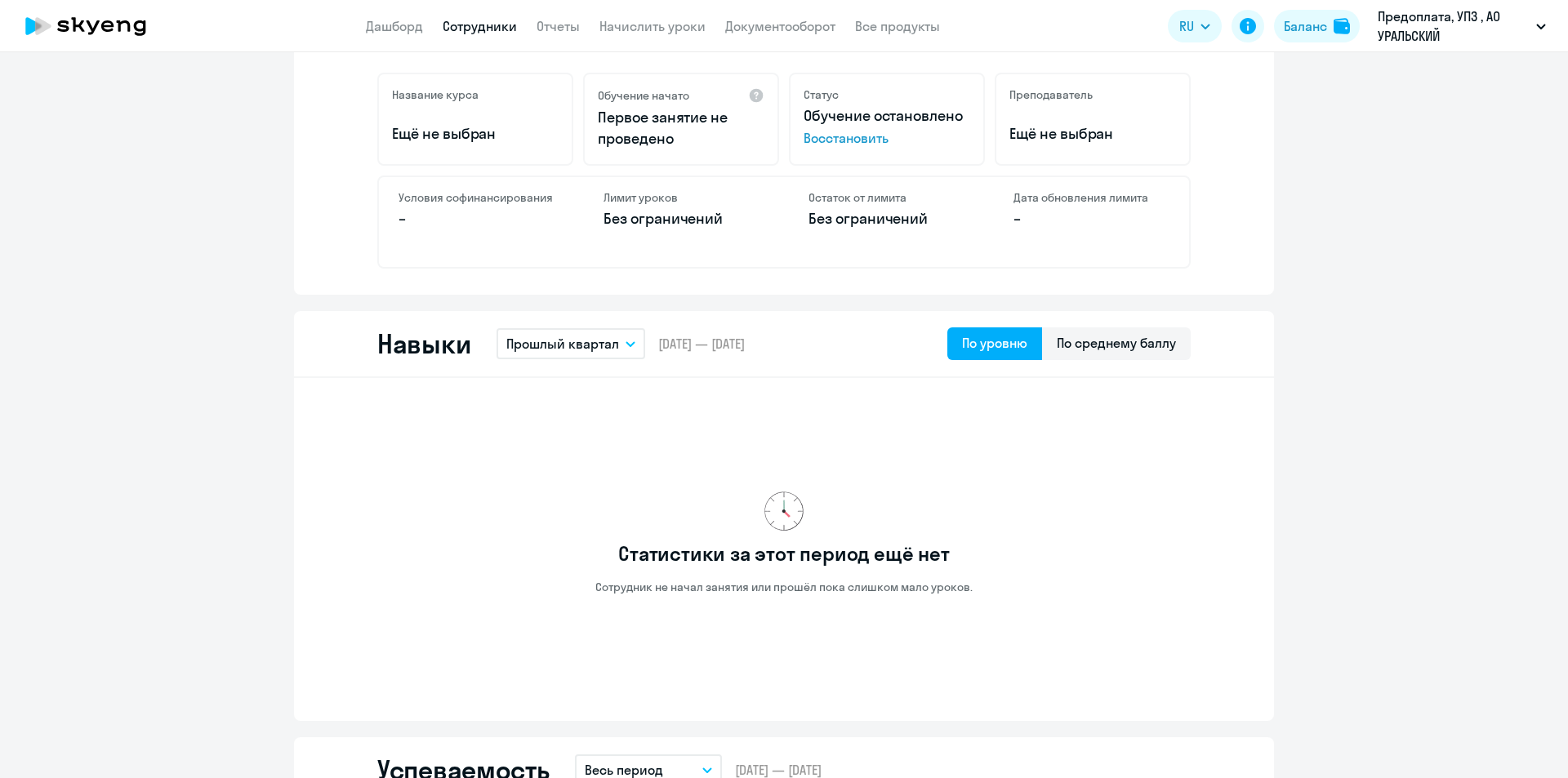
scroll to position [653, 0]
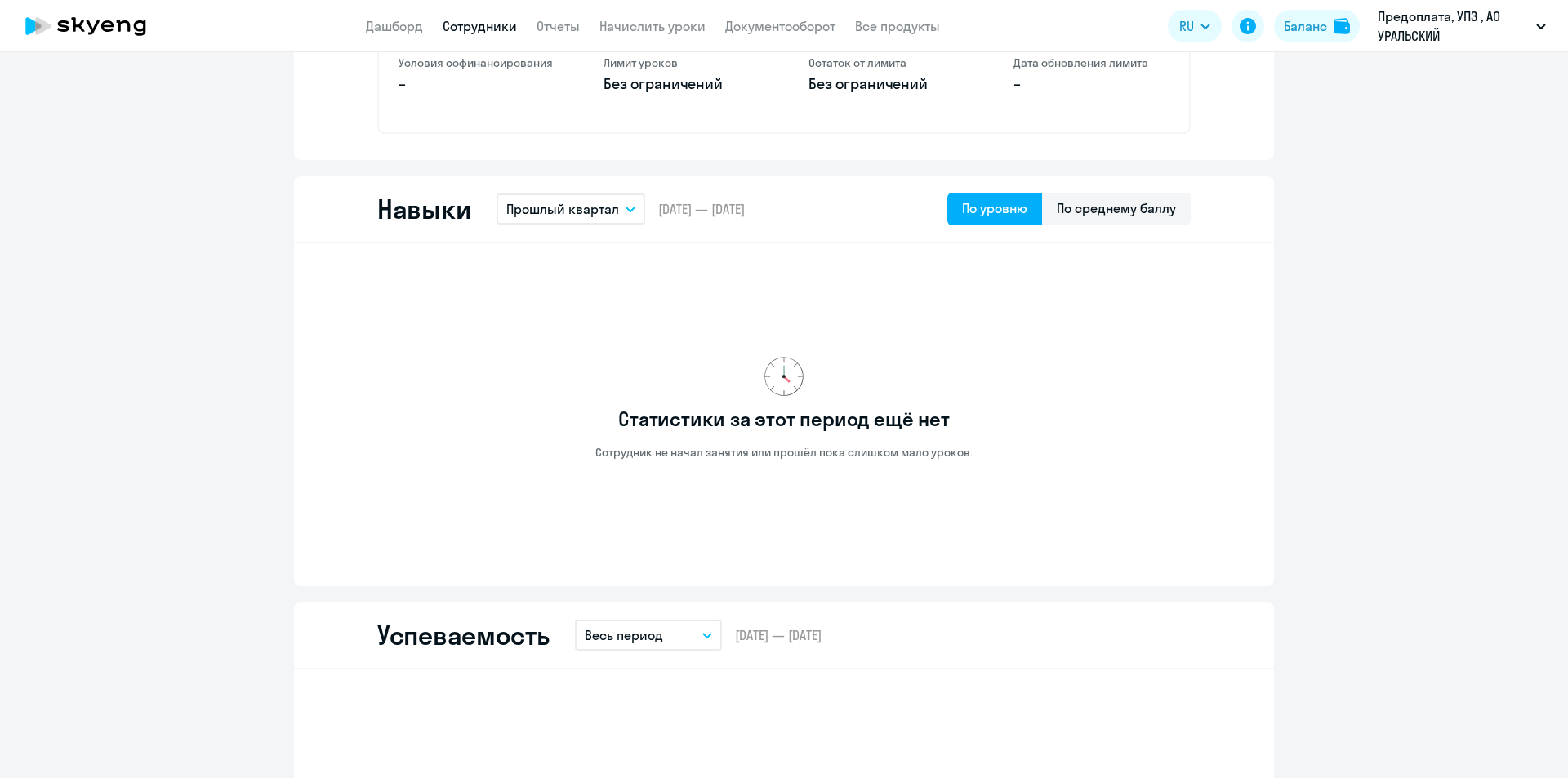
click at [565, 211] on p "Прошлый квартал" at bounding box center [562, 208] width 113 height 19
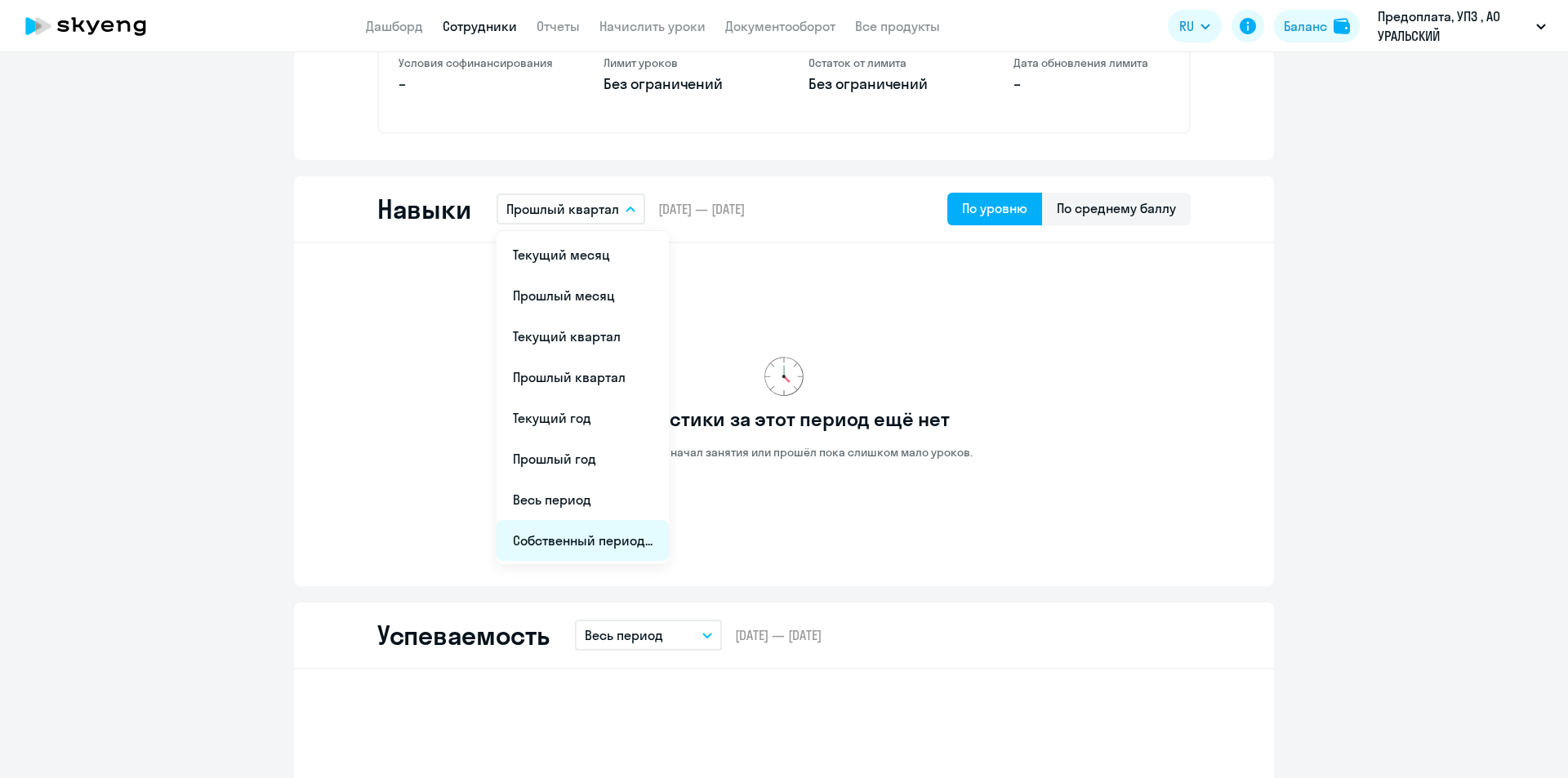
click at [551, 543] on li "Собственный период..." at bounding box center [583, 540] width 173 height 41
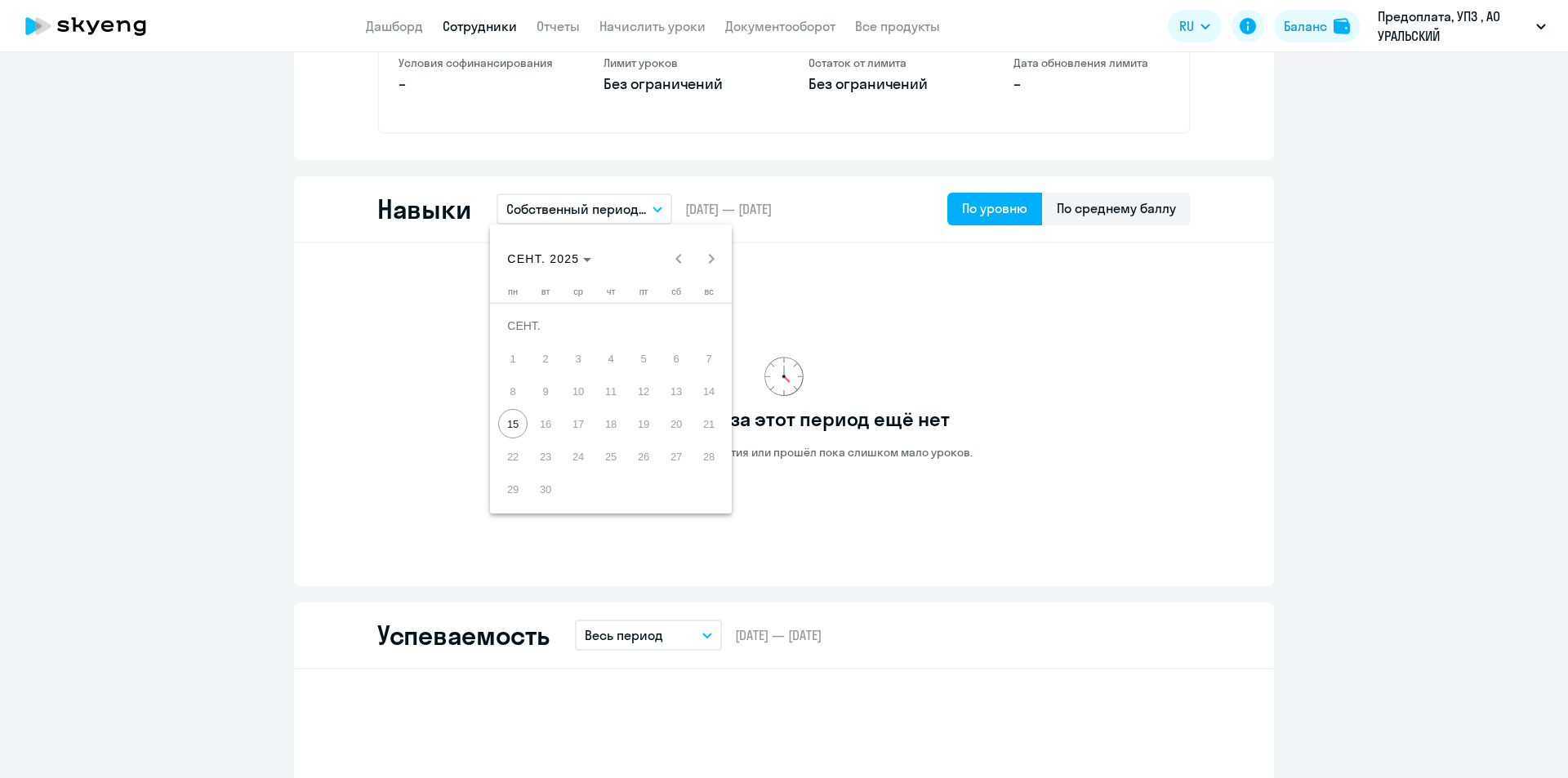
click at [837, 541] on div at bounding box center [784, 389] width 1568 height 778
click at [1018, 208] on div "По среднему баллу" at bounding box center [1116, 208] width 120 height 19
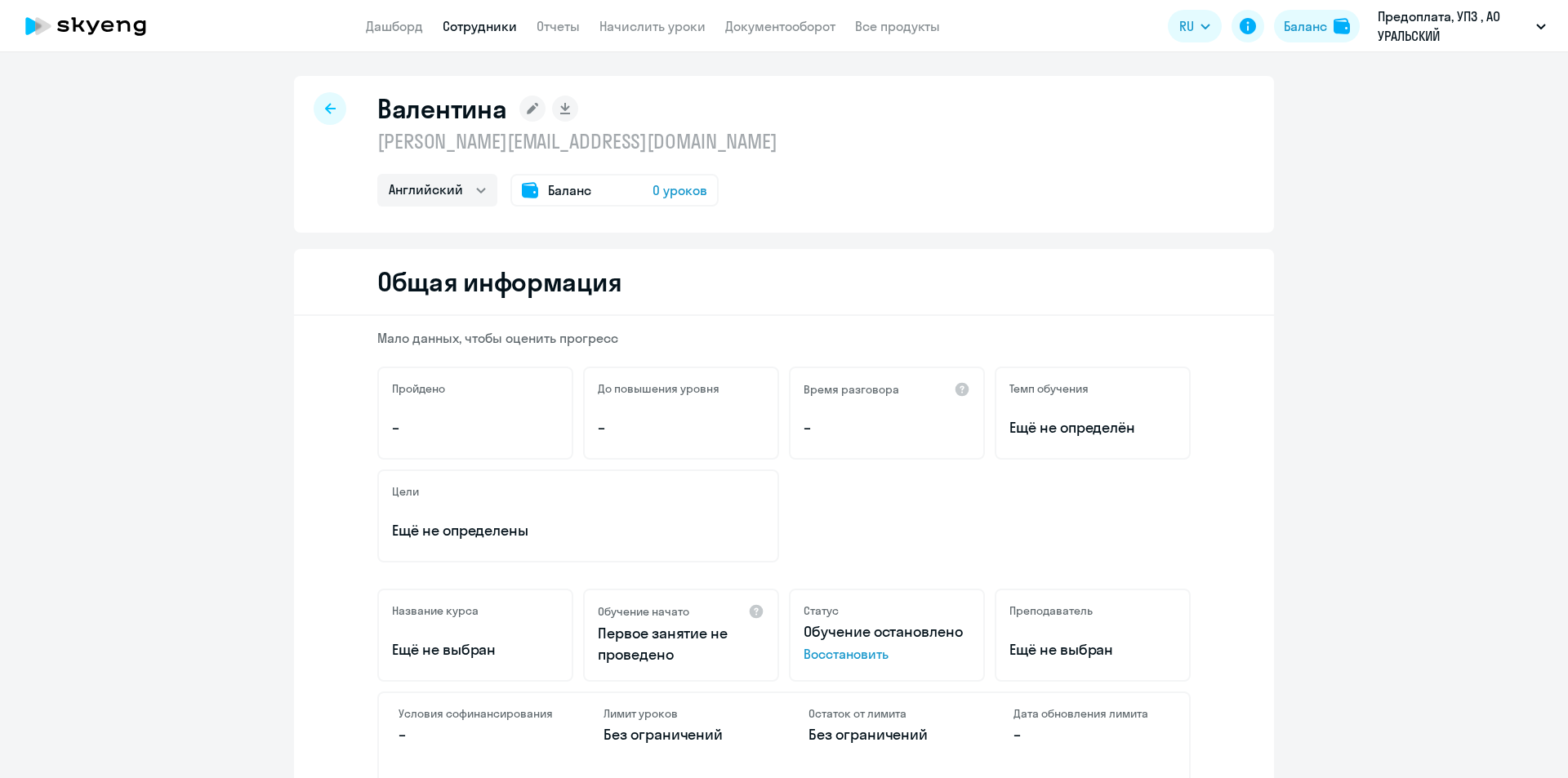
scroll to position [0, 0]
click at [390, 24] on link "Дашборд" at bounding box center [394, 26] width 58 height 17
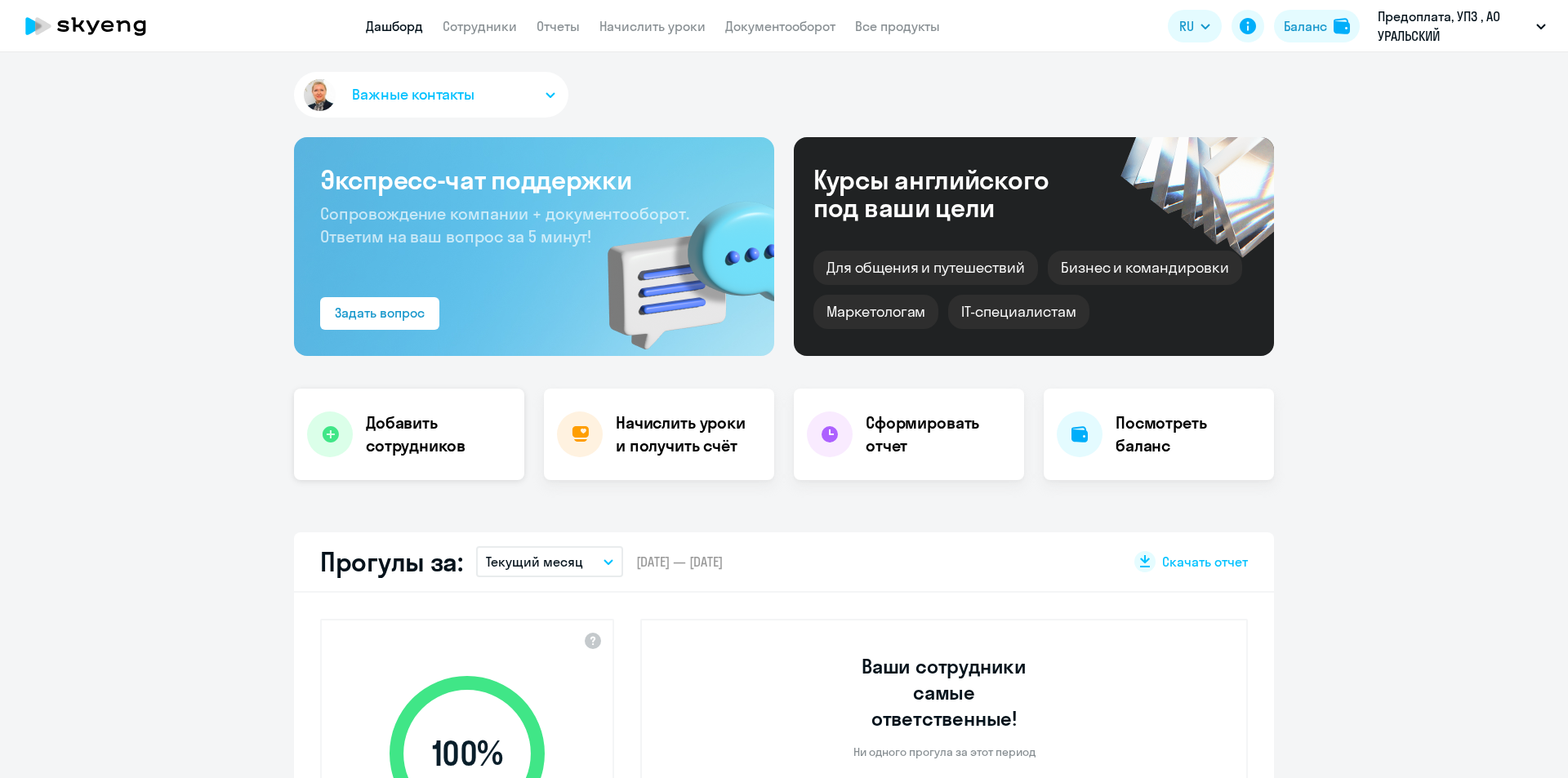
select select "30"
click at [385, 443] on h4 "Добавить сотрудников" at bounding box center [438, 434] width 146 height 45
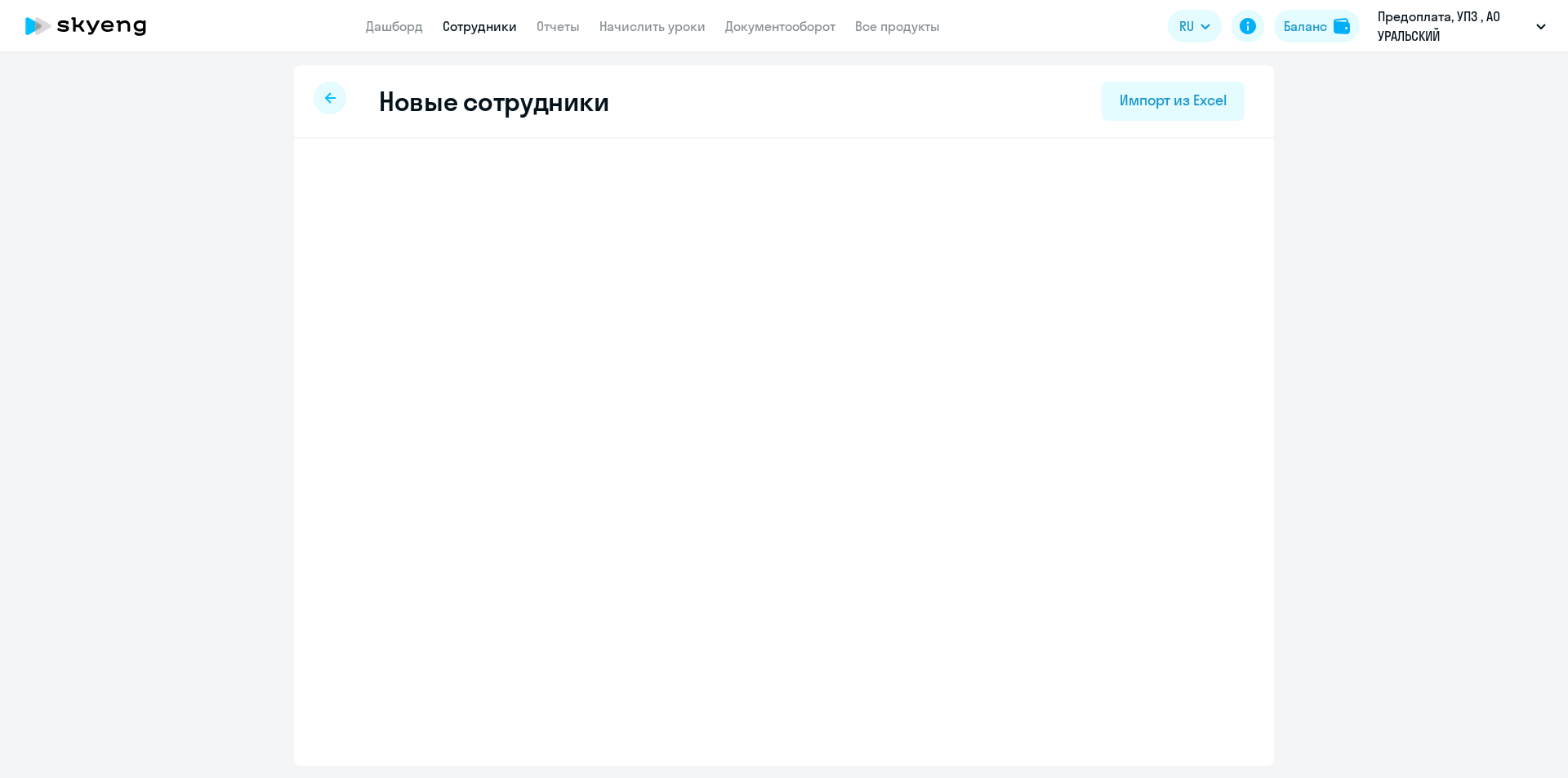
select select "english_adult_not_native_speaker"
select select "5"
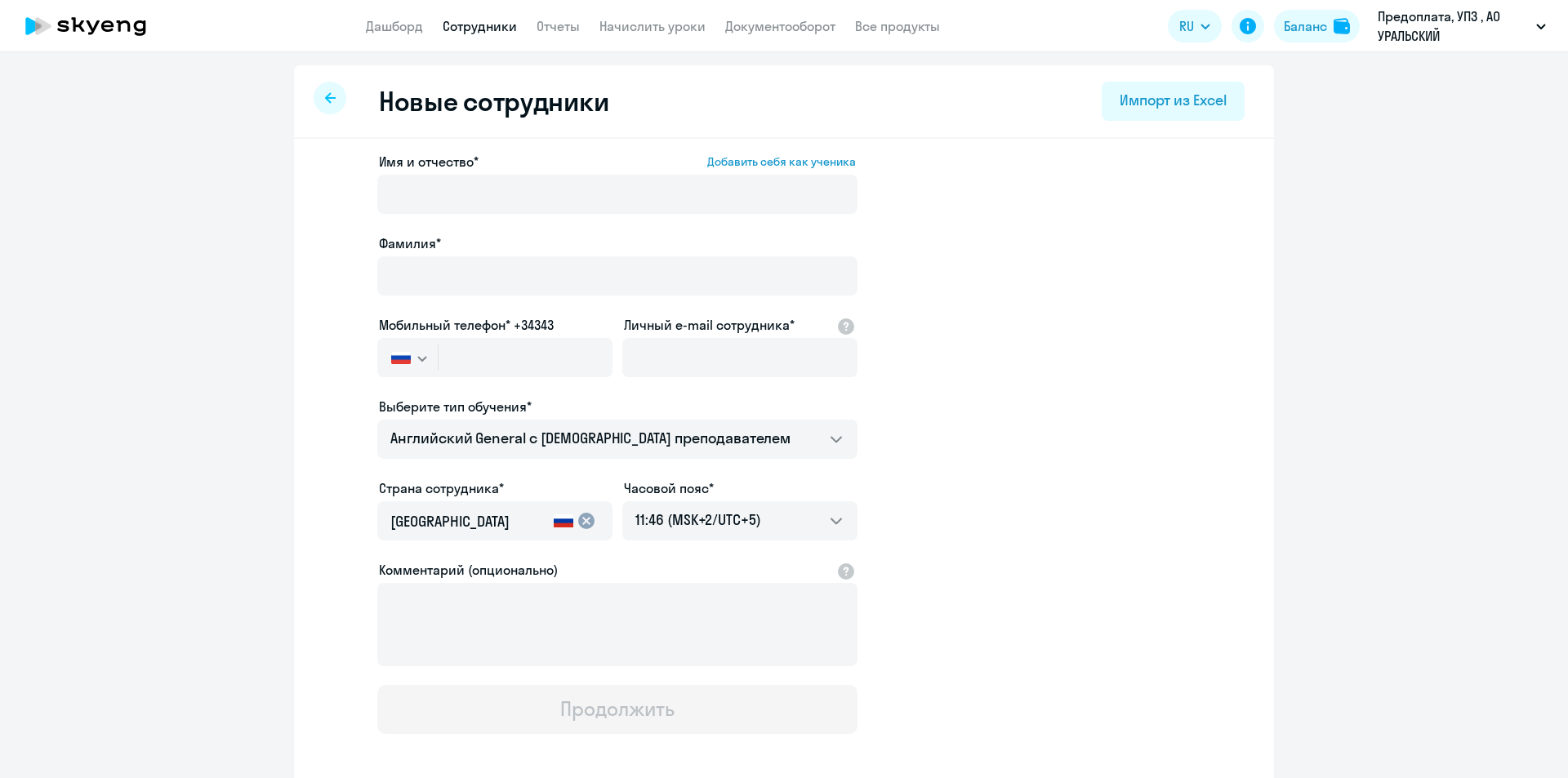
click at [729, 252] on div "Фамилия*" at bounding box center [617, 243] width 480 height 19
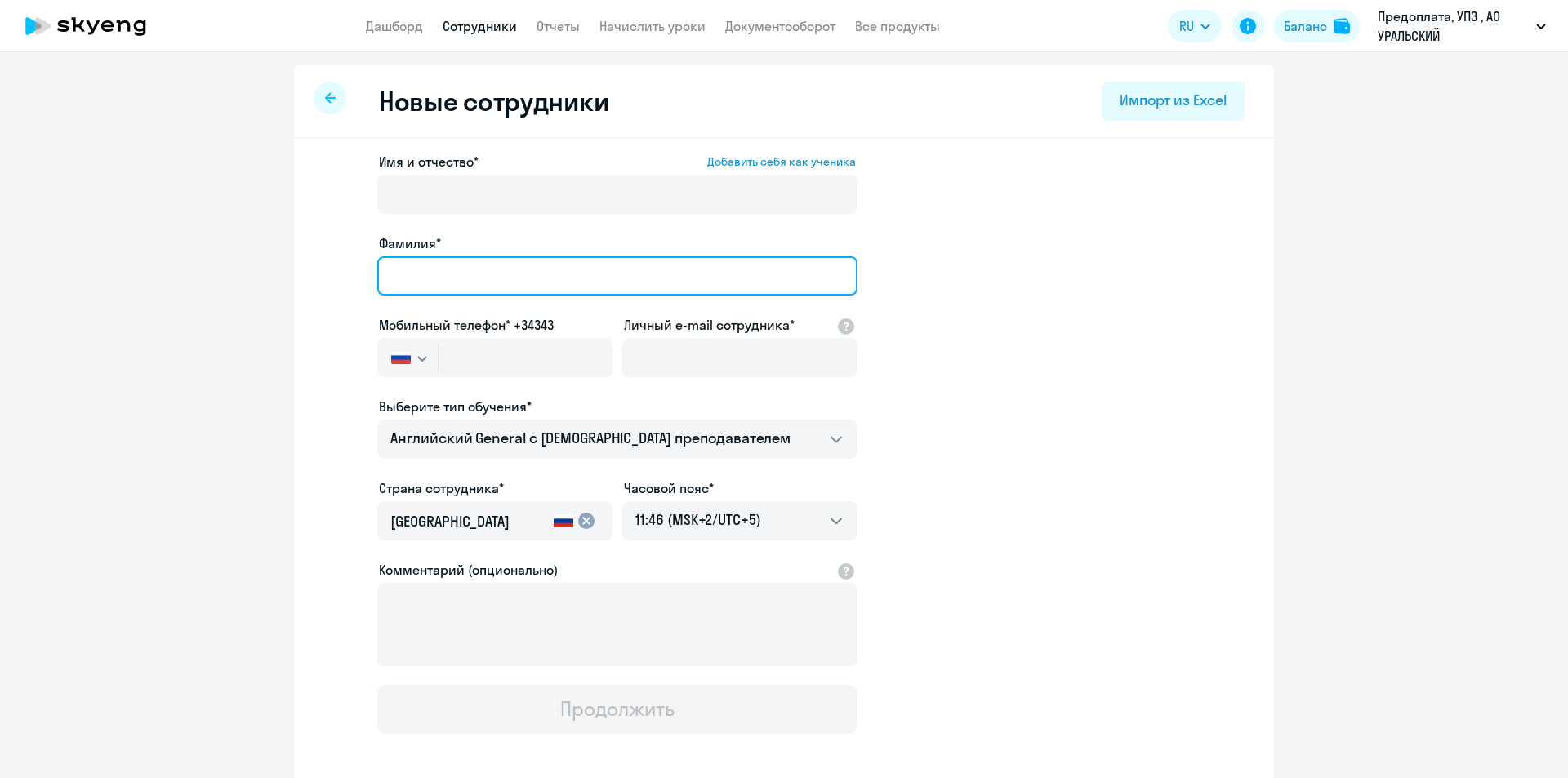
click at [551, 268] on input "Фамилия*" at bounding box center [617, 276] width 480 height 39
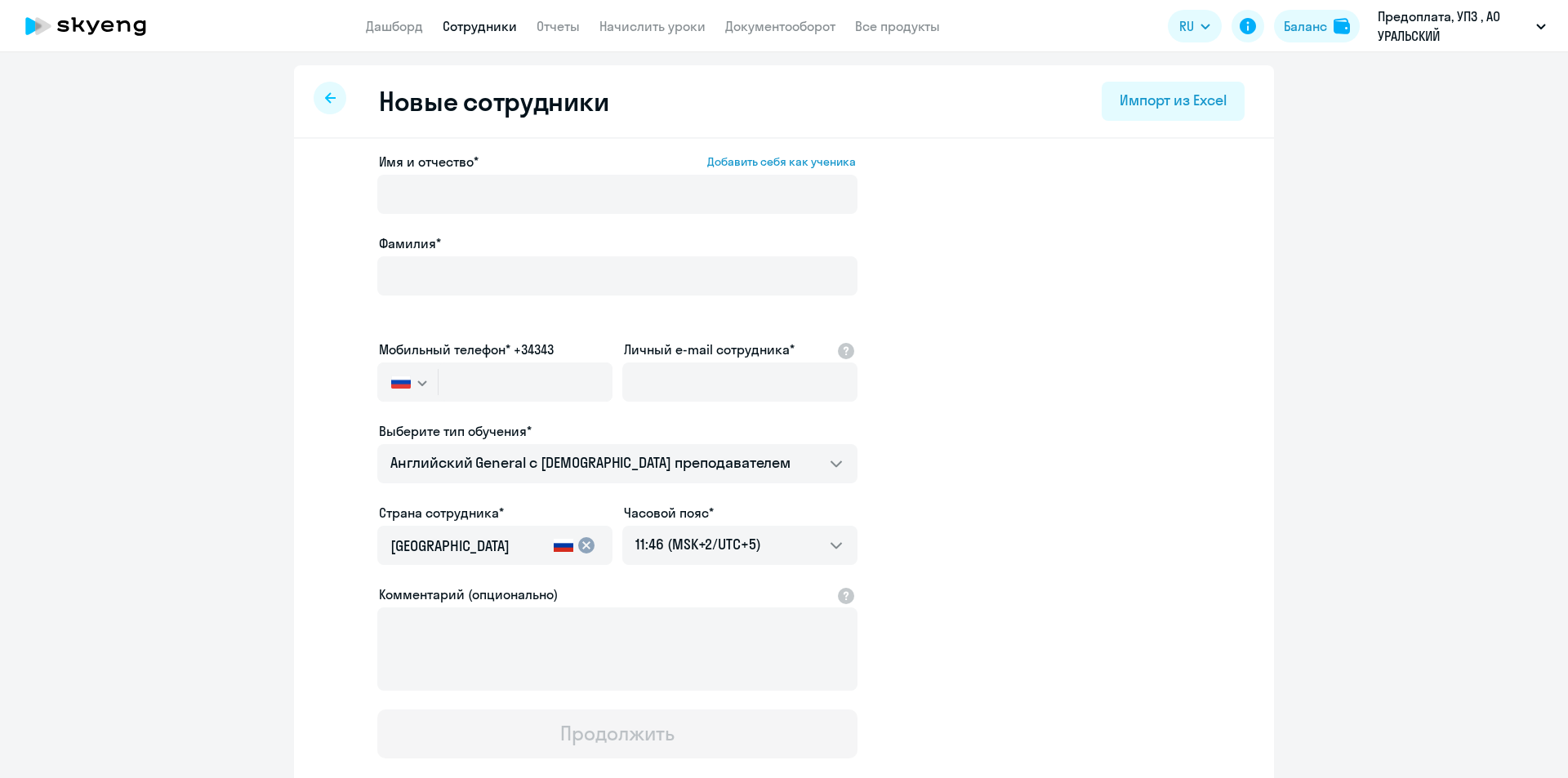
click at [1018, 338] on app-new-student-form "Имя и отчество* Добавить себя как ученика [PERSON_NAME]* Мобильный телефон* +34…" at bounding box center [784, 455] width 928 height 607
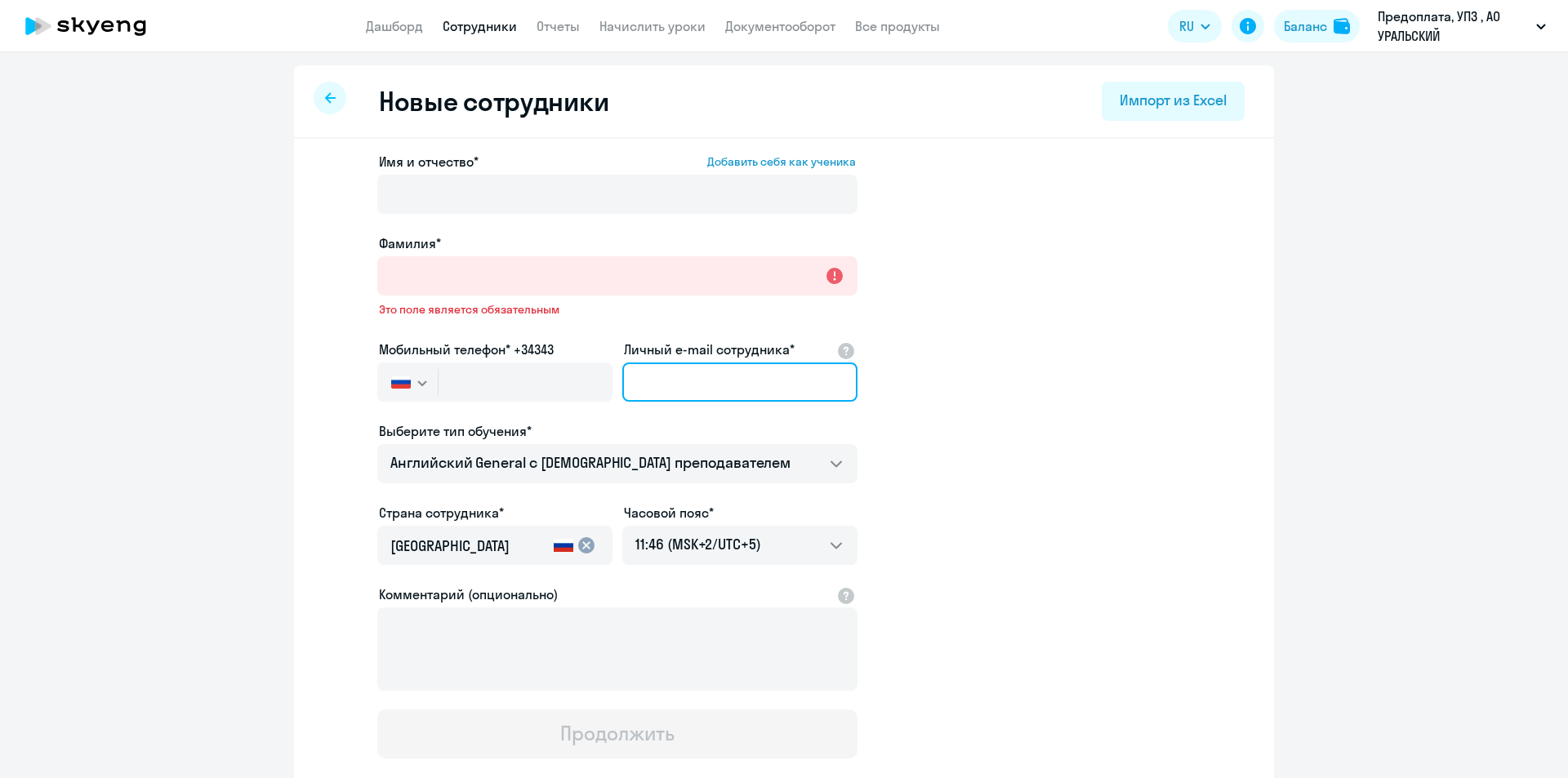
click at [793, 386] on input "Личный e-mail сотрудника*" at bounding box center [740, 382] width 236 height 39
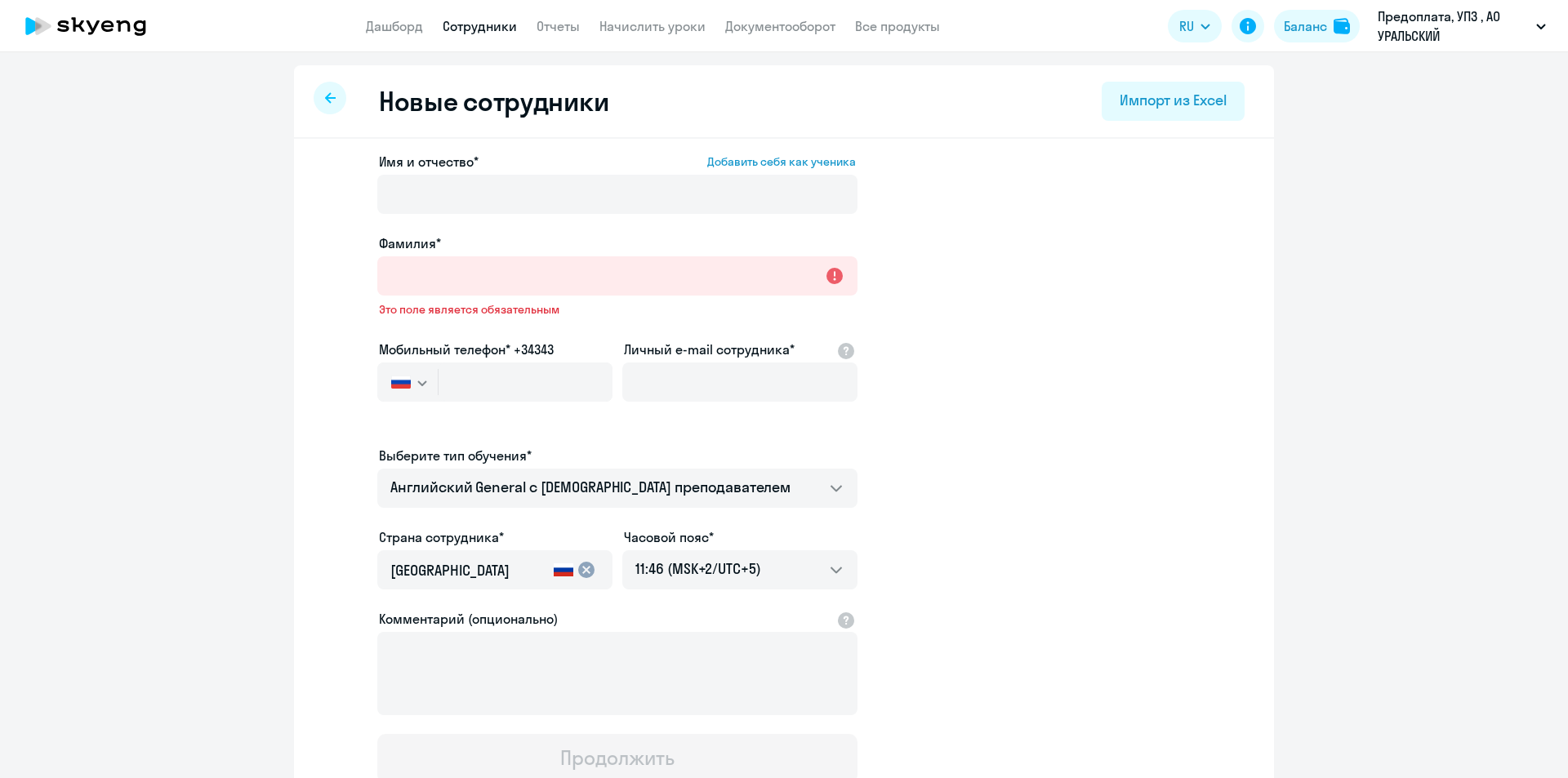
click at [1018, 388] on app-new-student-form "Имя и отчество* Добавить себя как ученика [PERSON_NAME]* Это поле является обяз…" at bounding box center [784, 467] width 928 height 631
click at [1018, 357] on div "Имя и отчество* Добавить себя как ученика [PERSON_NAME]* Это поле является обяз…" at bounding box center [784, 522] width 980 height 767
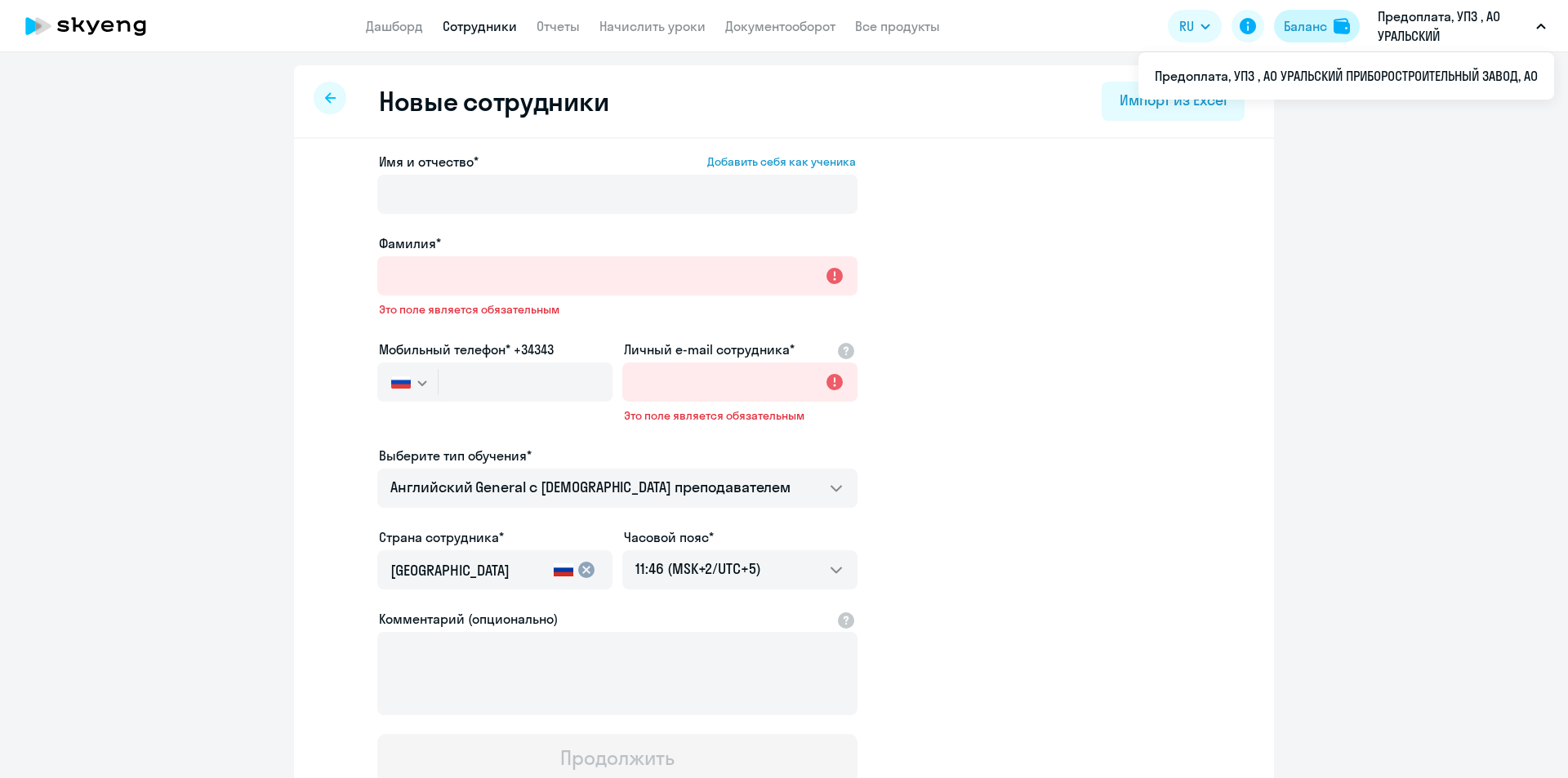
click at [1018, 24] on div "Баланс" at bounding box center [1306, 26] width 44 height 19
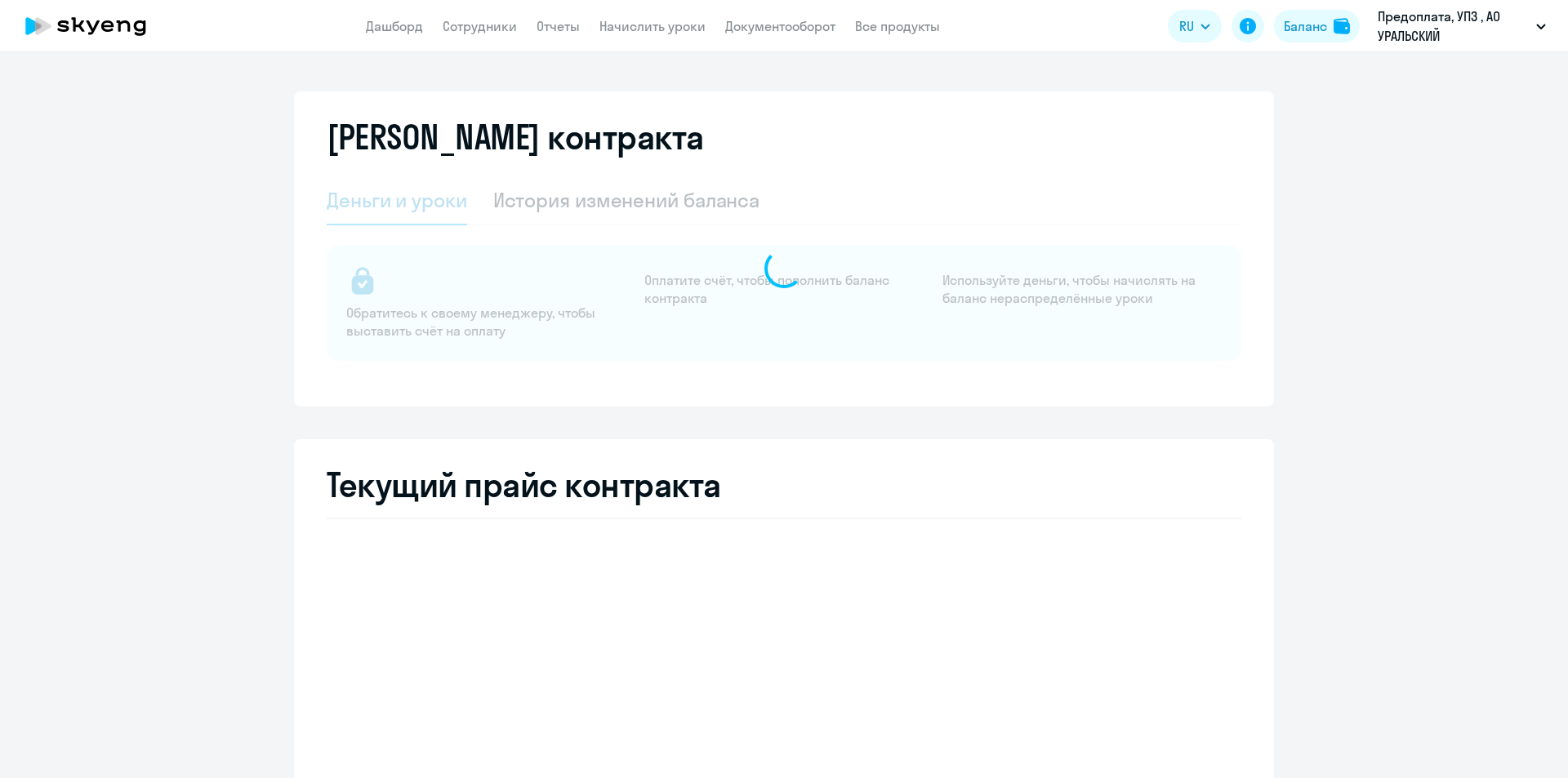
select select "english_adult_not_native_speaker"
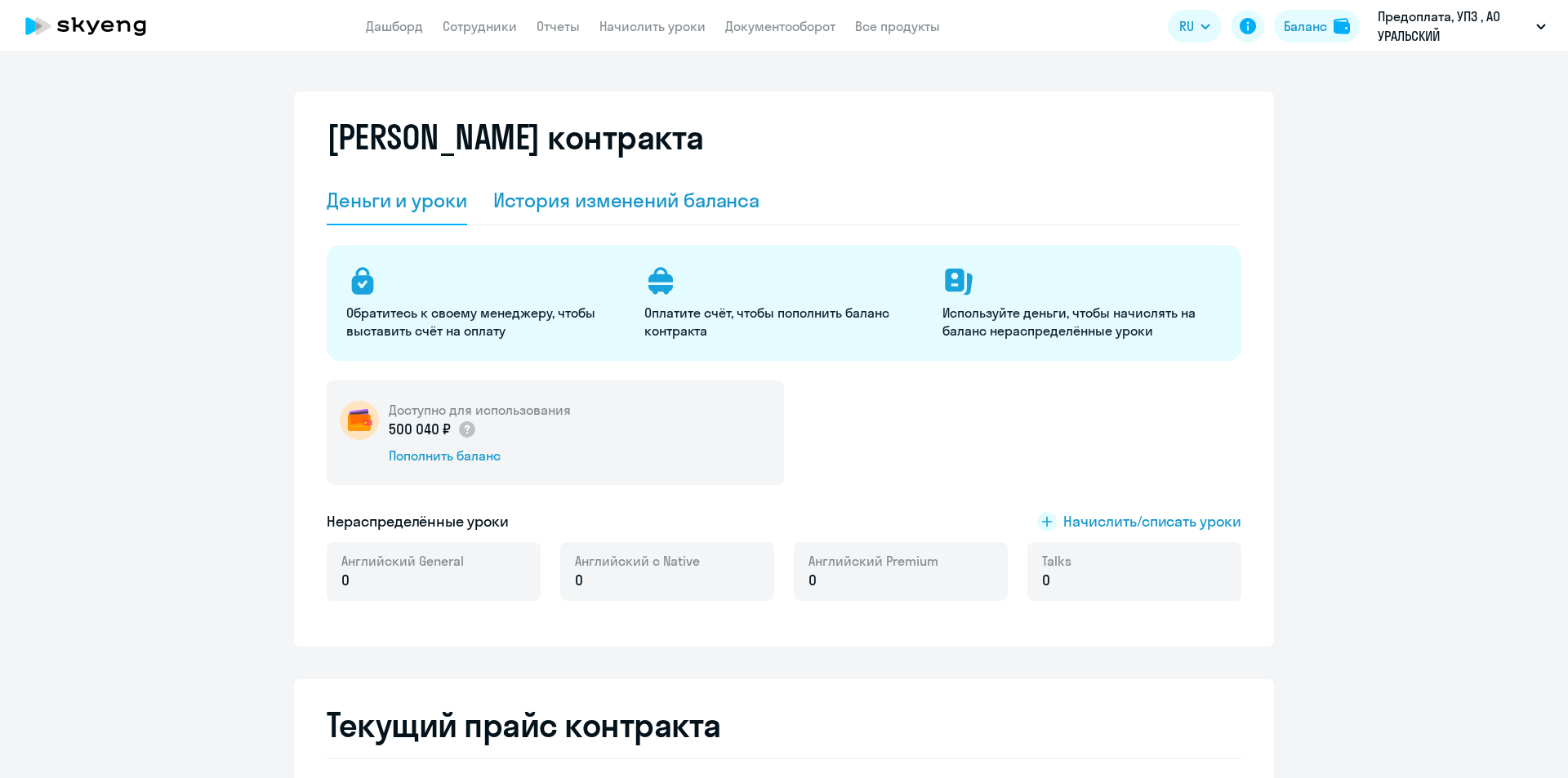
click at [632, 195] on div "История изменений баланса" at bounding box center [627, 200] width 267 height 26
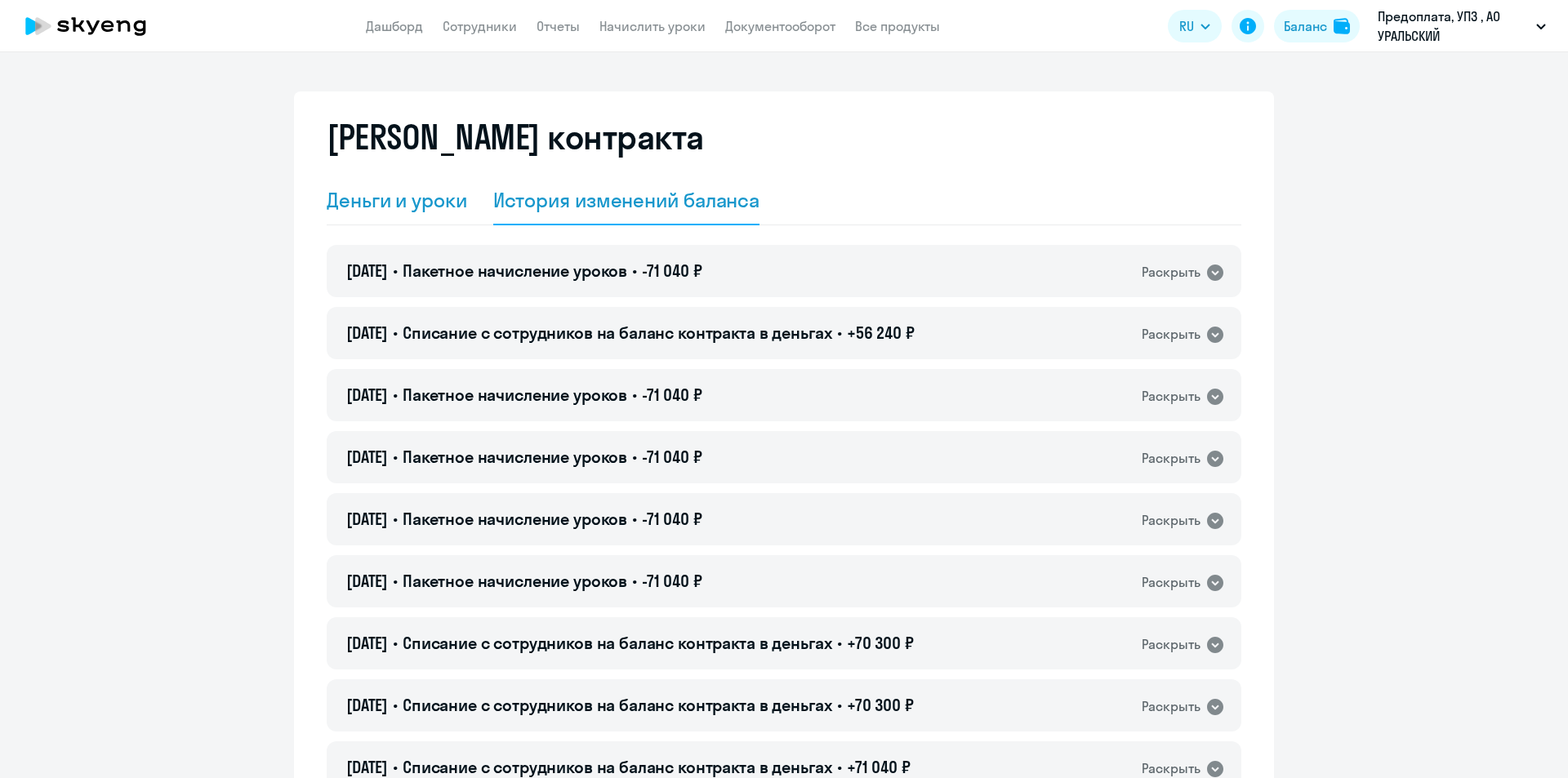
click at [394, 214] on div "Деньги и уроки" at bounding box center [396, 201] width 140 height 49
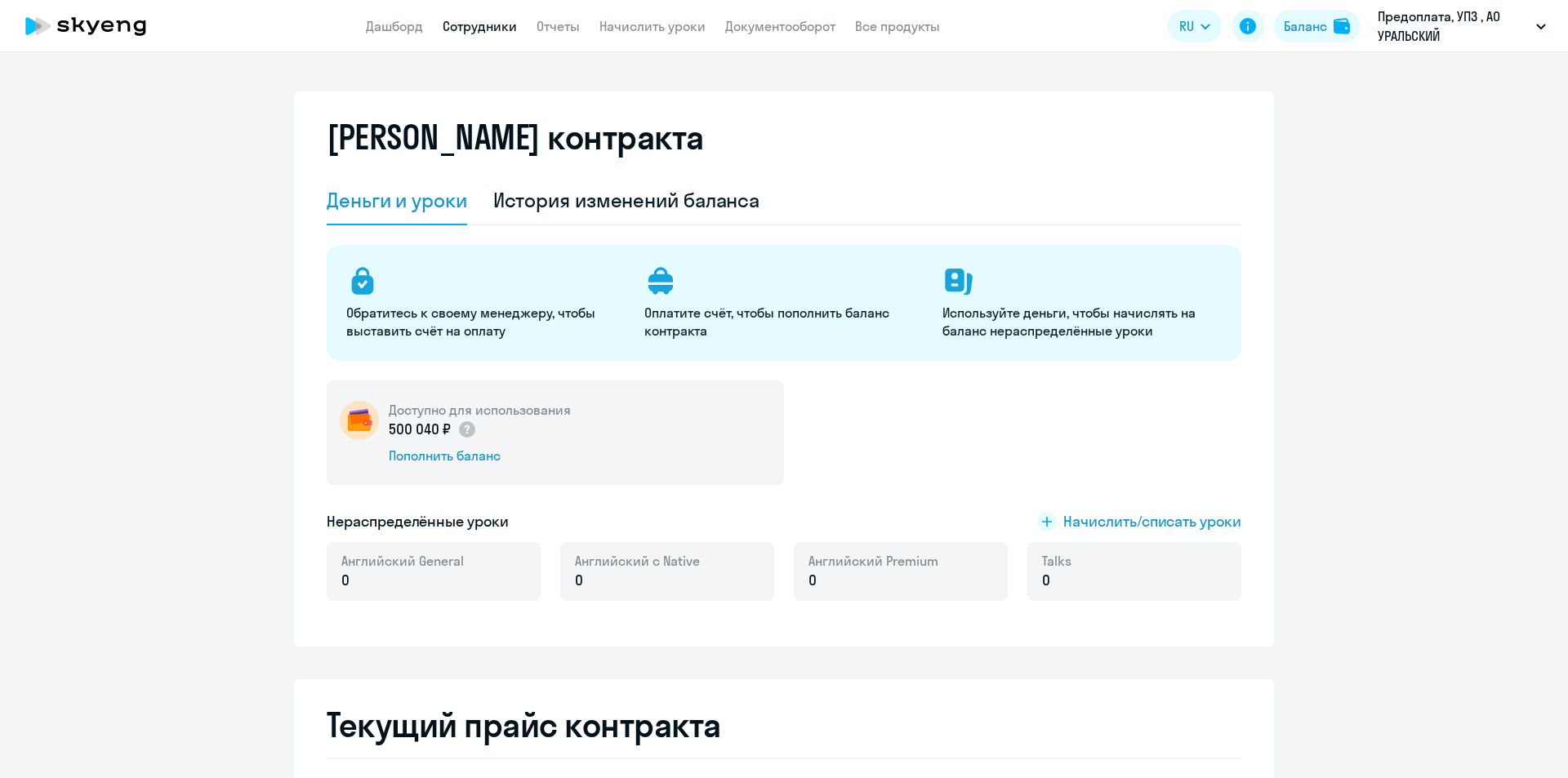
click at [506, 24] on link "Сотрудники" at bounding box center [479, 26] width 74 height 17
select select "30"
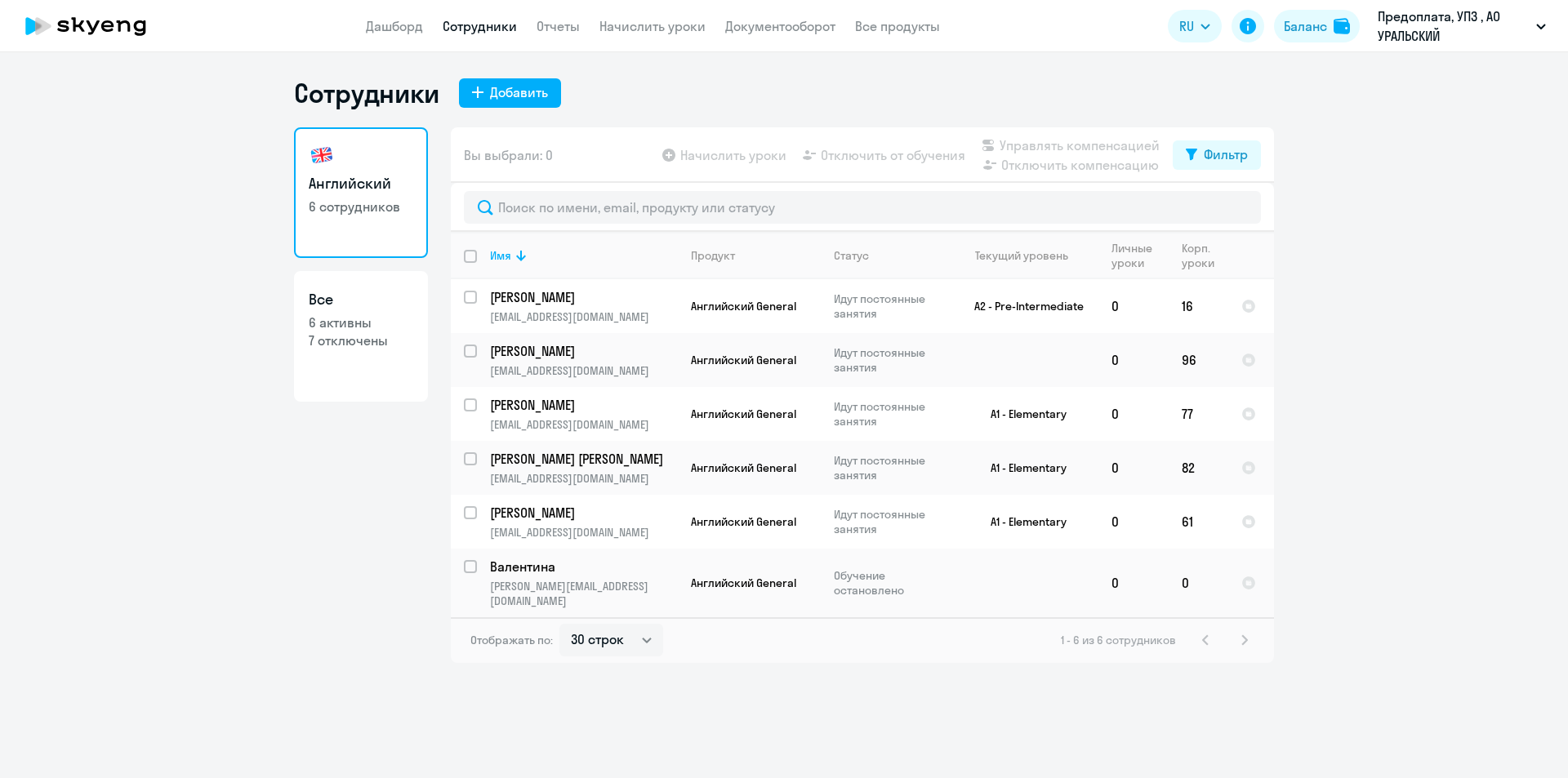
click at [750, 157] on app-table-action-button "Начислить уроки" at bounding box center [722, 155] width 127 height 19
click at [864, 158] on app-table-action-button "Отключить от обучения" at bounding box center [882, 155] width 166 height 19
click at [700, 321] on td "Английский General" at bounding box center [750, 306] width 143 height 54
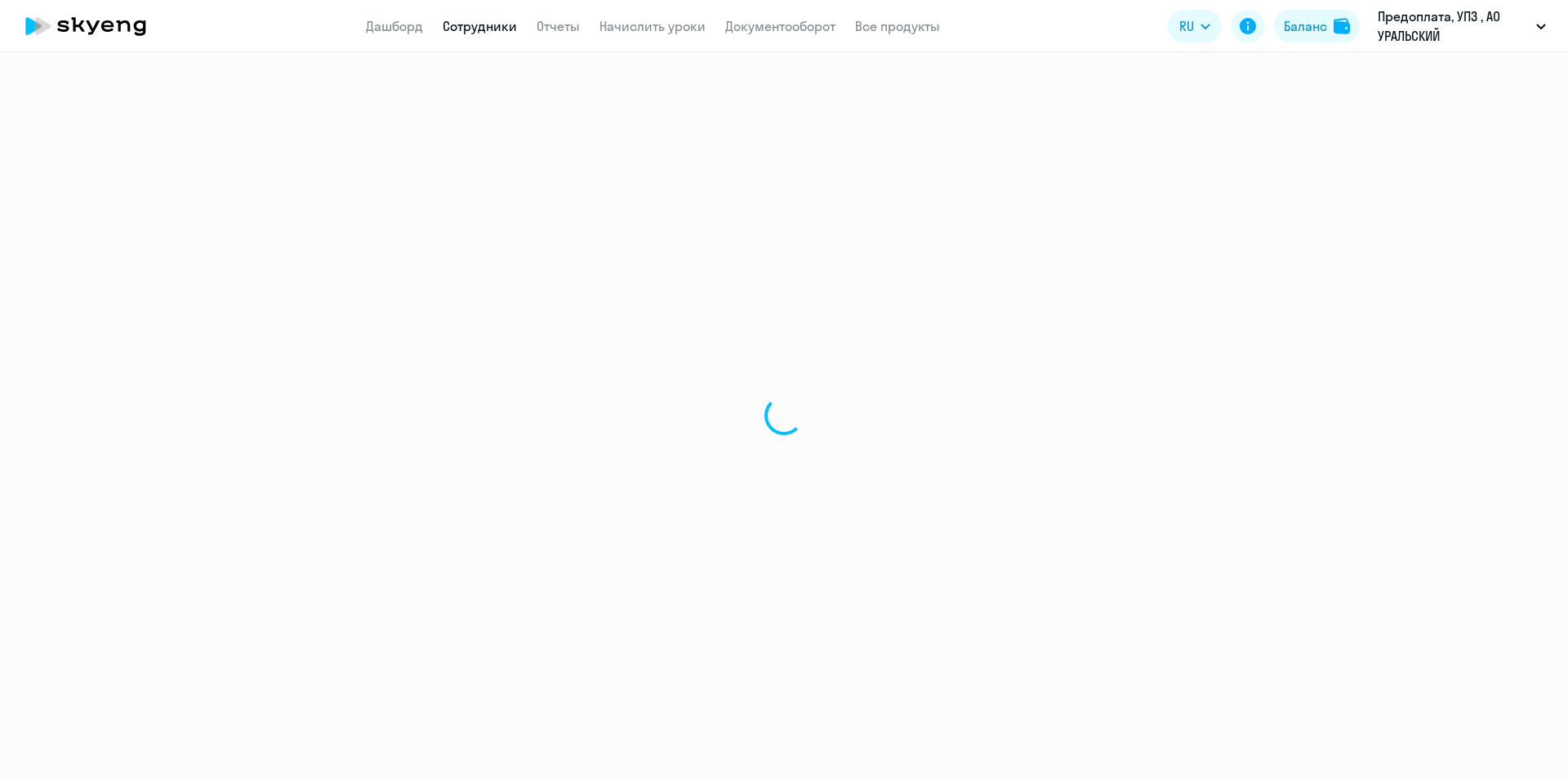
select select "english"
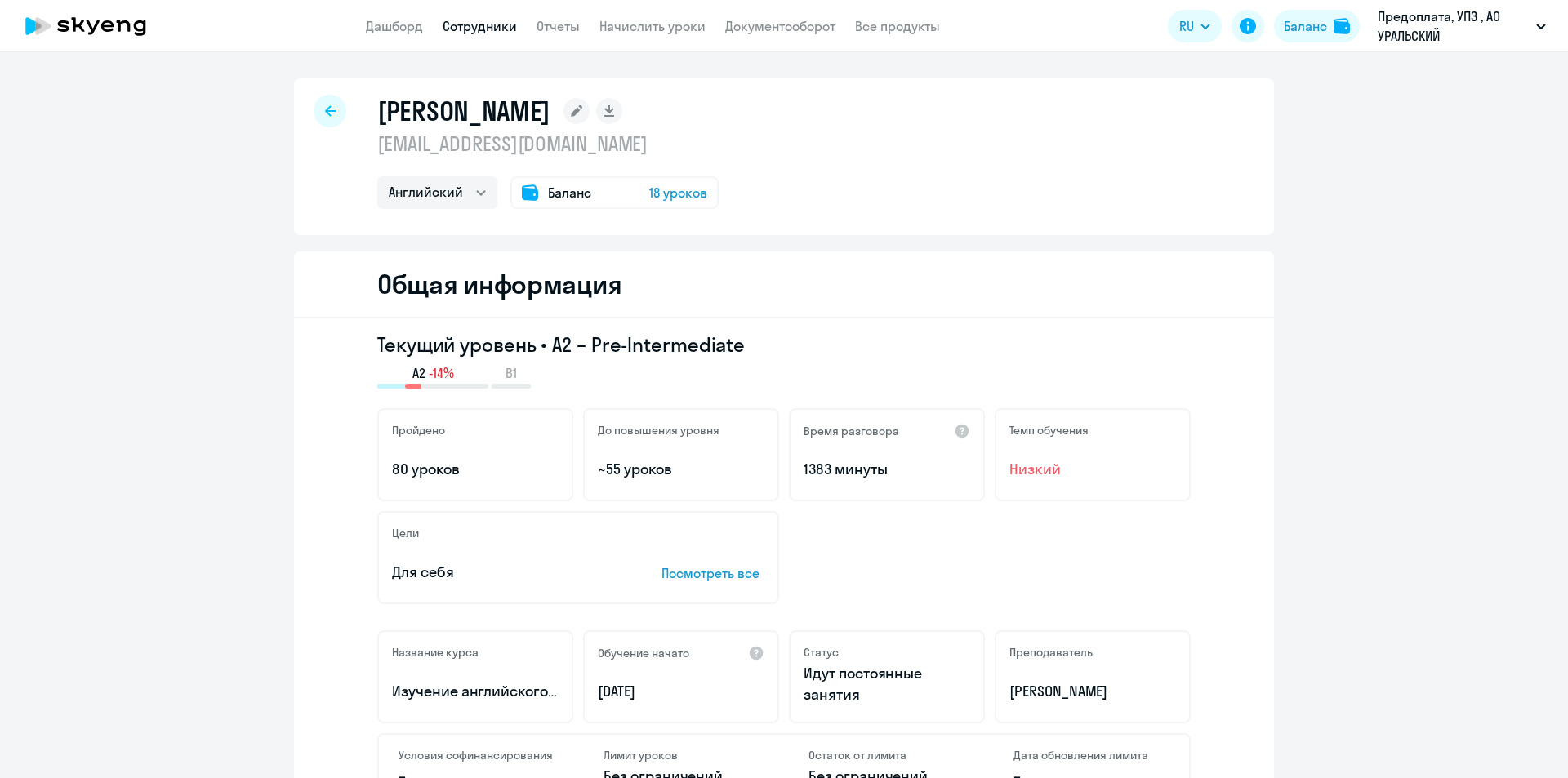
click at [548, 193] on span "Баланс" at bounding box center [570, 193] width 44 height 19
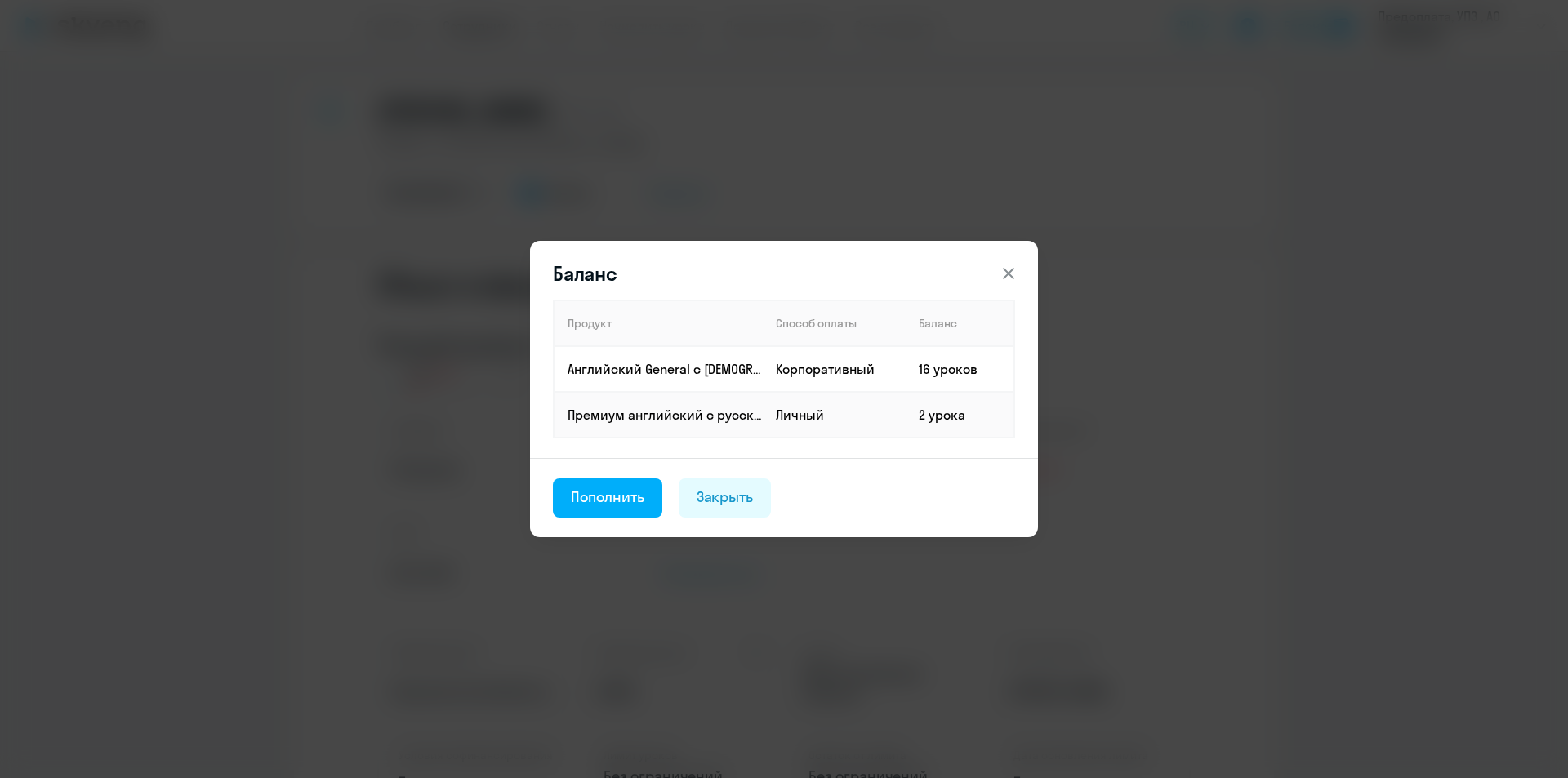
click at [1016, 269] on icon at bounding box center [1009, 273] width 19 height 19
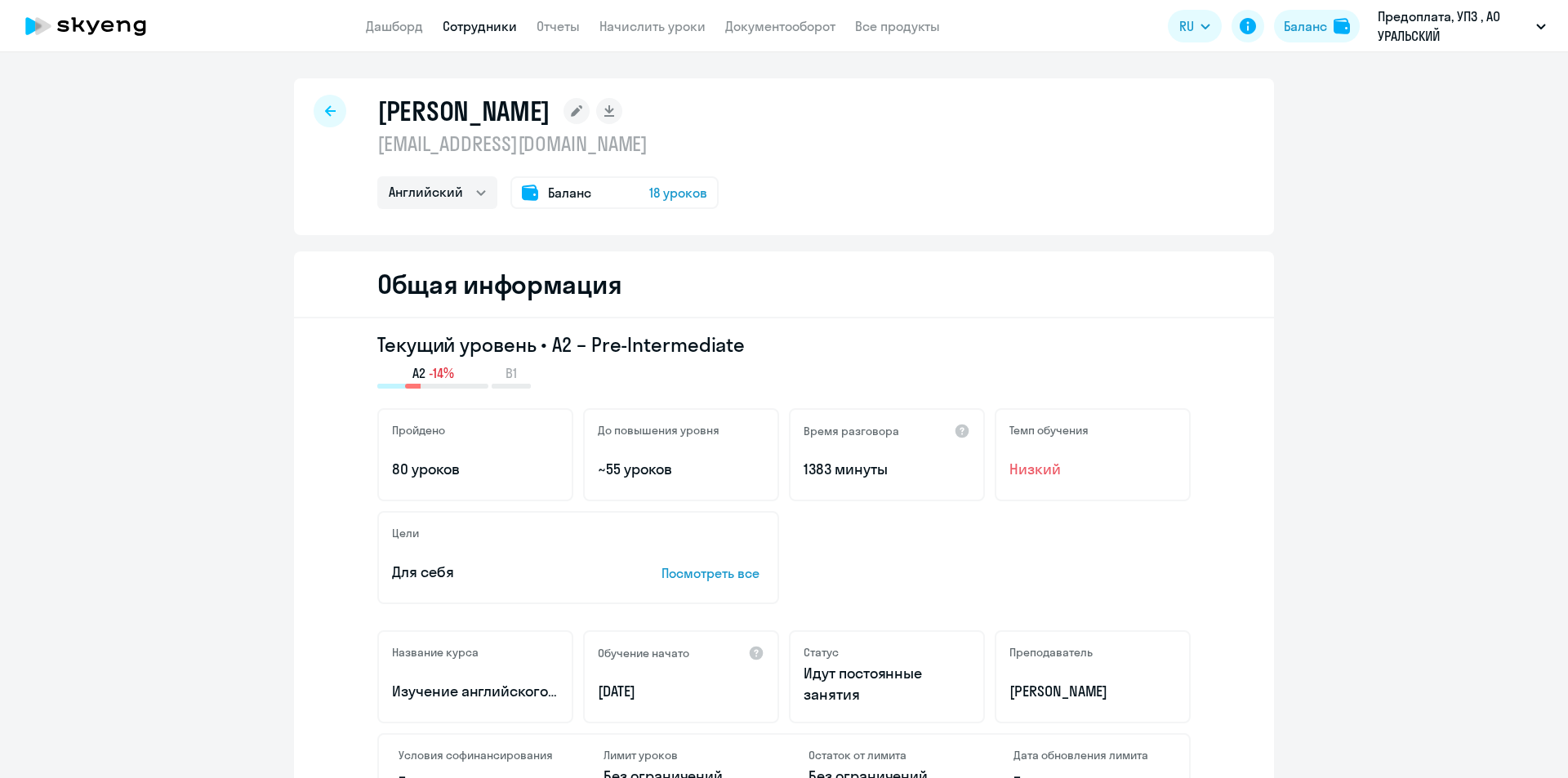
select select "30"
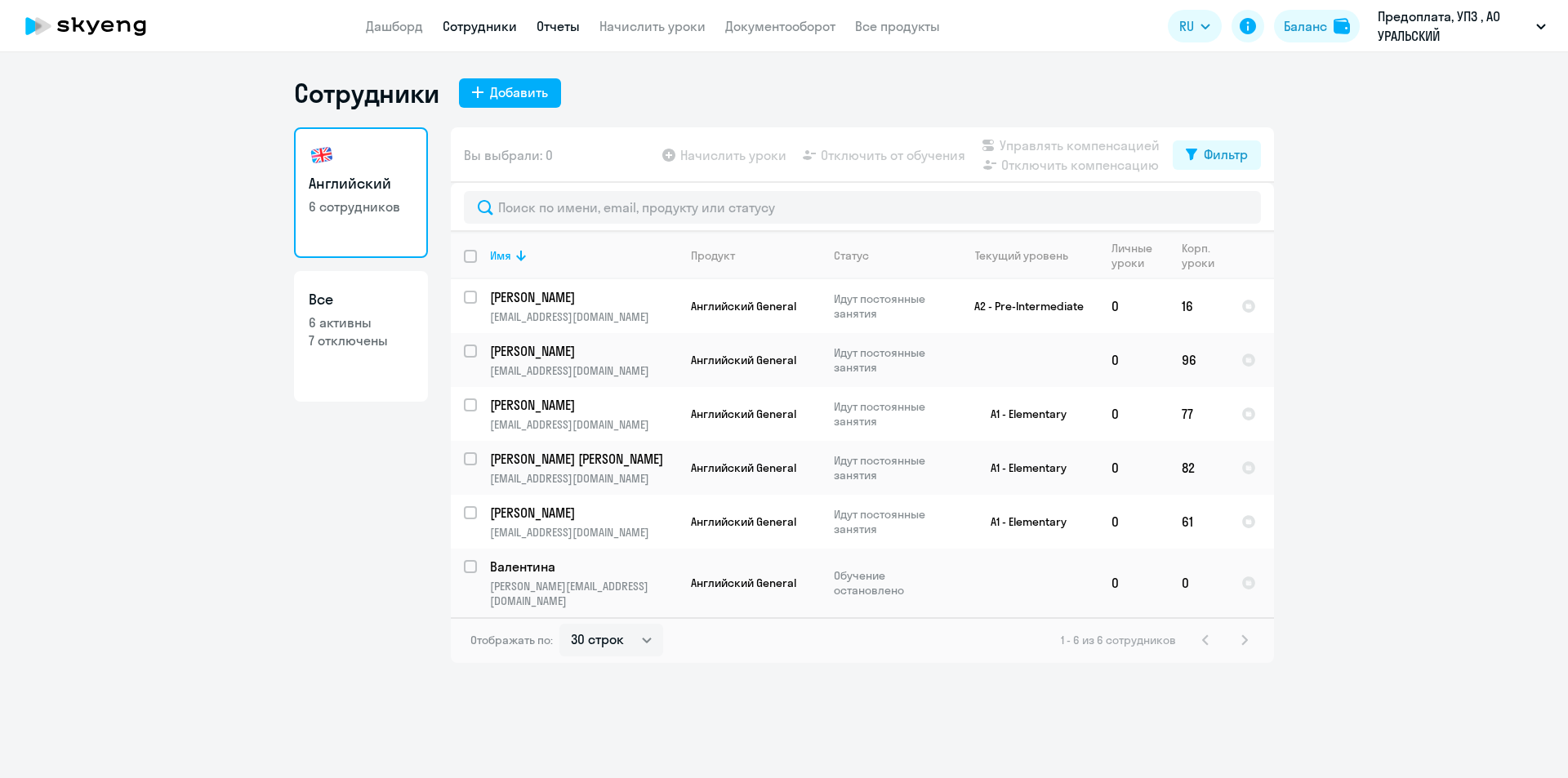
click at [562, 29] on link "Отчеты" at bounding box center [558, 26] width 44 height 17
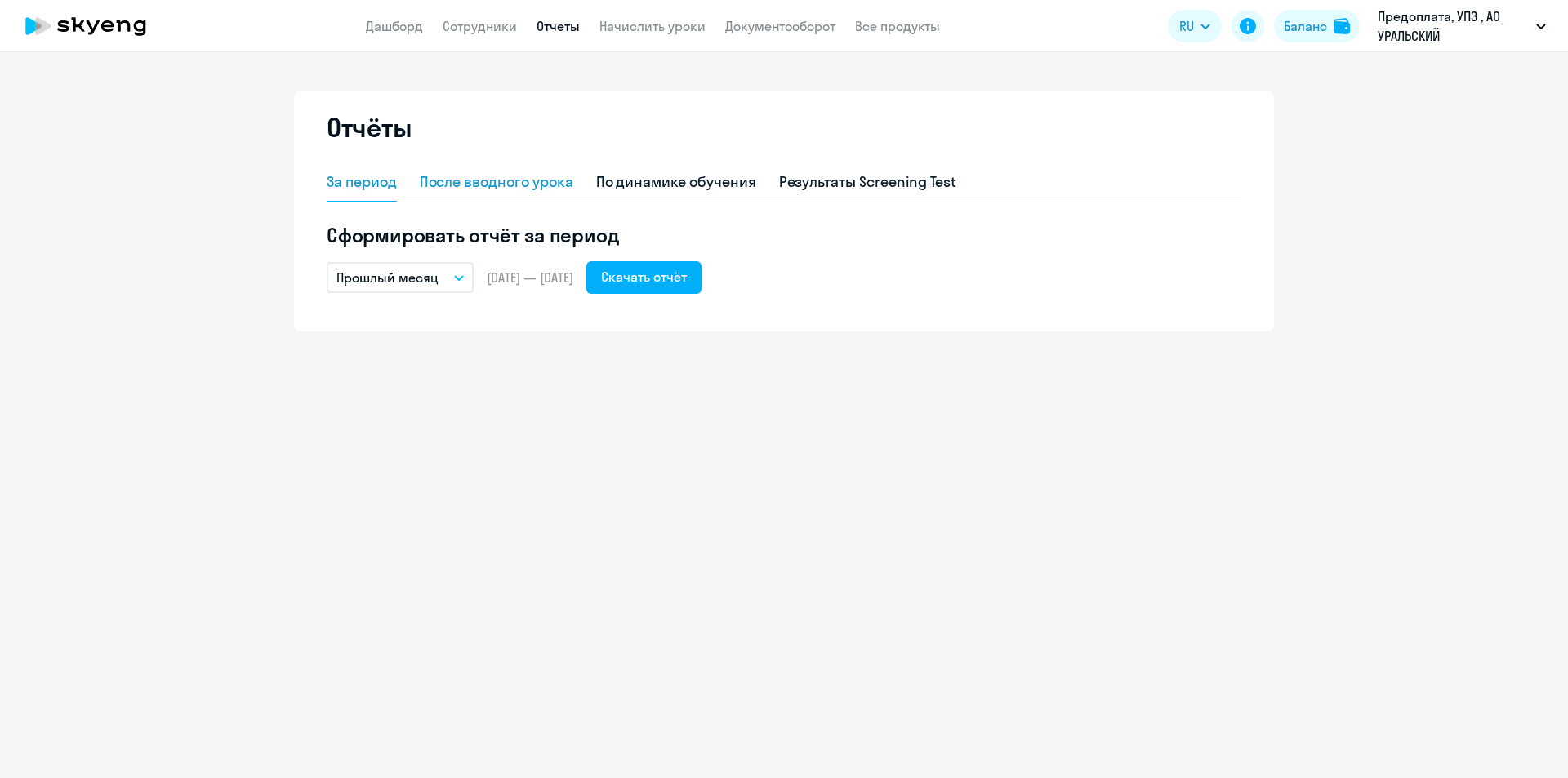
click at [518, 177] on div "После вводного урока" at bounding box center [496, 182] width 154 height 21
select select "10"
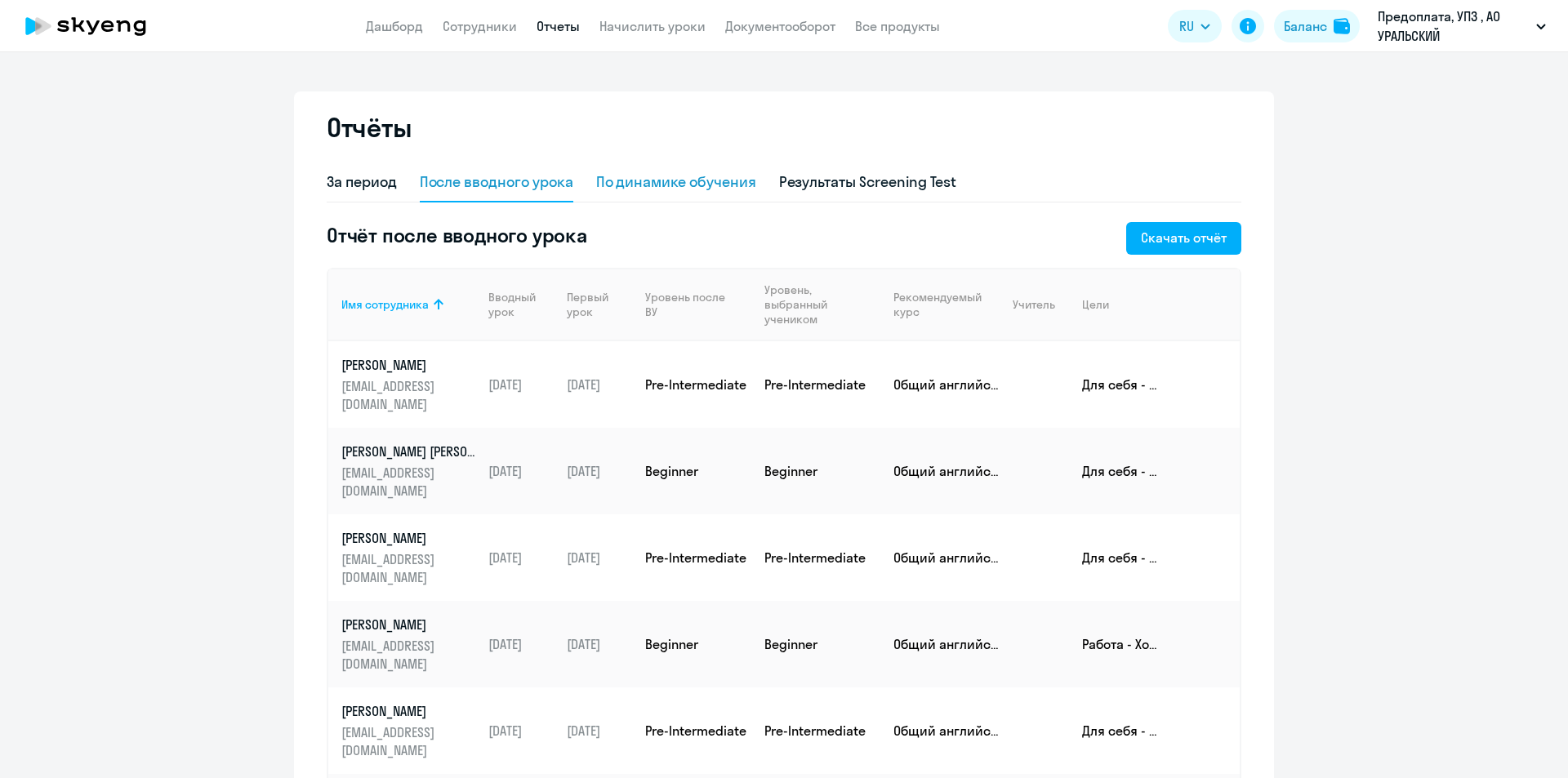
click at [647, 187] on div "По динамике обучения" at bounding box center [675, 182] width 160 height 21
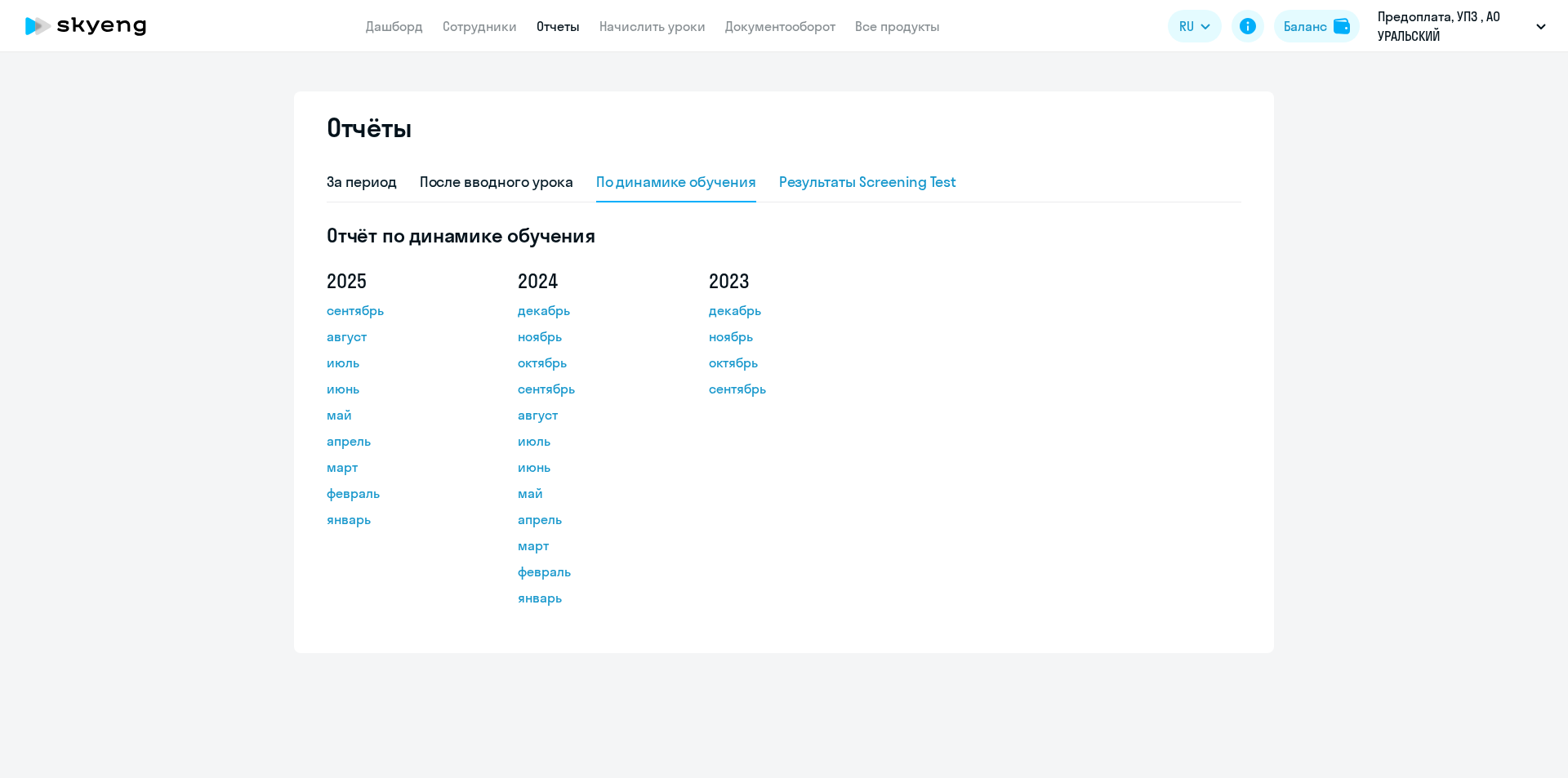
click at [851, 188] on div "Результаты Screening Test" at bounding box center [868, 182] width 178 height 21
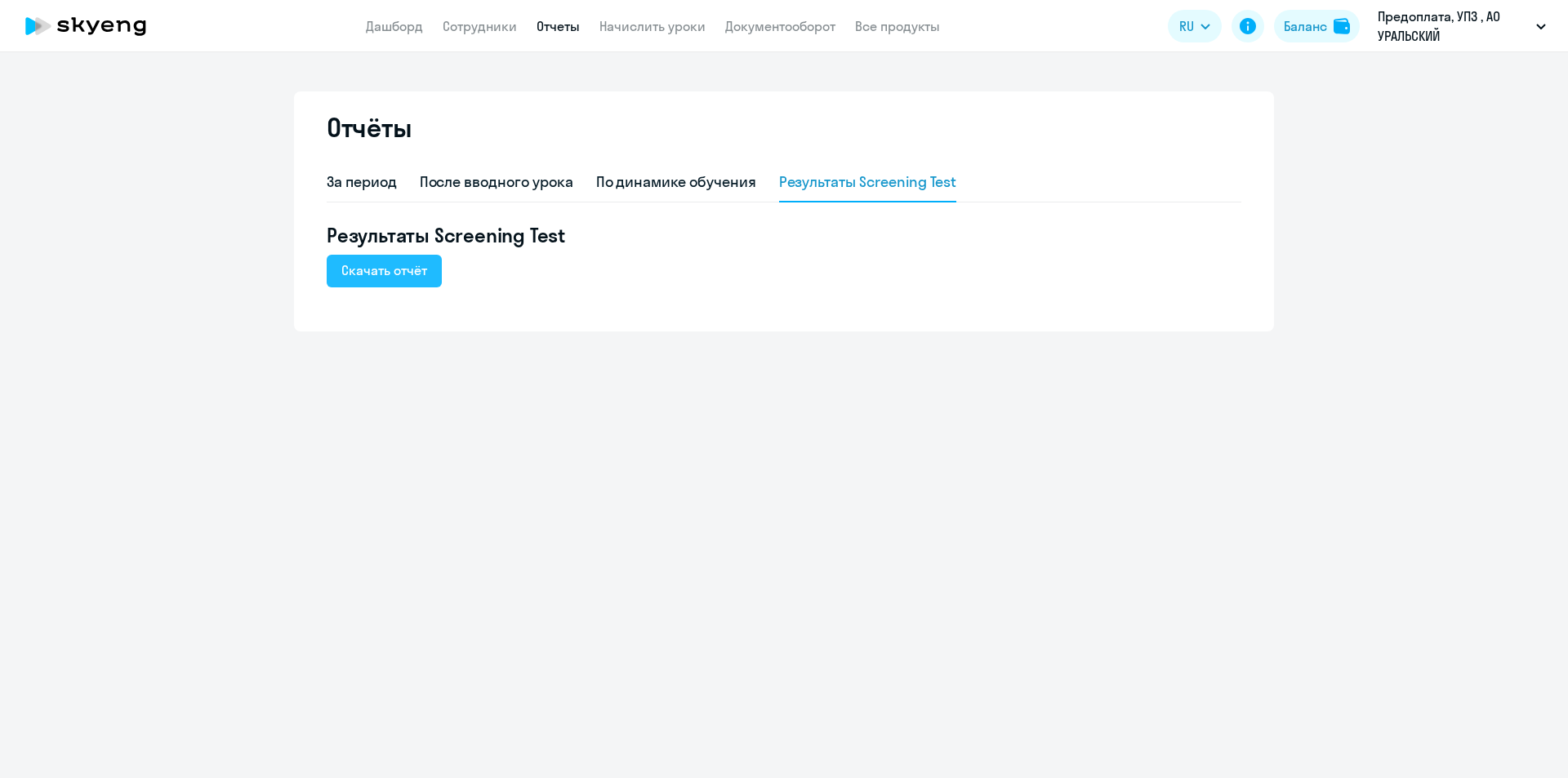
click at [387, 267] on div "Скачать отчёт" at bounding box center [384, 270] width 86 height 19
click at [587, 371] on div "Отчёты За период После вводного урока По динамике обучения Результаты Screening…" at bounding box center [784, 415] width 1568 height 726
click at [501, 24] on link "Сотрудники" at bounding box center [479, 26] width 74 height 17
select select "30"
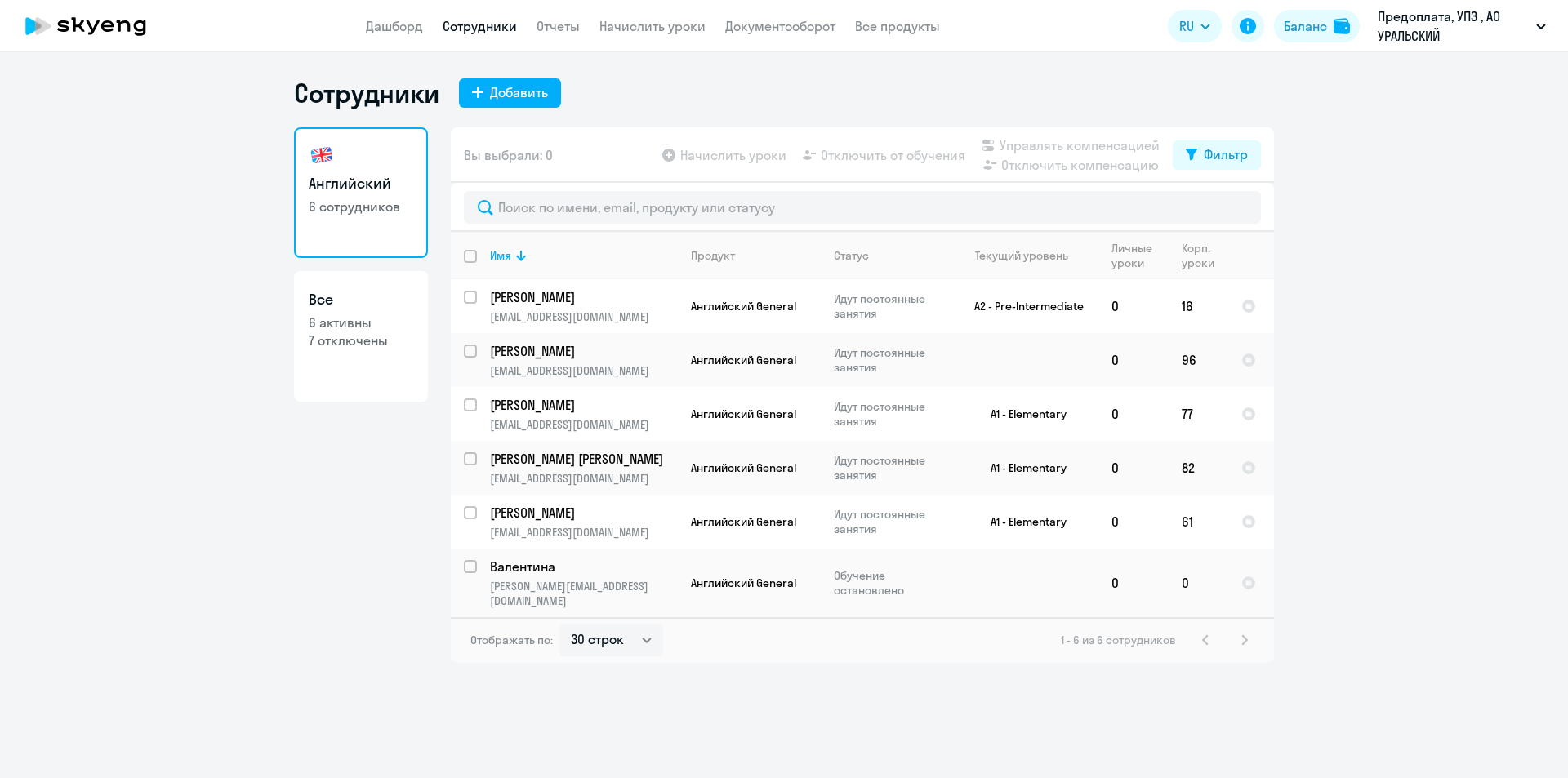
click at [352, 325] on p "6 активны" at bounding box center [361, 322] width 105 height 18
select select "30"
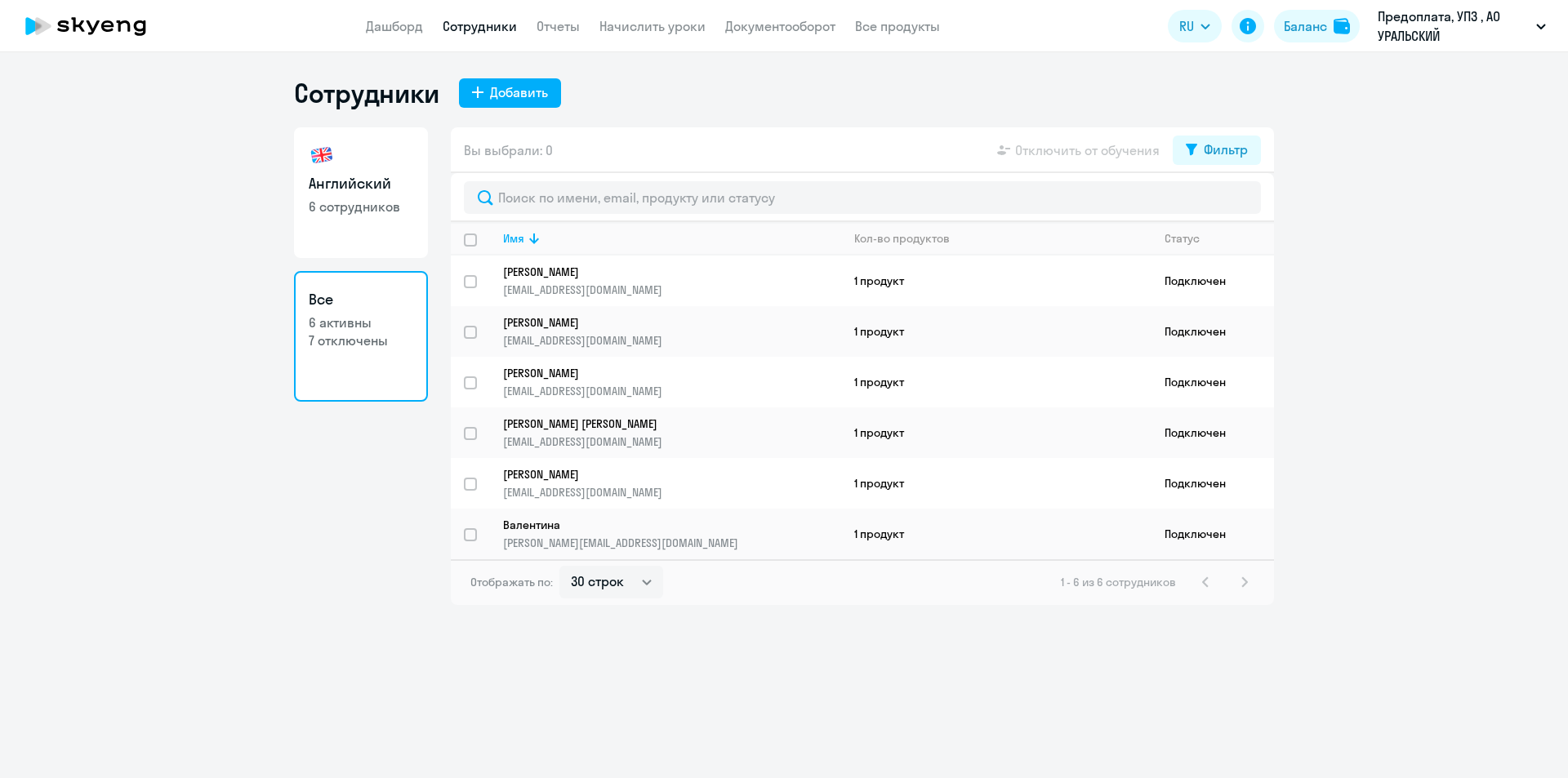
click at [360, 194] on link "Английский 6 сотрудников" at bounding box center [361, 193] width 134 height 131
select select "30"
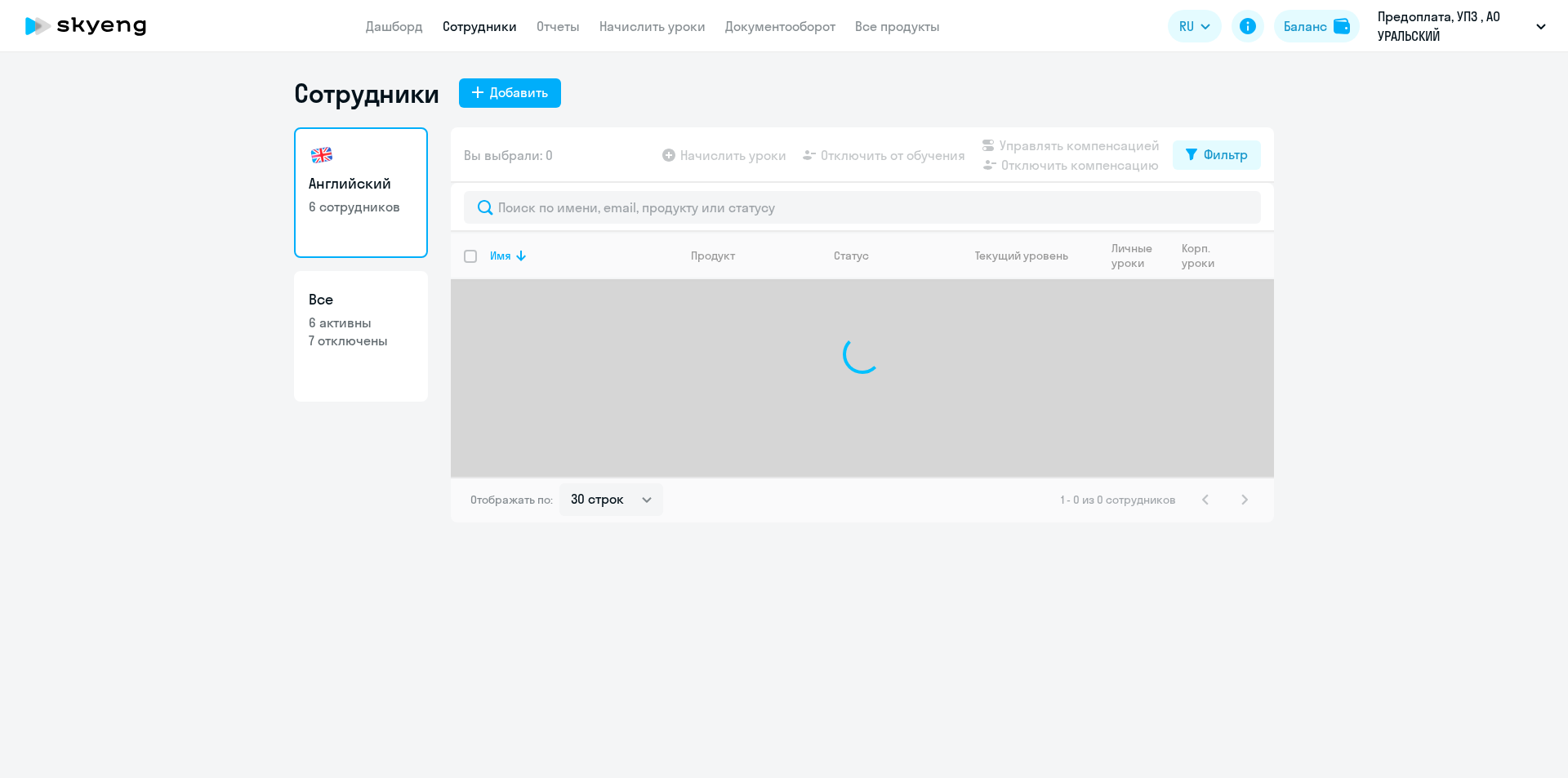
click at [360, 194] on link "Английский 6 сотрудников" at bounding box center [361, 193] width 134 height 131
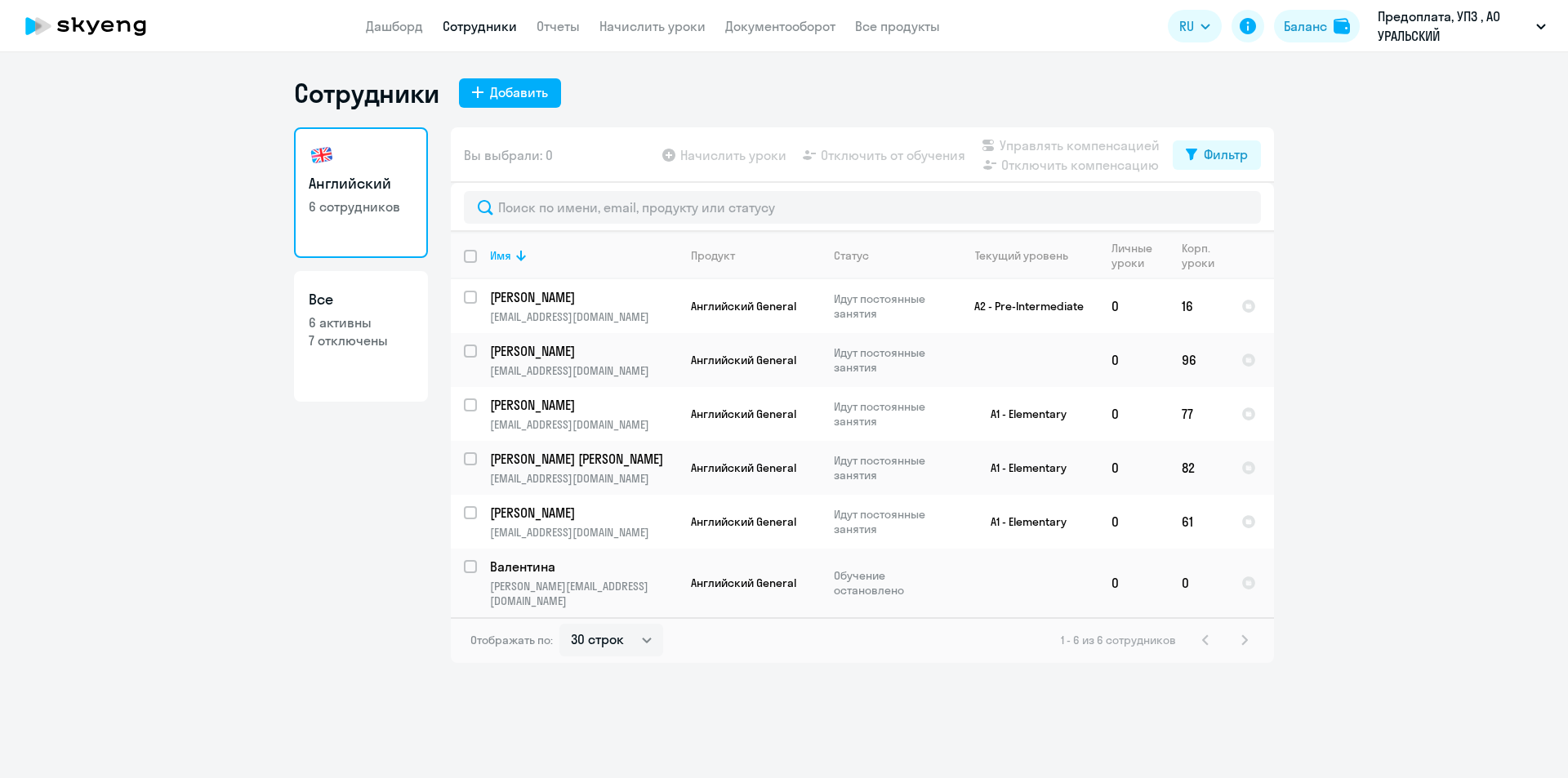
click at [360, 194] on link "Английский 6 сотрудников" at bounding box center [361, 193] width 134 height 131
click at [1018, 156] on div "Фильтр" at bounding box center [1226, 154] width 45 height 19
click at [676, 27] on link "Начислить уроки" at bounding box center [653, 26] width 106 height 17
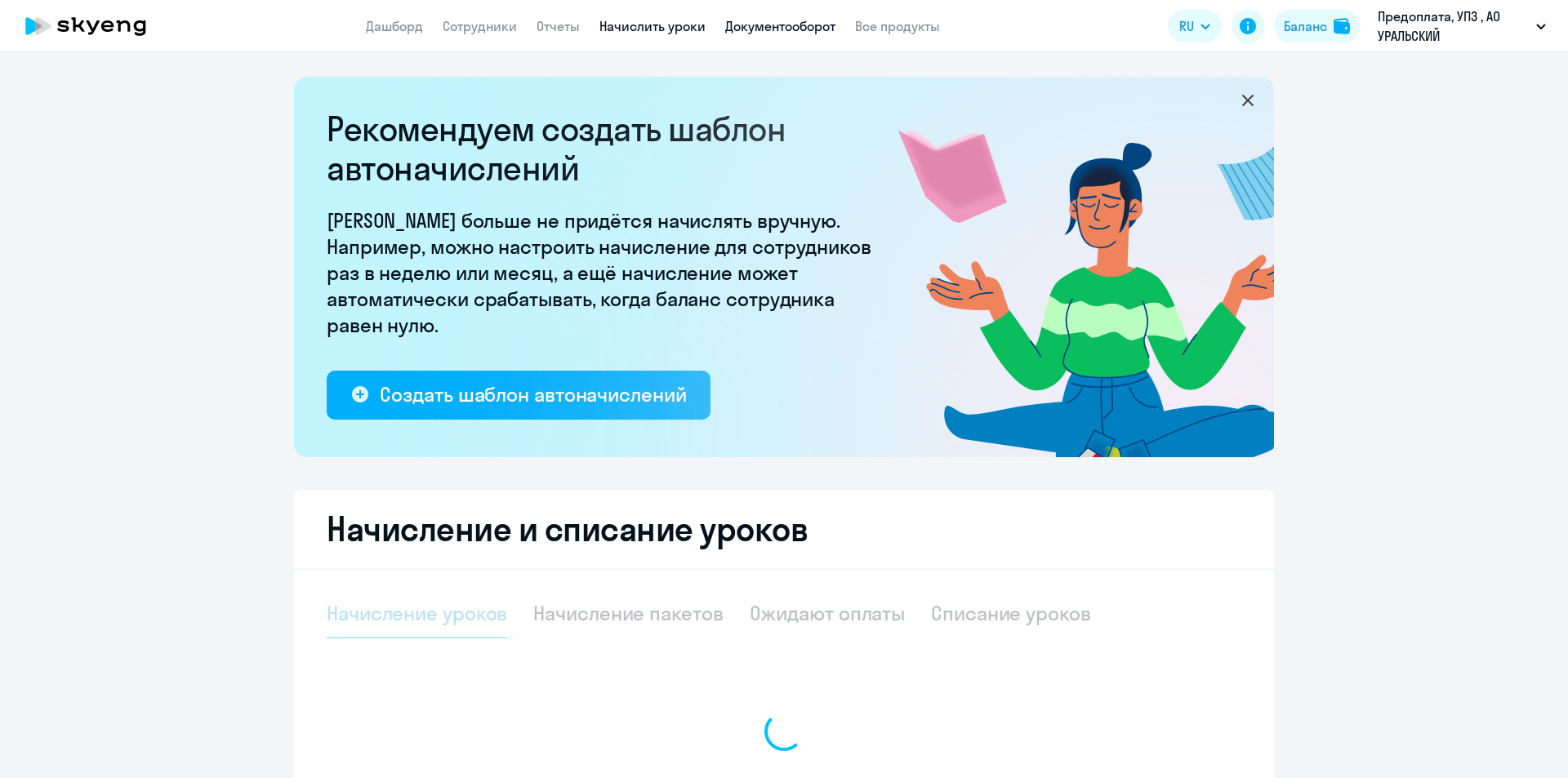
select select "10"
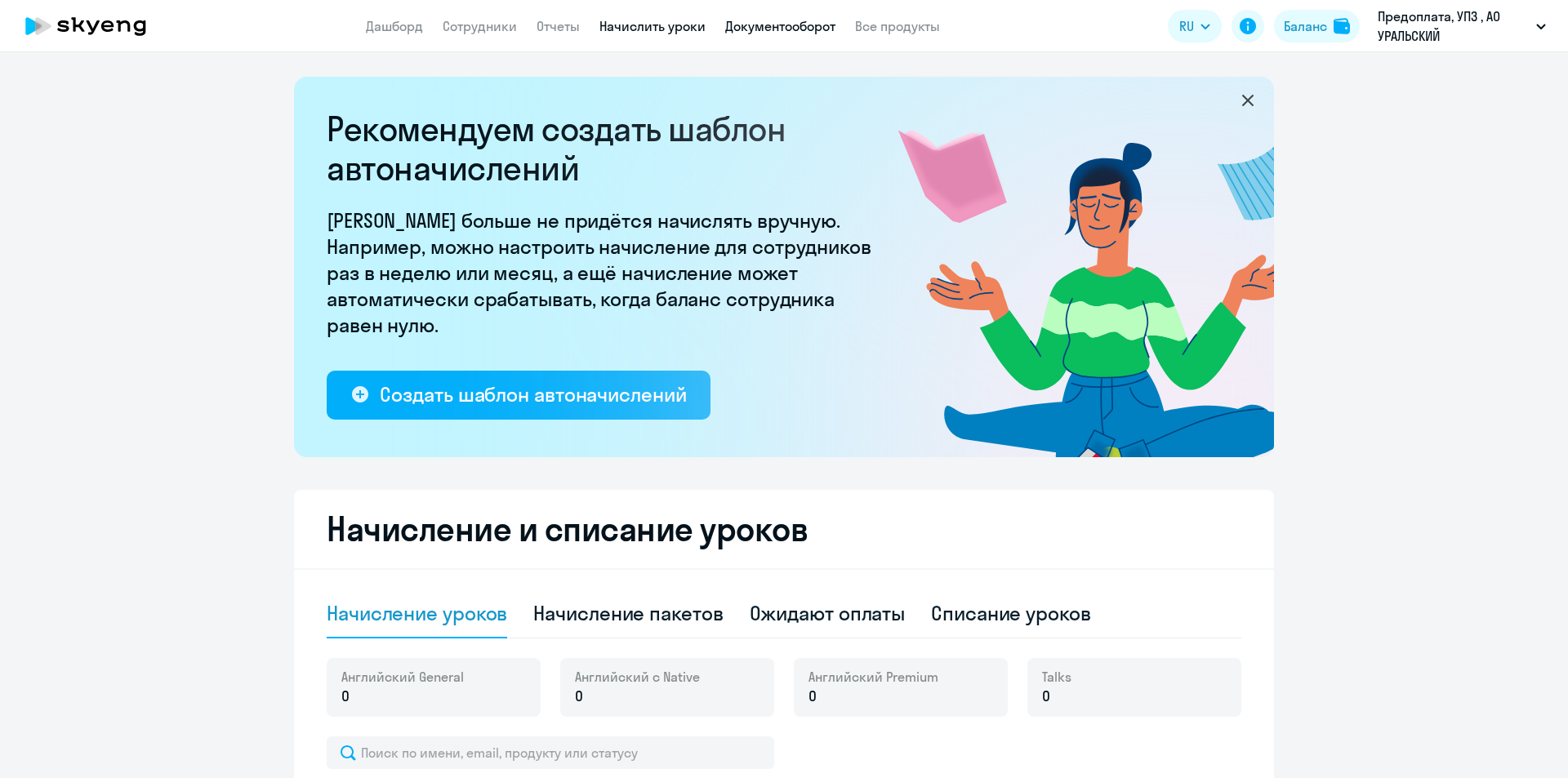
click at [758, 25] on link "Документооборот" at bounding box center [780, 26] width 110 height 17
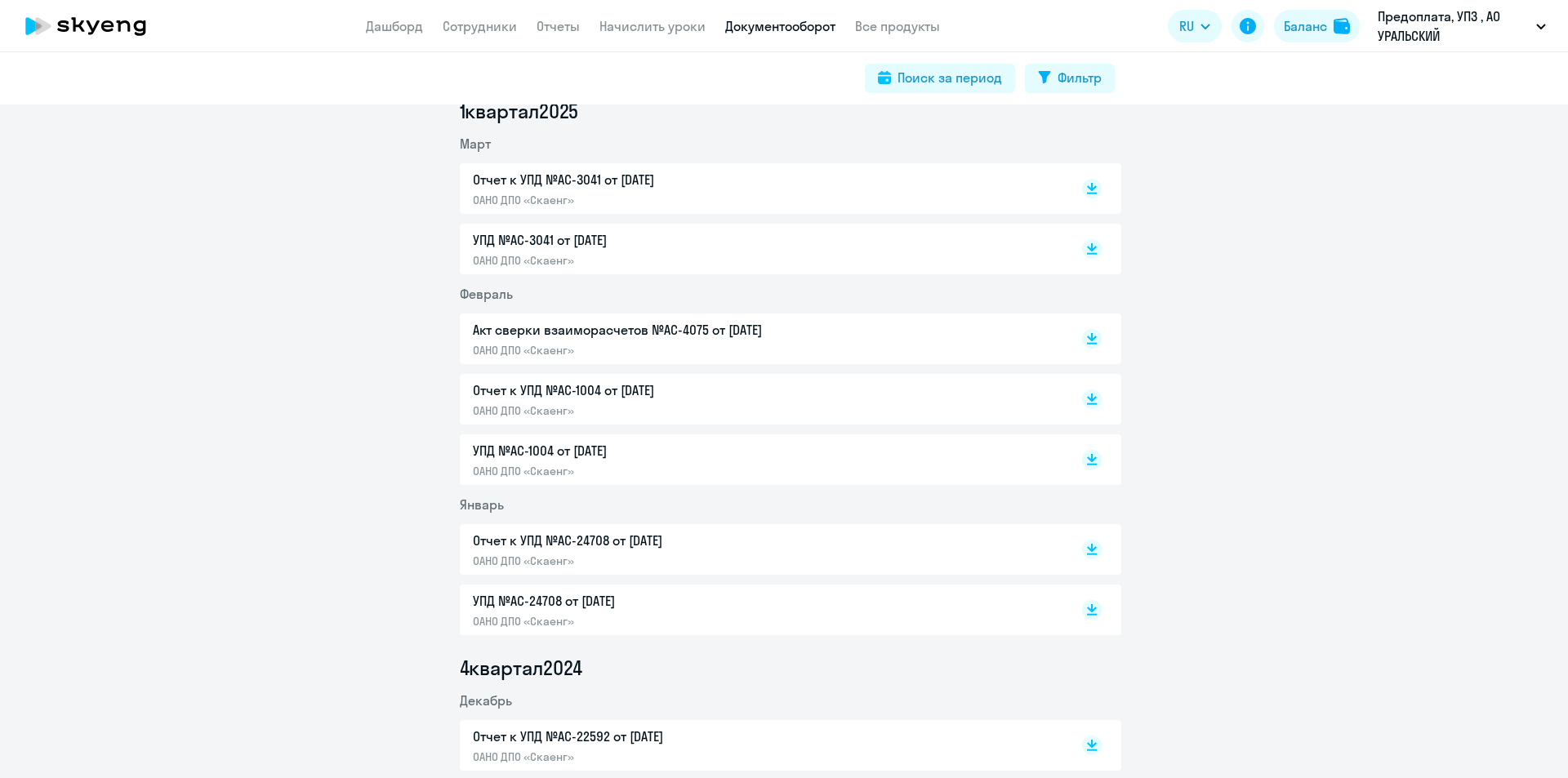
scroll to position [1307, 0]
click at [1018, 463] on rect at bounding box center [1092, 461] width 19 height 19
click at [646, 244] on p "УПД №AC-3041 от [DATE]" at bounding box center [644, 241] width 343 height 19
click at [620, 247] on p "УПД №AC-3041 от [DATE]" at bounding box center [644, 241] width 343 height 19
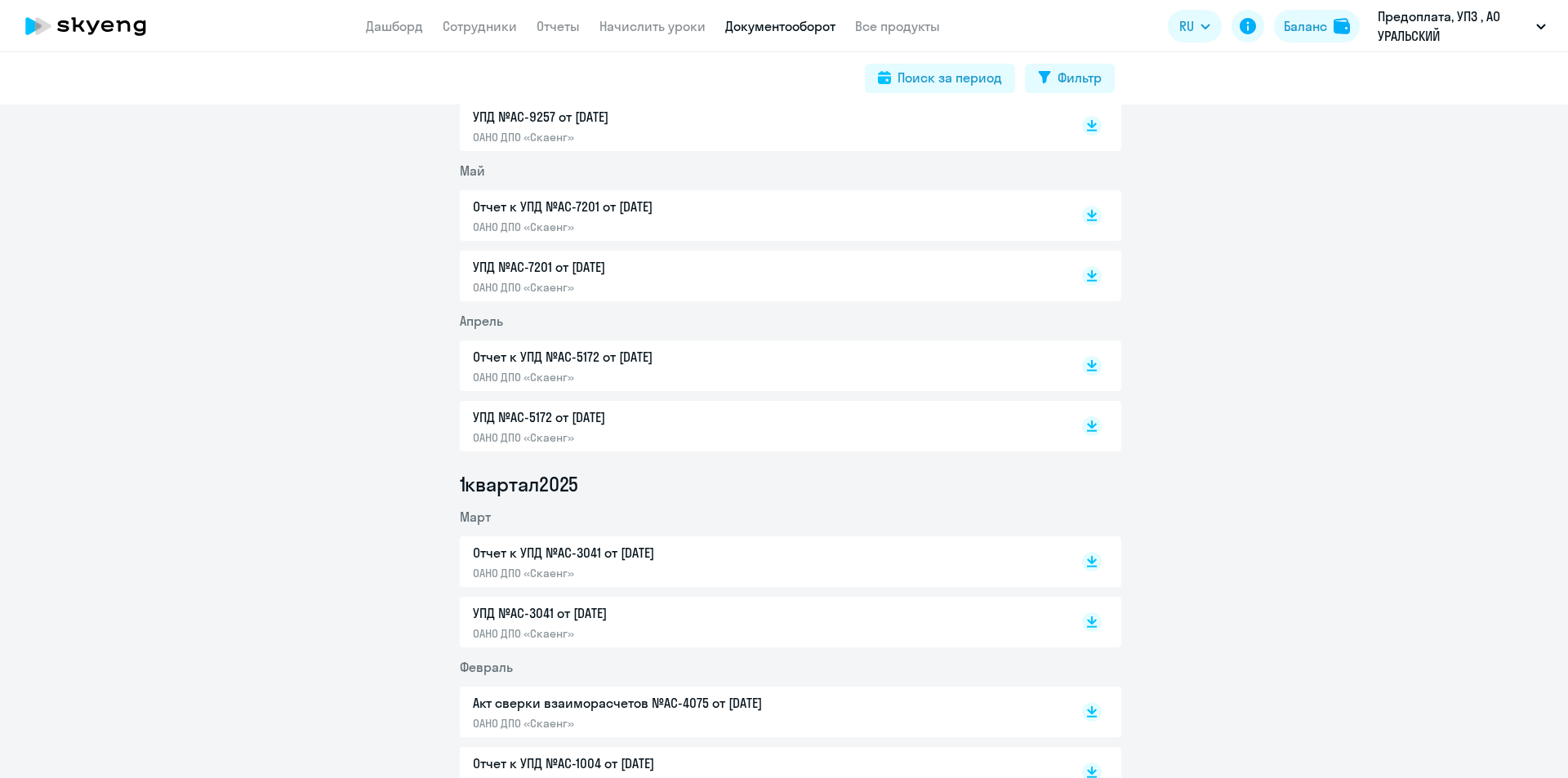
scroll to position [898, 0]
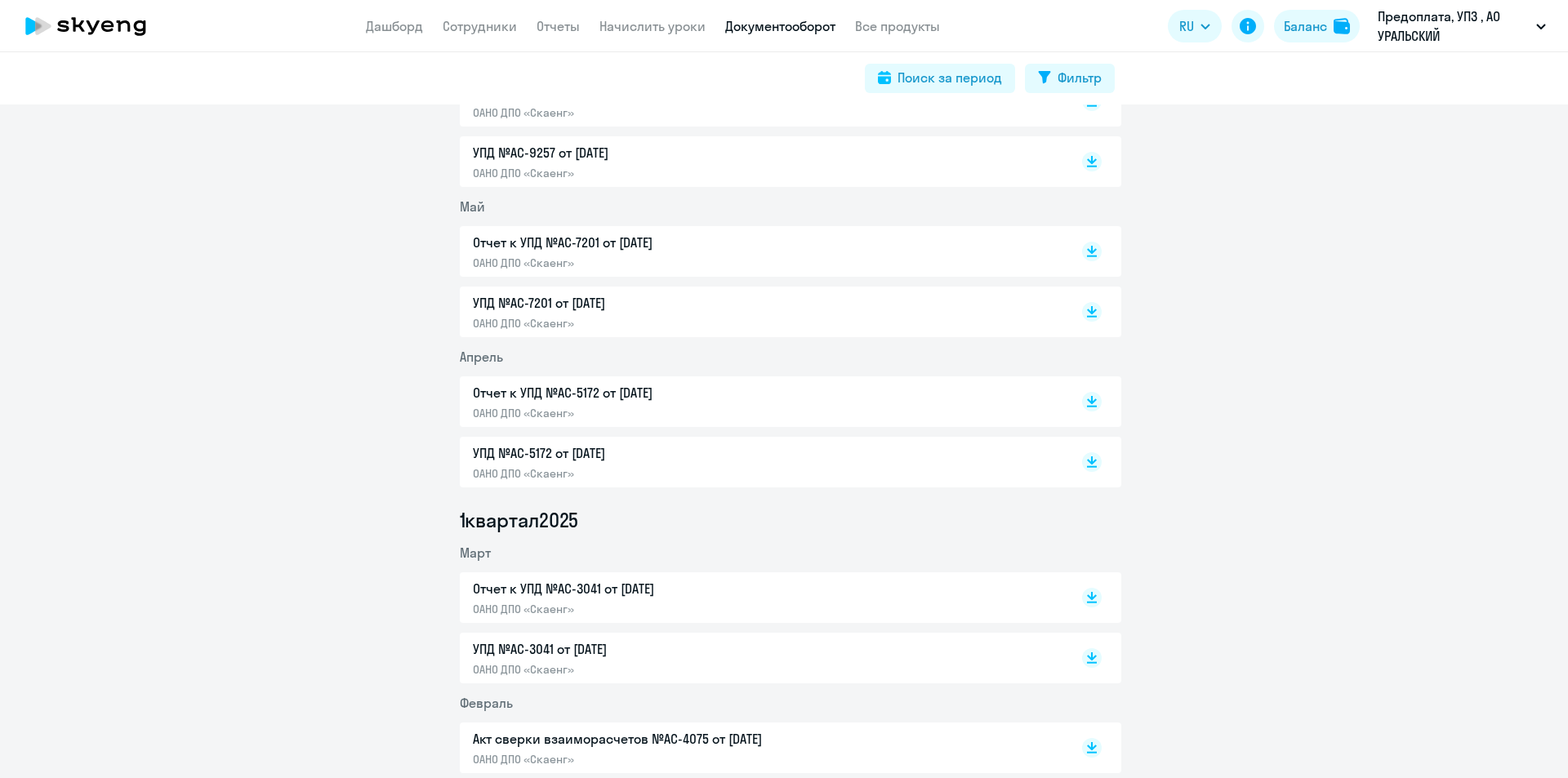
click at [594, 453] on p "УПД №AC-5172 от [DATE]" at bounding box center [644, 453] width 343 height 19
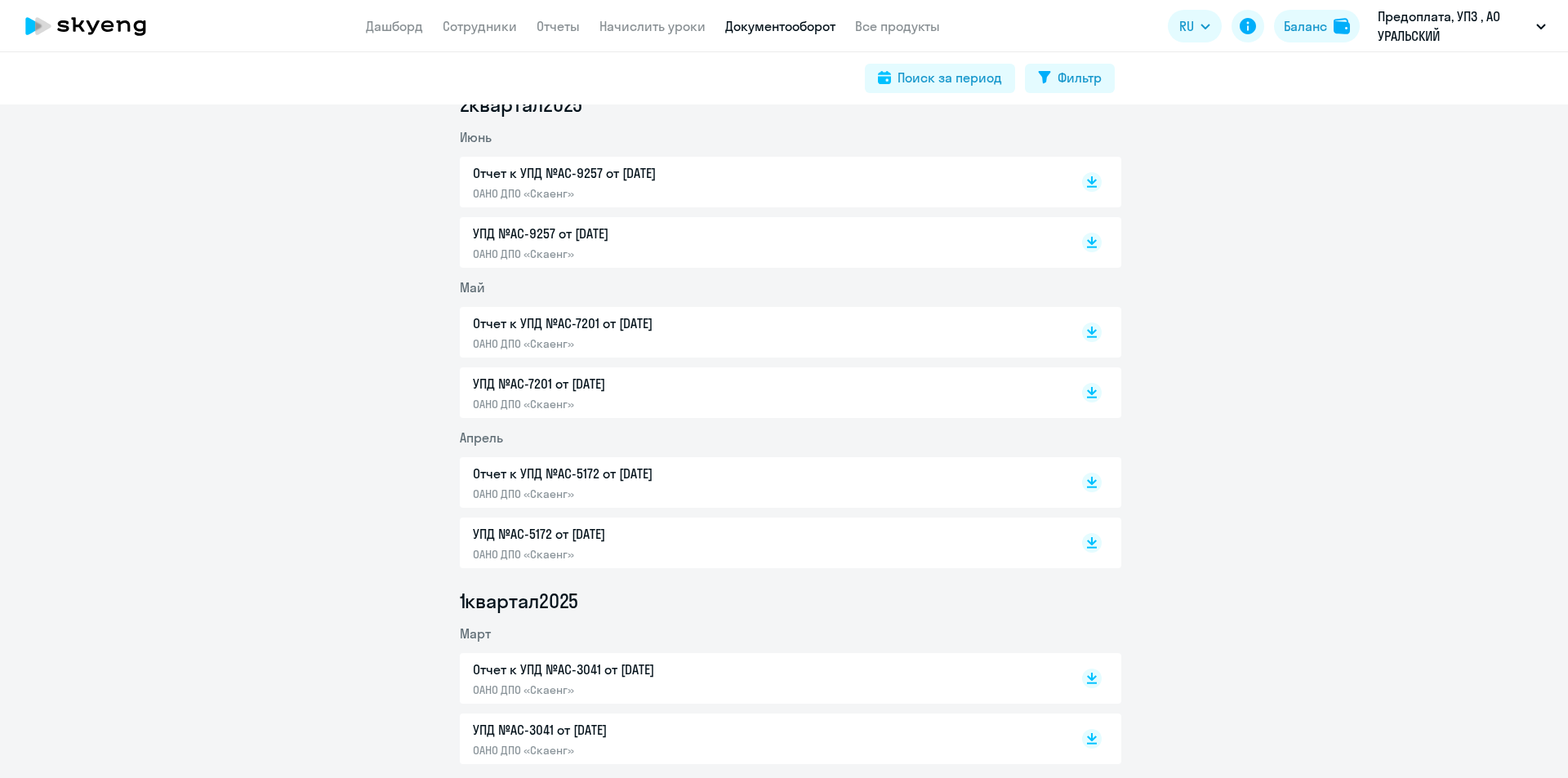
scroll to position [816, 0]
click at [653, 380] on p "УПД №AC-7201 от [DATE]" at bounding box center [644, 385] width 343 height 19
click at [531, 235] on p "УПД №AC-9257 от [DATE]" at bounding box center [644, 234] width 343 height 19
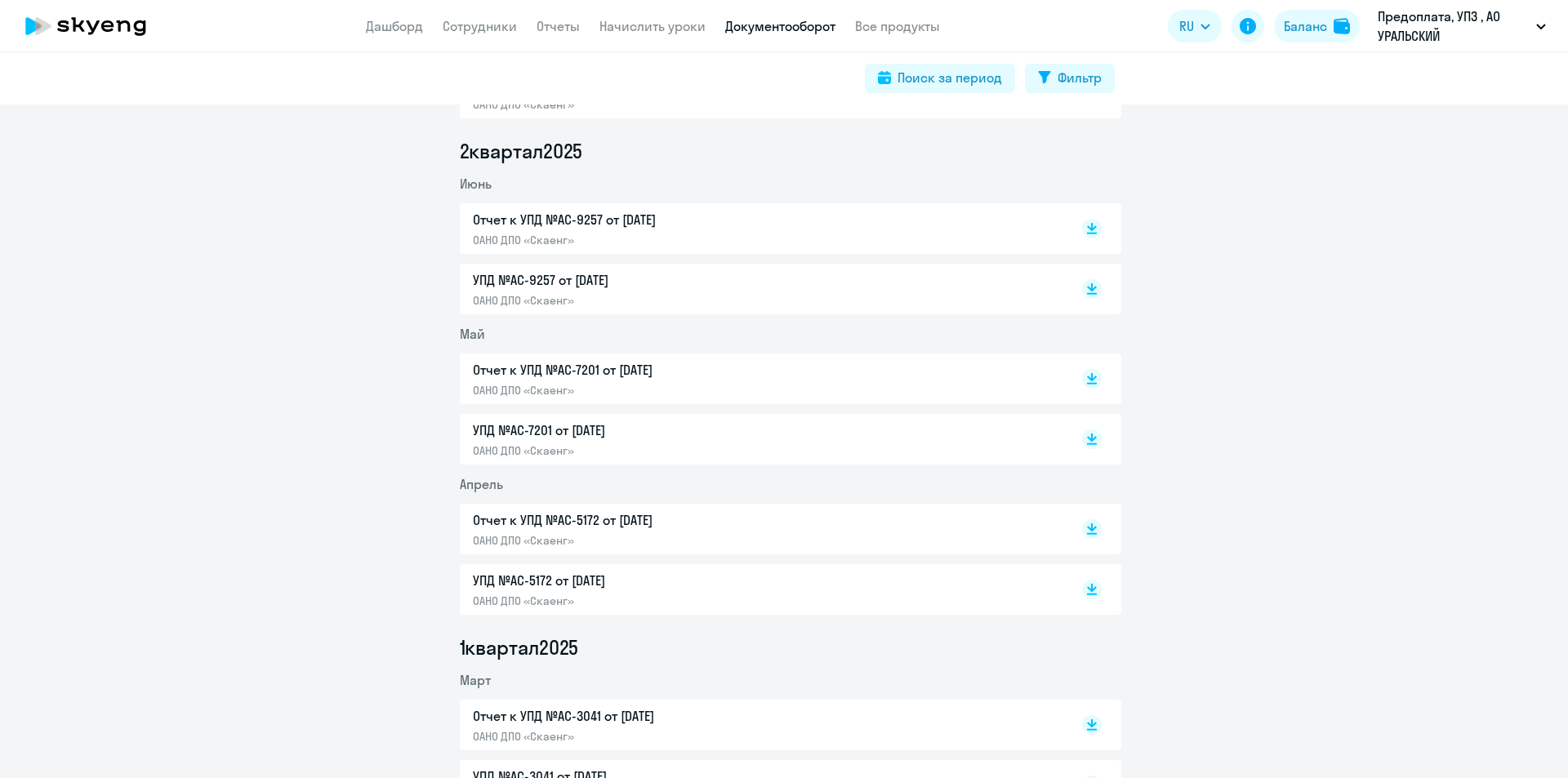
scroll to position [734, 0]
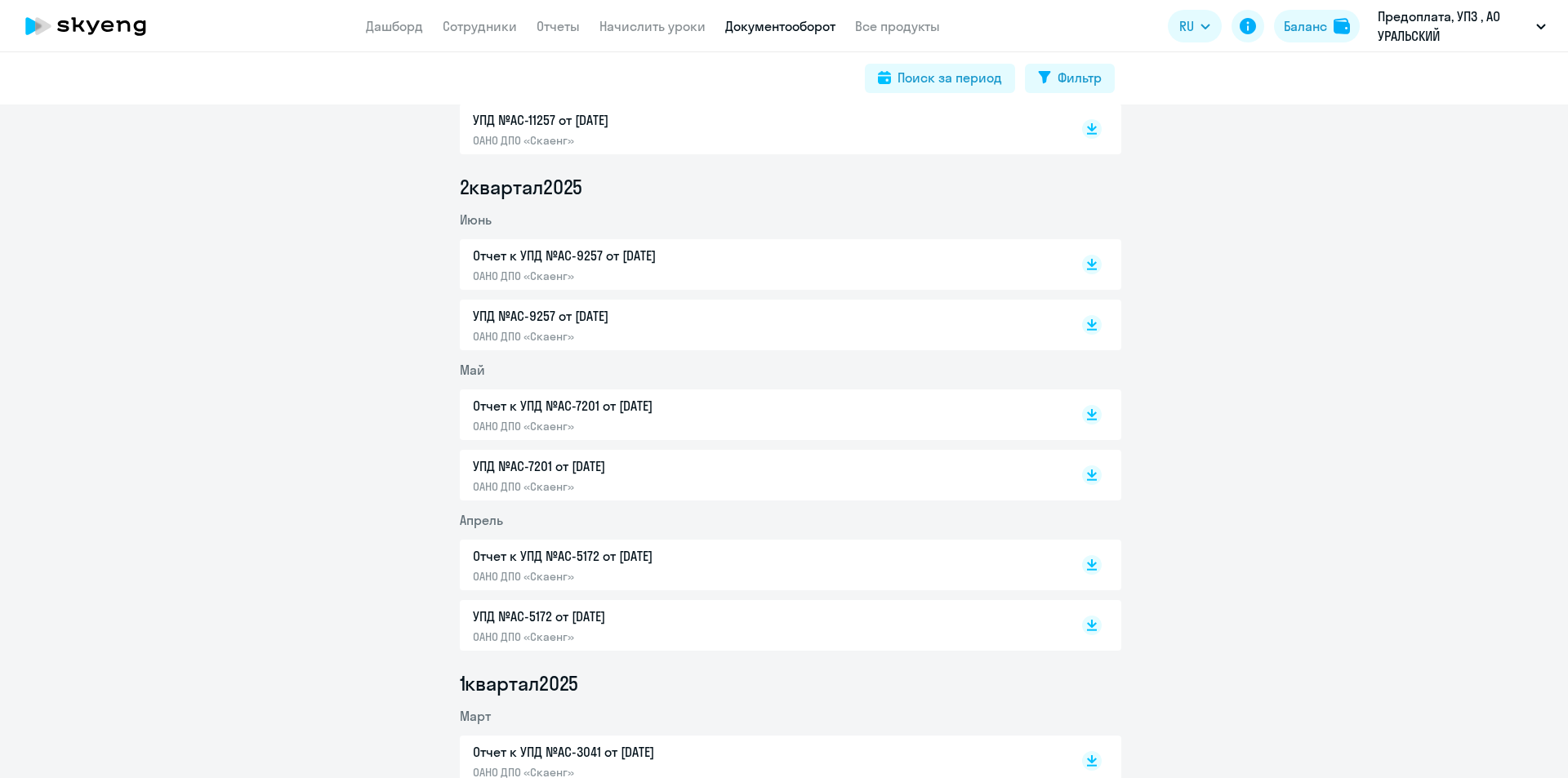
click at [523, 320] on p "УПД №AC-9257 от [DATE]" at bounding box center [644, 316] width 343 height 19
click at [520, 324] on p "УПД №AC-9257 от [DATE]" at bounding box center [644, 316] width 343 height 19
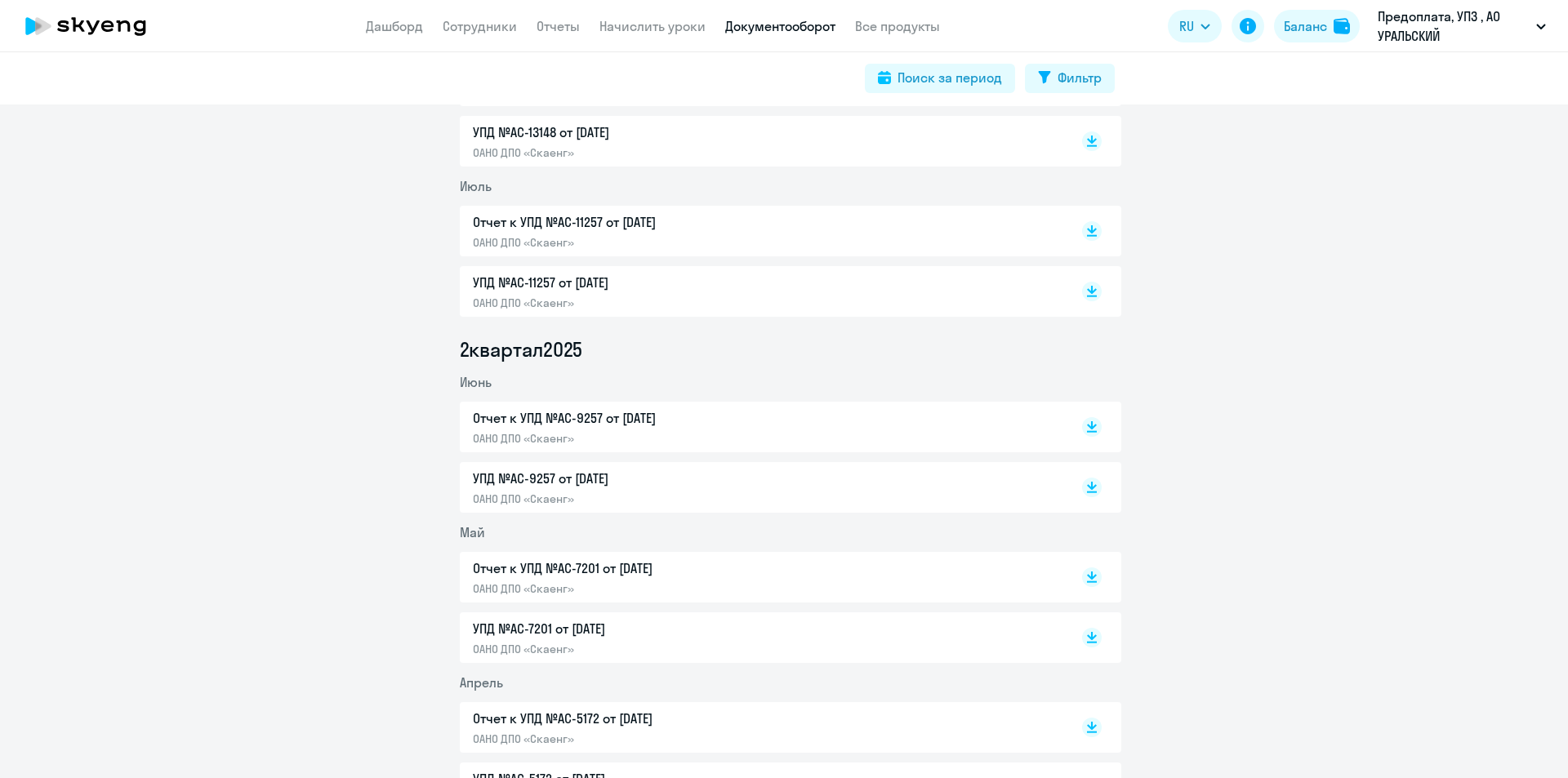
scroll to position [571, 0]
click at [539, 283] on p "УПД №AC-11257 от [DATE]" at bounding box center [644, 283] width 343 height 19
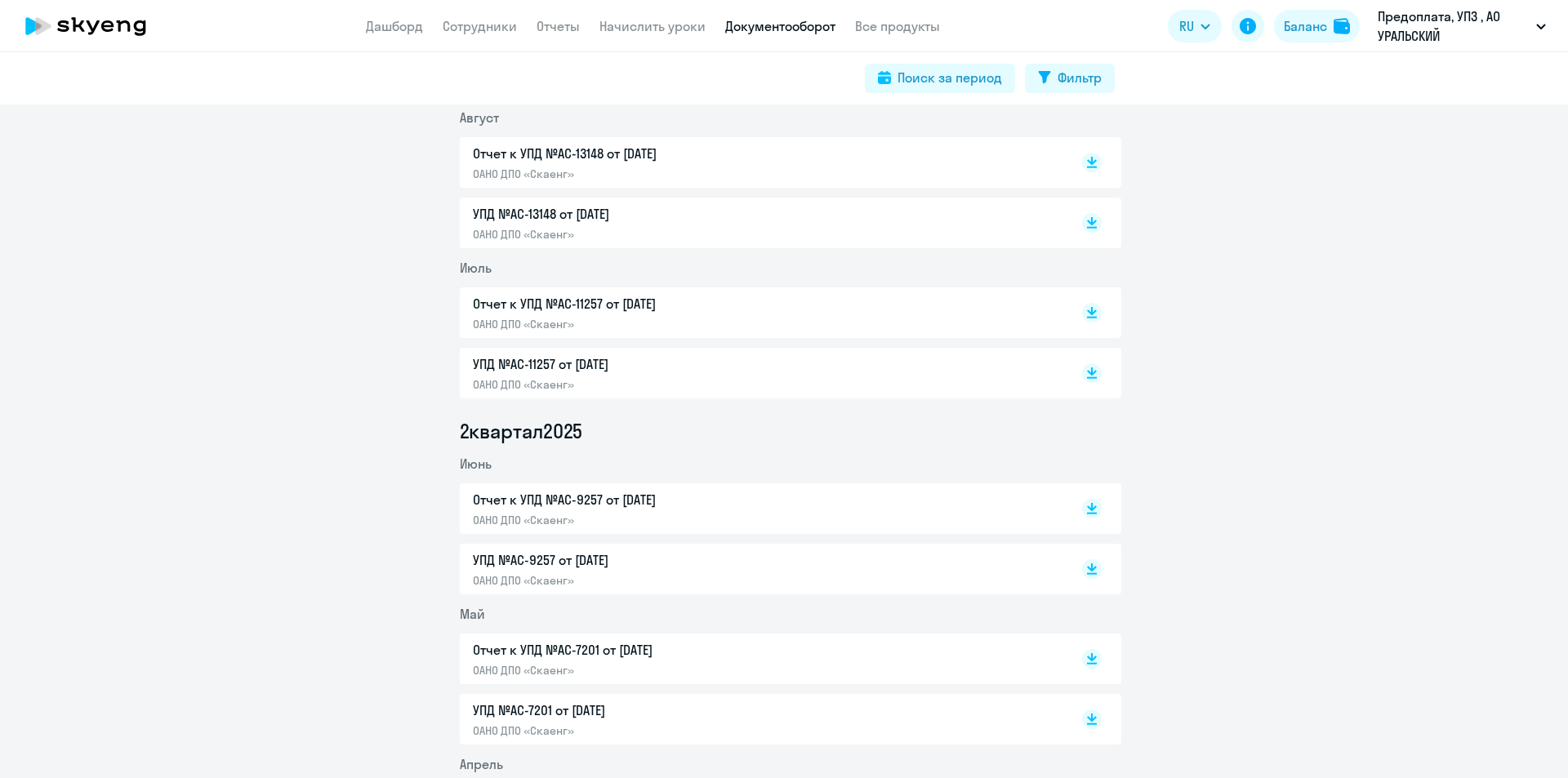
scroll to position [490, 0]
click at [524, 372] on p "УПД №AC-11257 от [DATE]" at bounding box center [644, 365] width 343 height 19
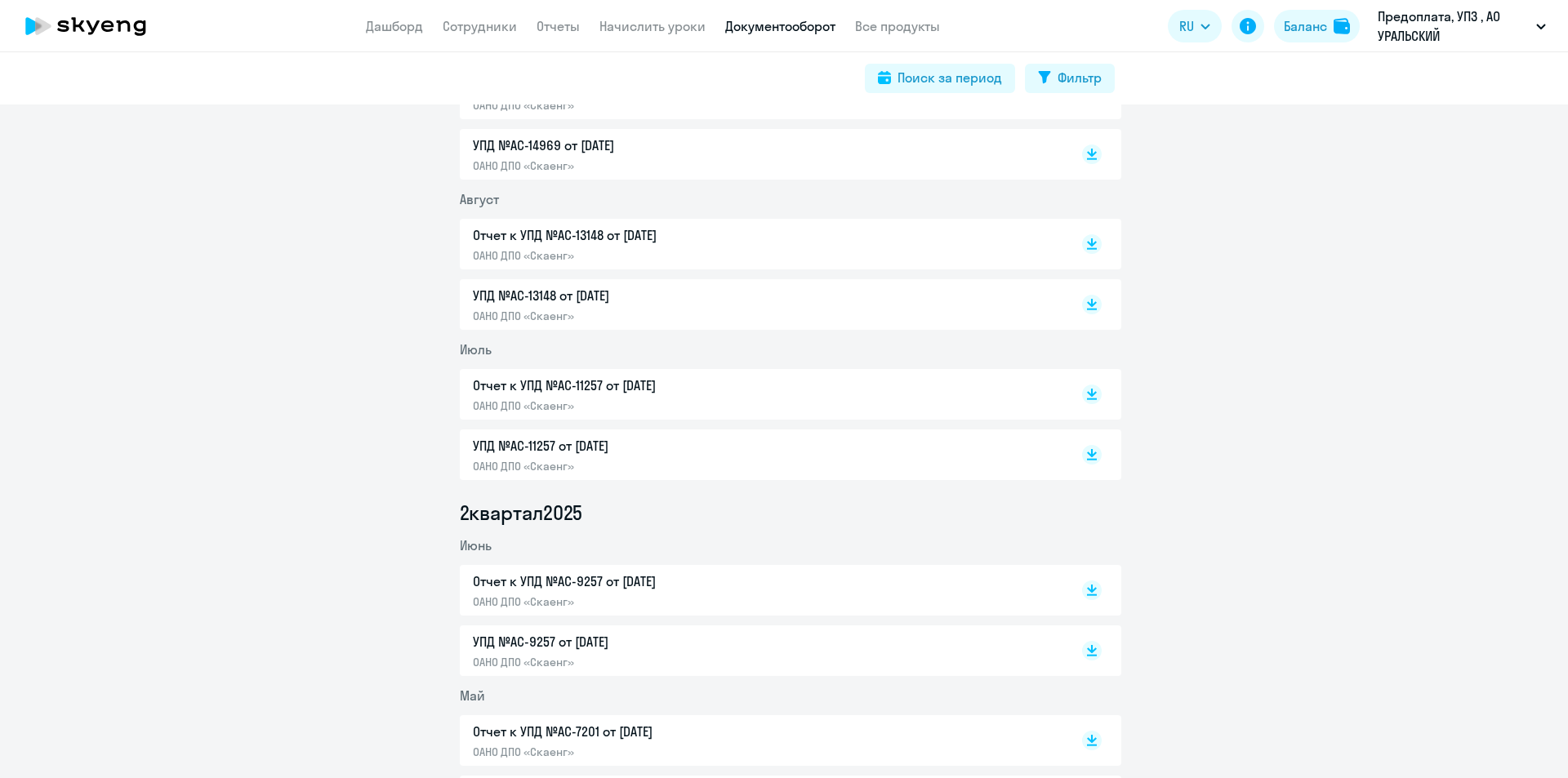
scroll to position [408, 0]
click at [567, 295] on p "УПД №AC-13148 от [DATE]" at bounding box center [644, 297] width 343 height 19
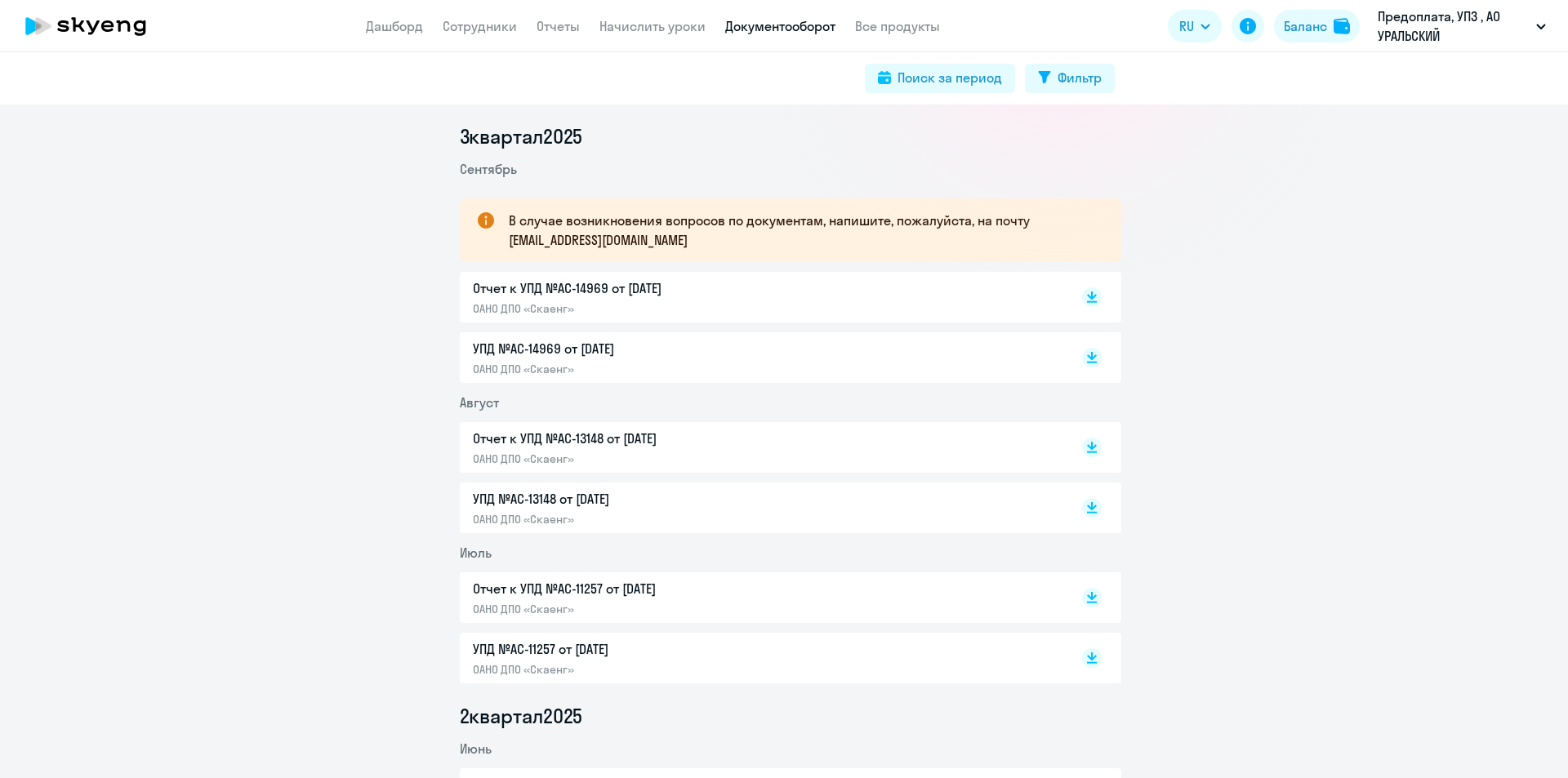
scroll to position [163, 0]
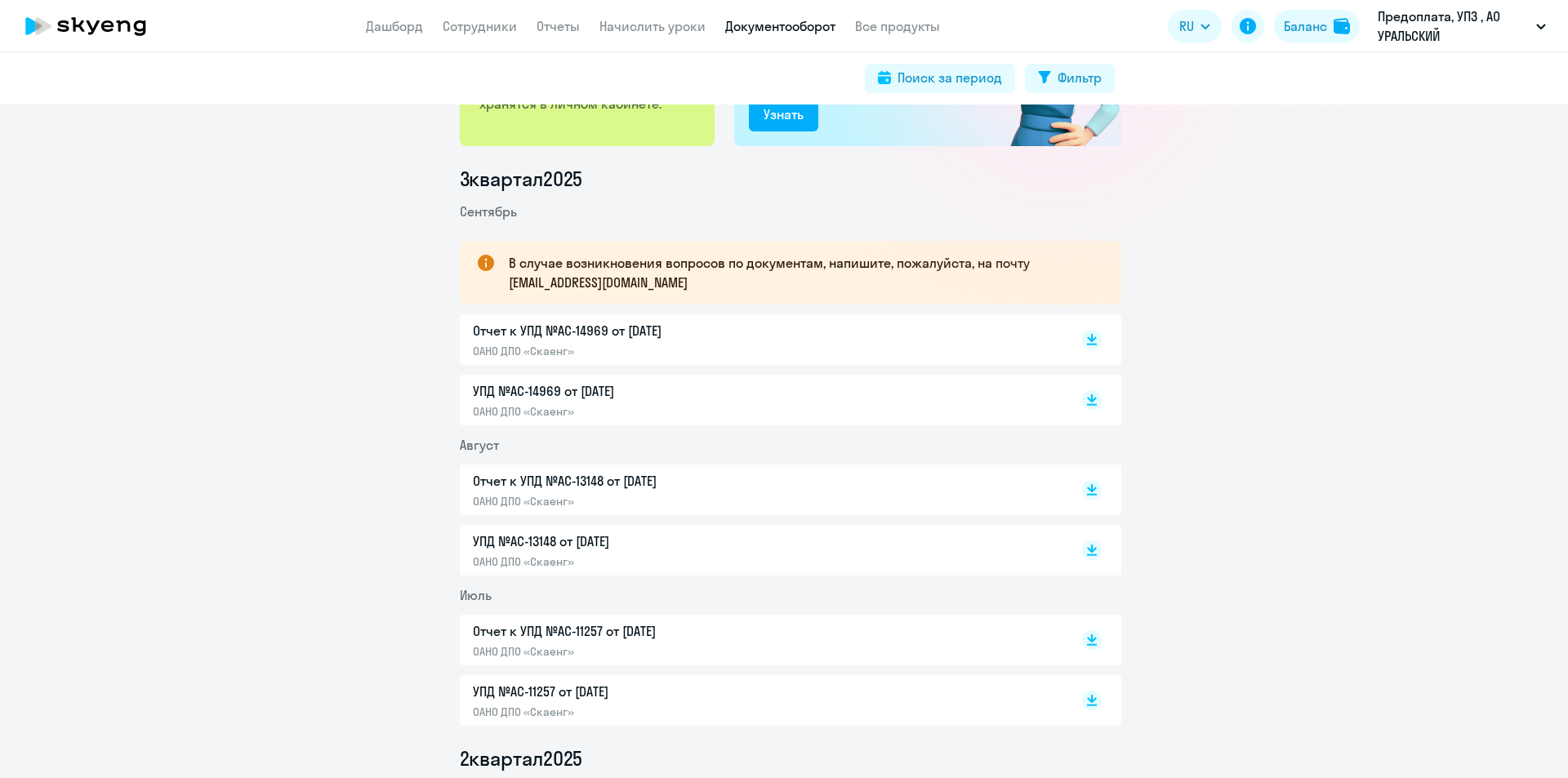
click at [546, 397] on p "УПД №AC-14969 от [DATE]" at bounding box center [644, 391] width 343 height 19
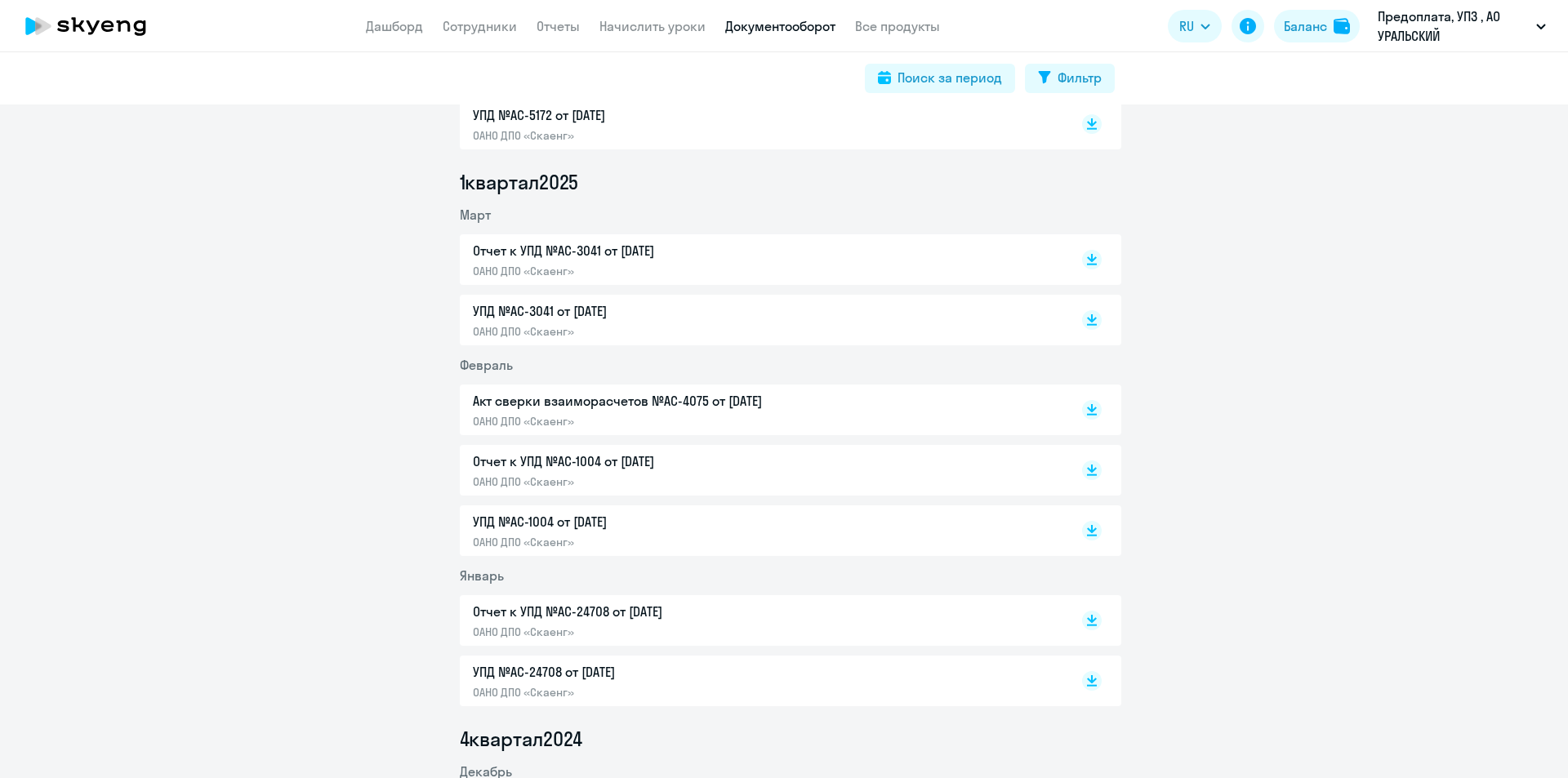
scroll to position [1307, 0]
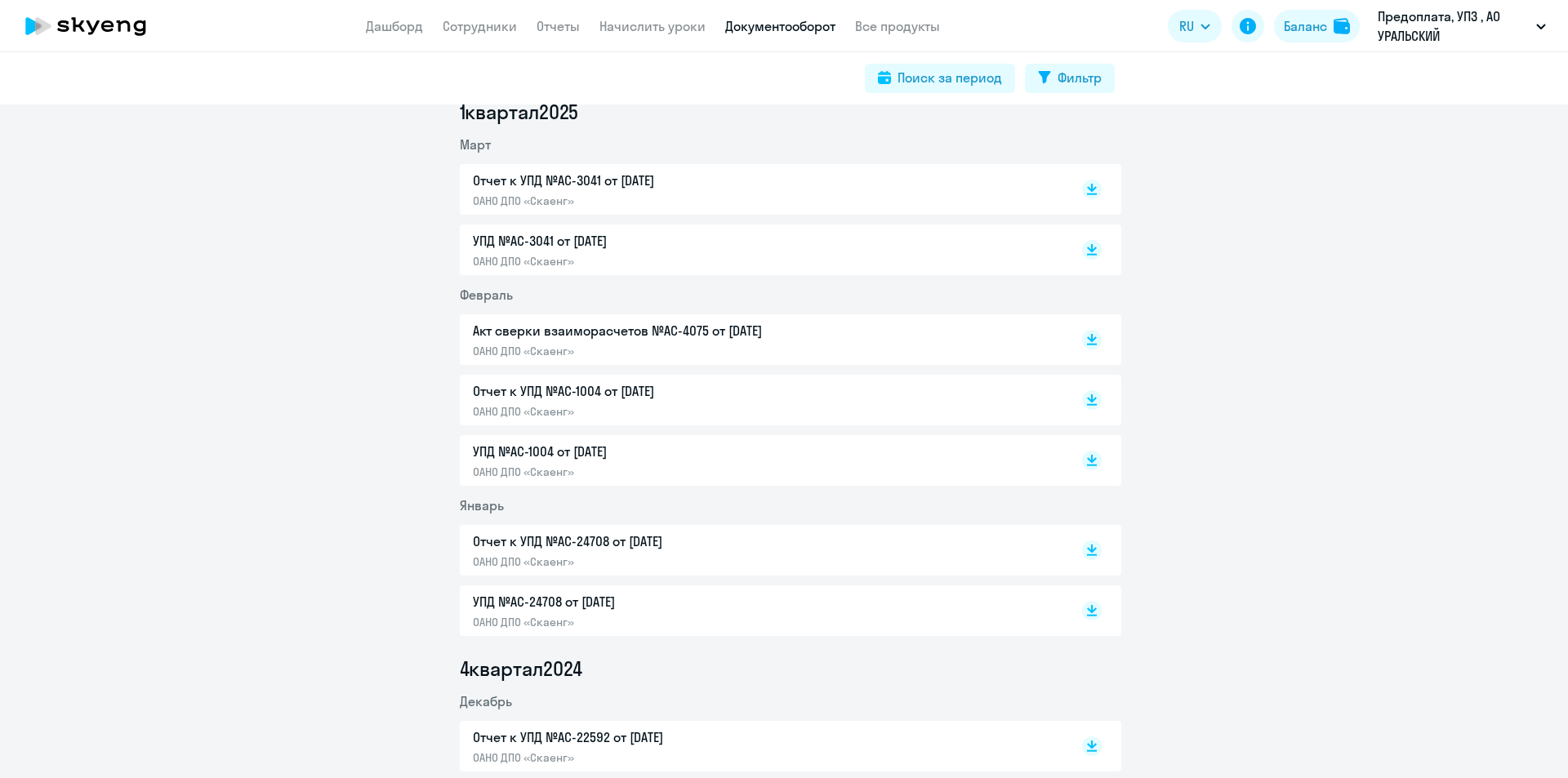
click at [525, 572] on p "УПД №AC-24708 от [DATE]" at bounding box center [644, 602] width 343 height 19
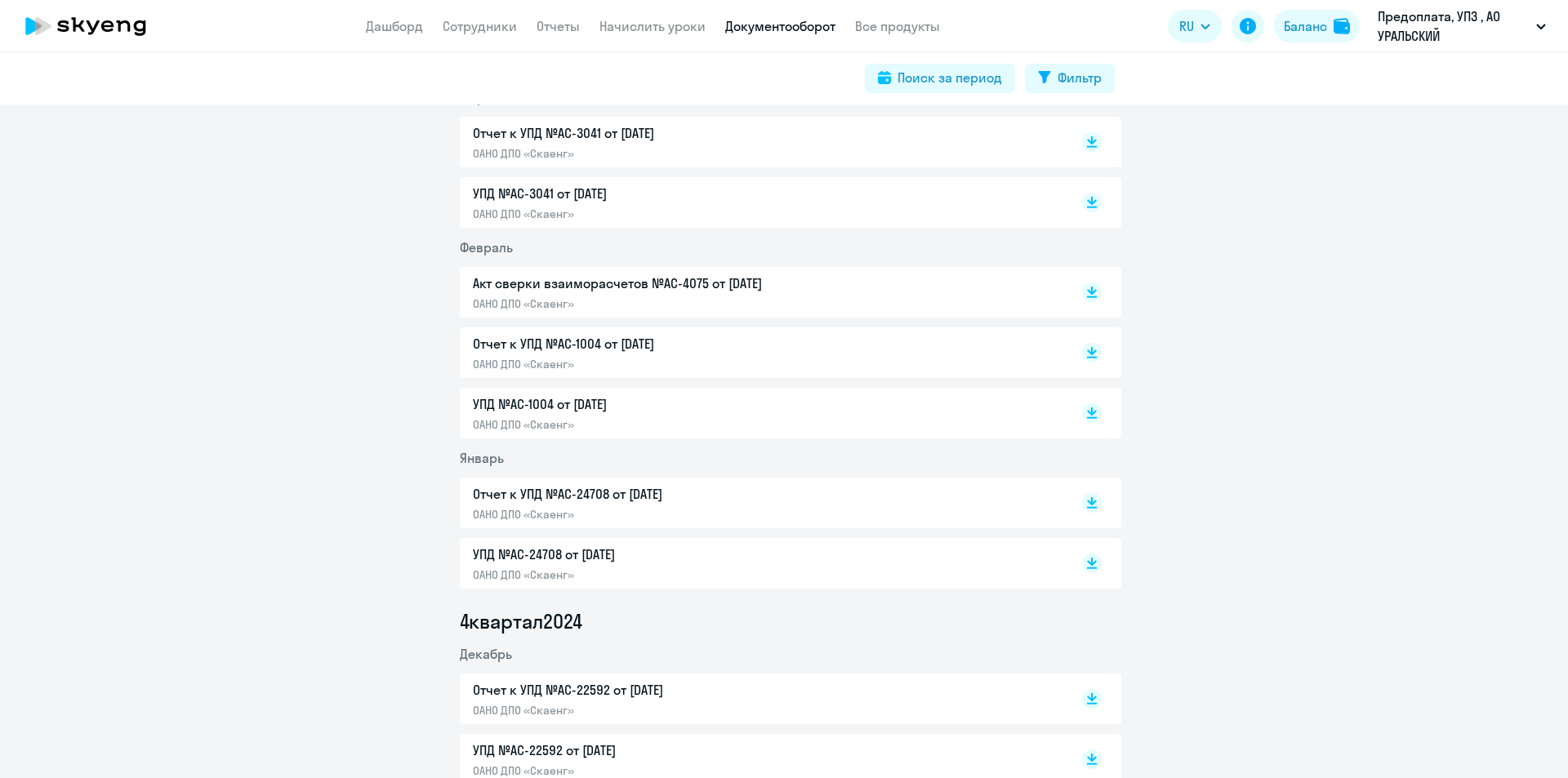
scroll to position [1470, 0]
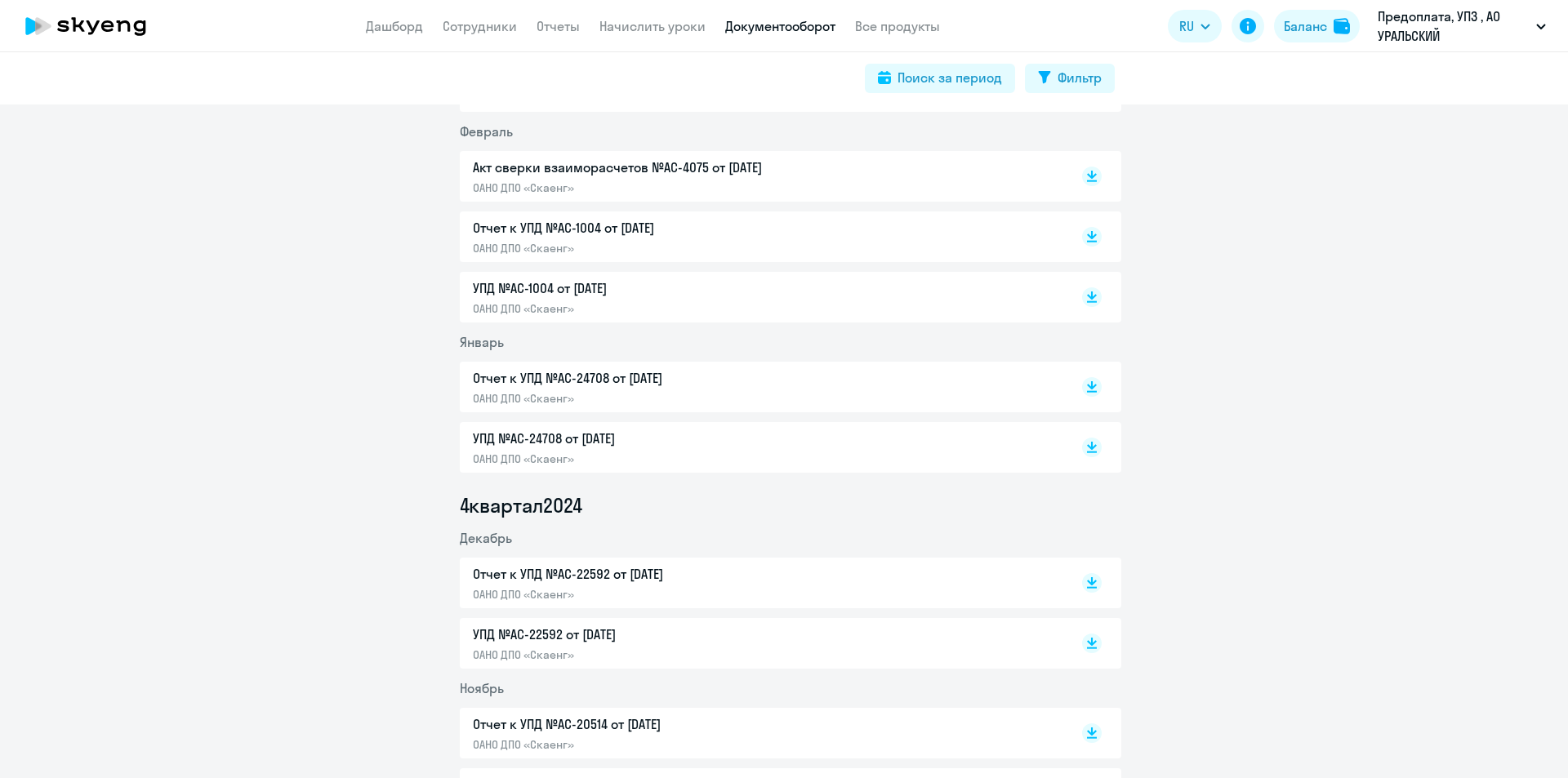
click at [547, 572] on div "Отчет к УПД №AC-22592 от [DATE] ОАНО ДПО «Скаенг»" at bounding box center [644, 583] width 343 height 38
click at [558, 572] on p "ОАНО ДПО «Скаенг»" at bounding box center [644, 654] width 343 height 15
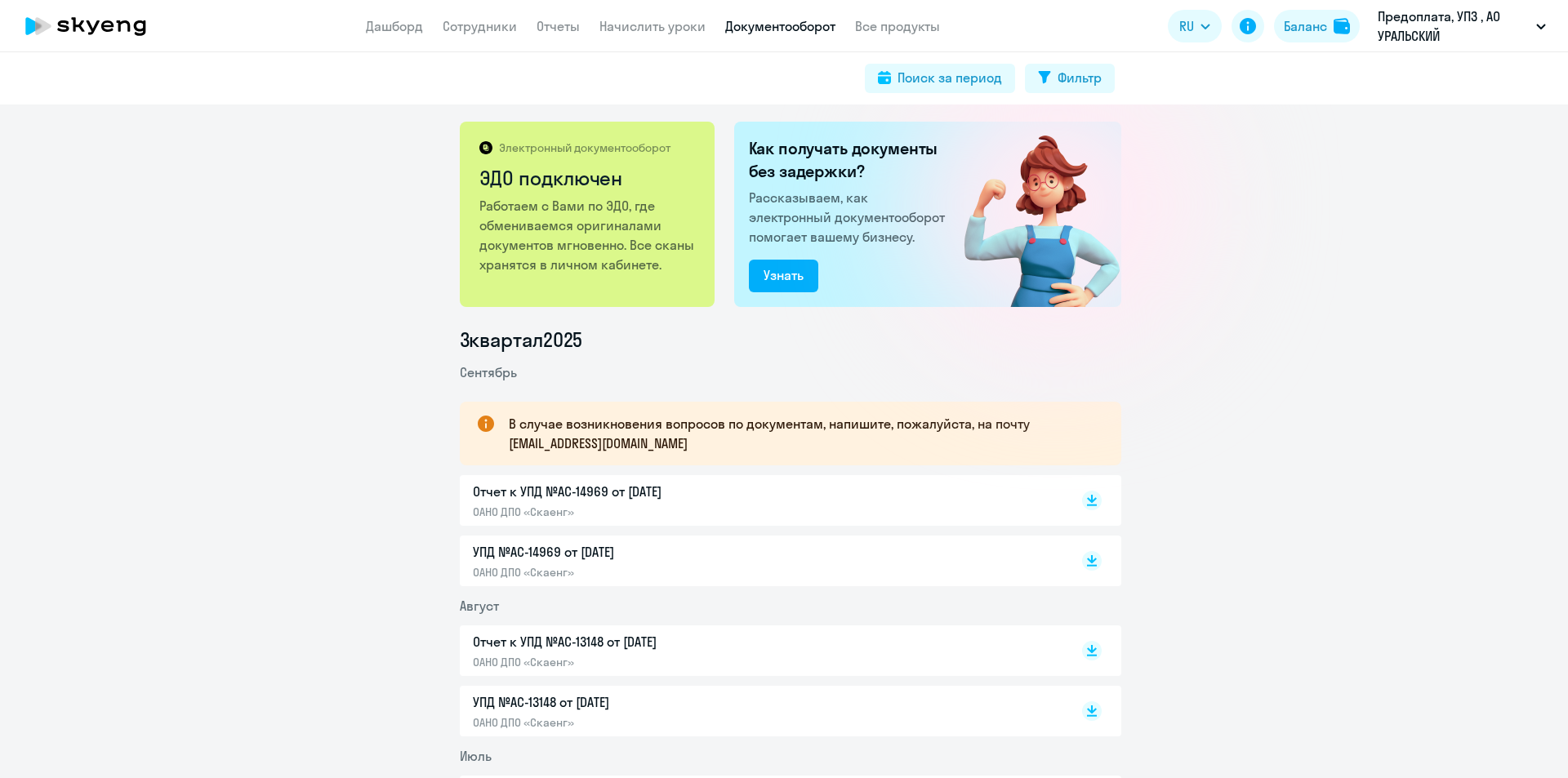
scroll to position [0, 0]
